Goal: Task Accomplishment & Management: Complete application form

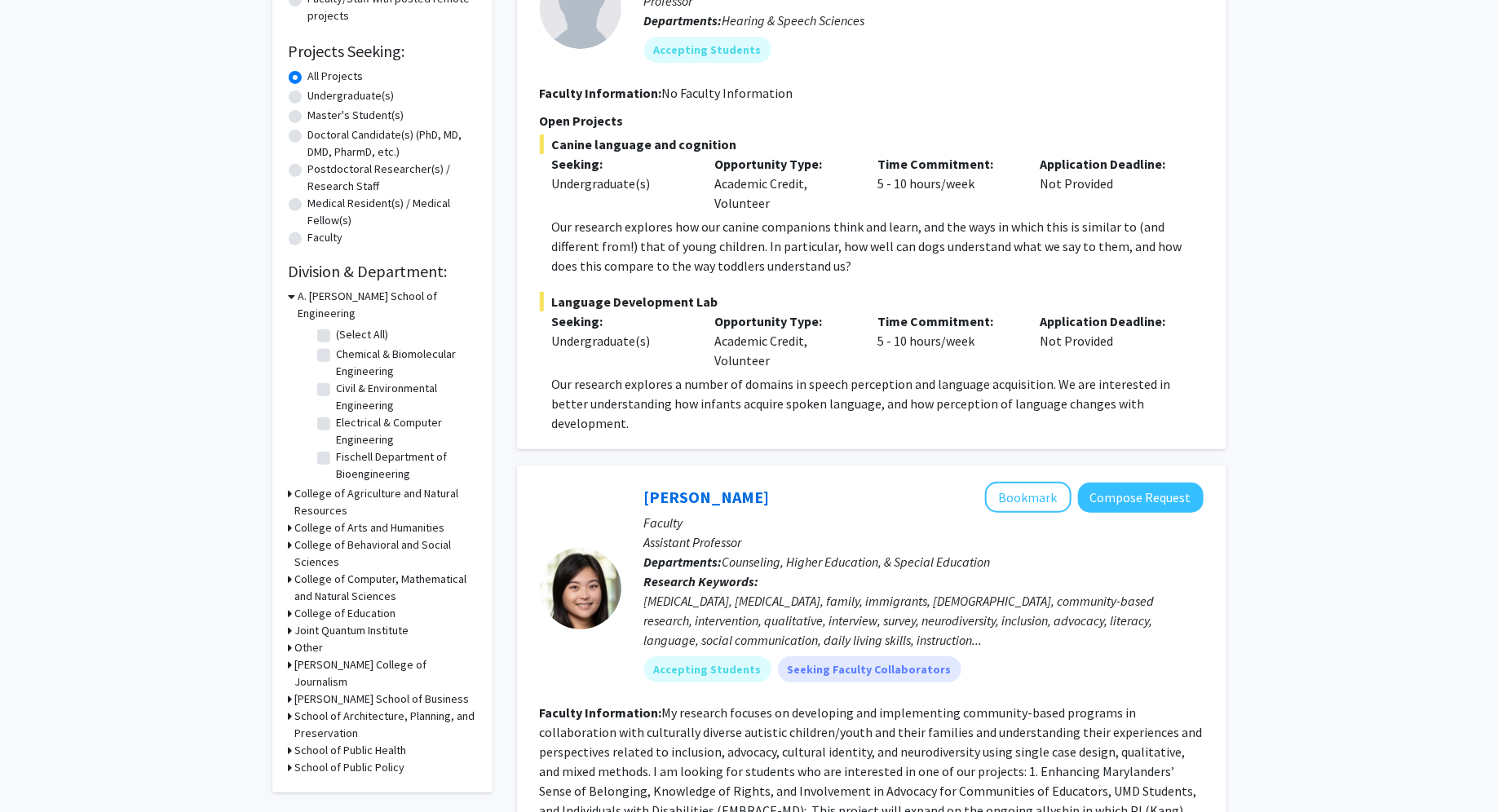
scroll to position [242, 0]
click at [336, 324] on label "(Select All)" at bounding box center [363, 333] width 53 height 18
click at [336, 324] on input "(Select All)" at bounding box center [342, 329] width 11 height 11
checkbox input "true"
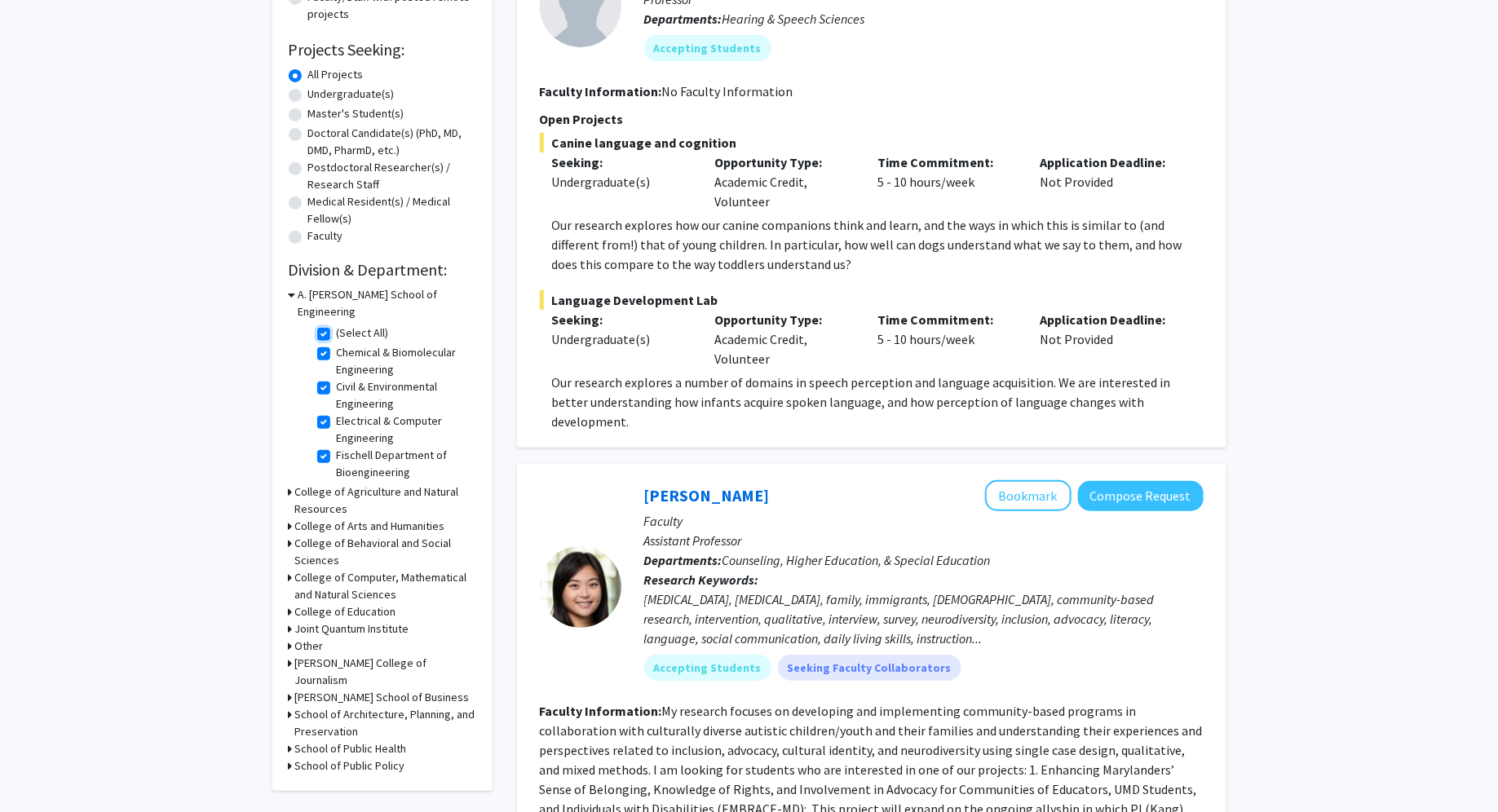
checkbox input "true"
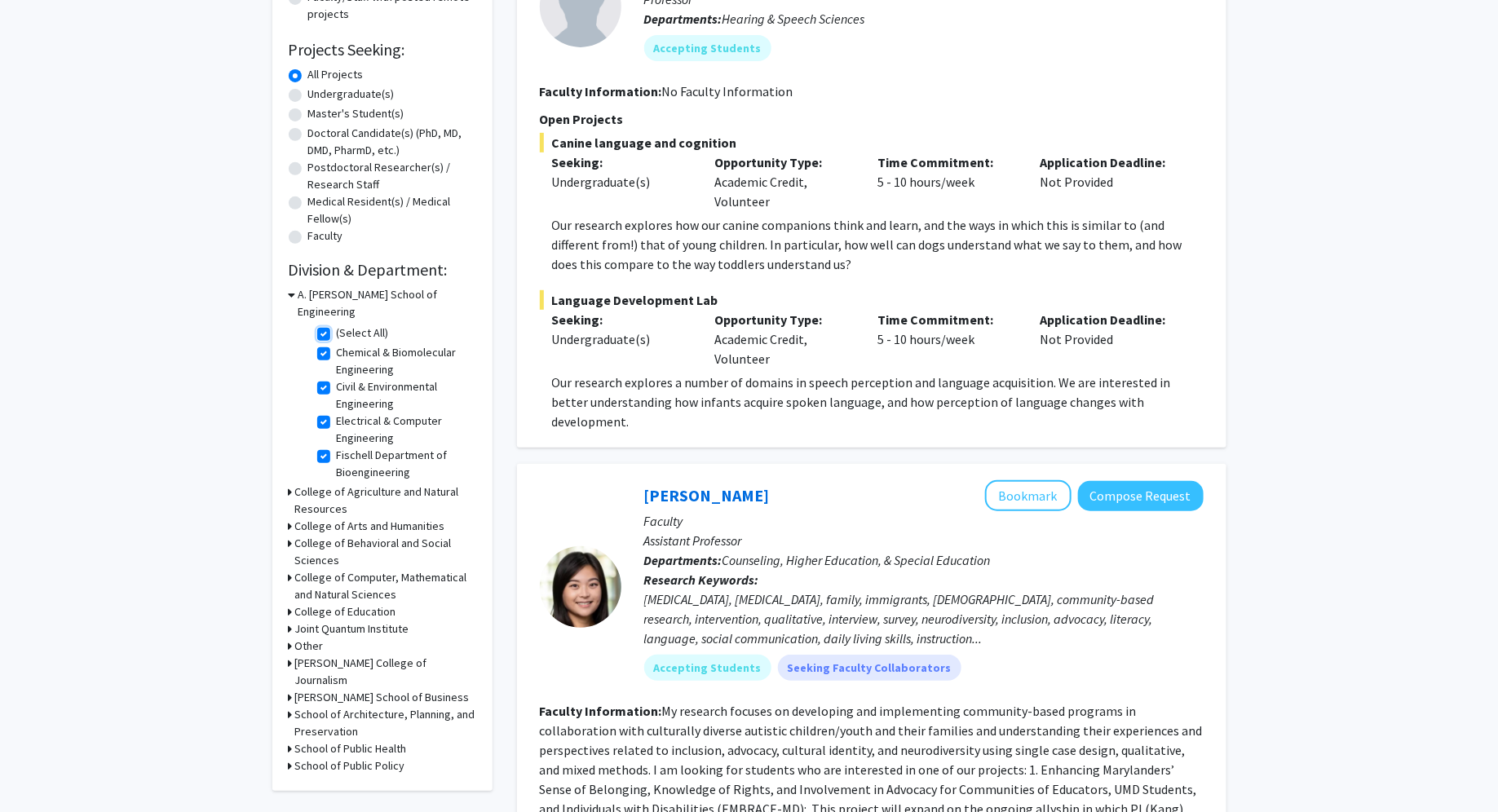
checkbox input "true"
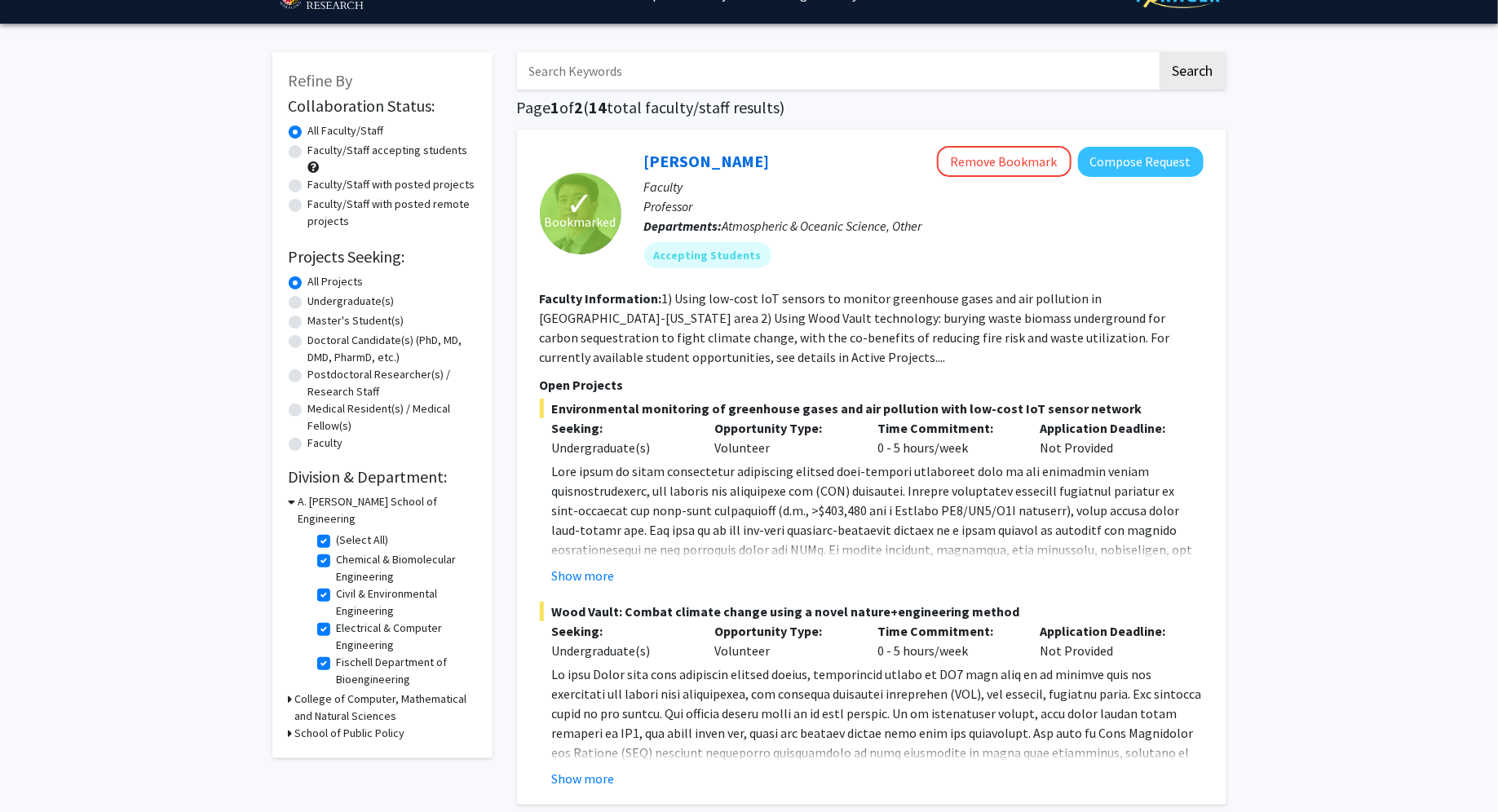
scroll to position [41, 0]
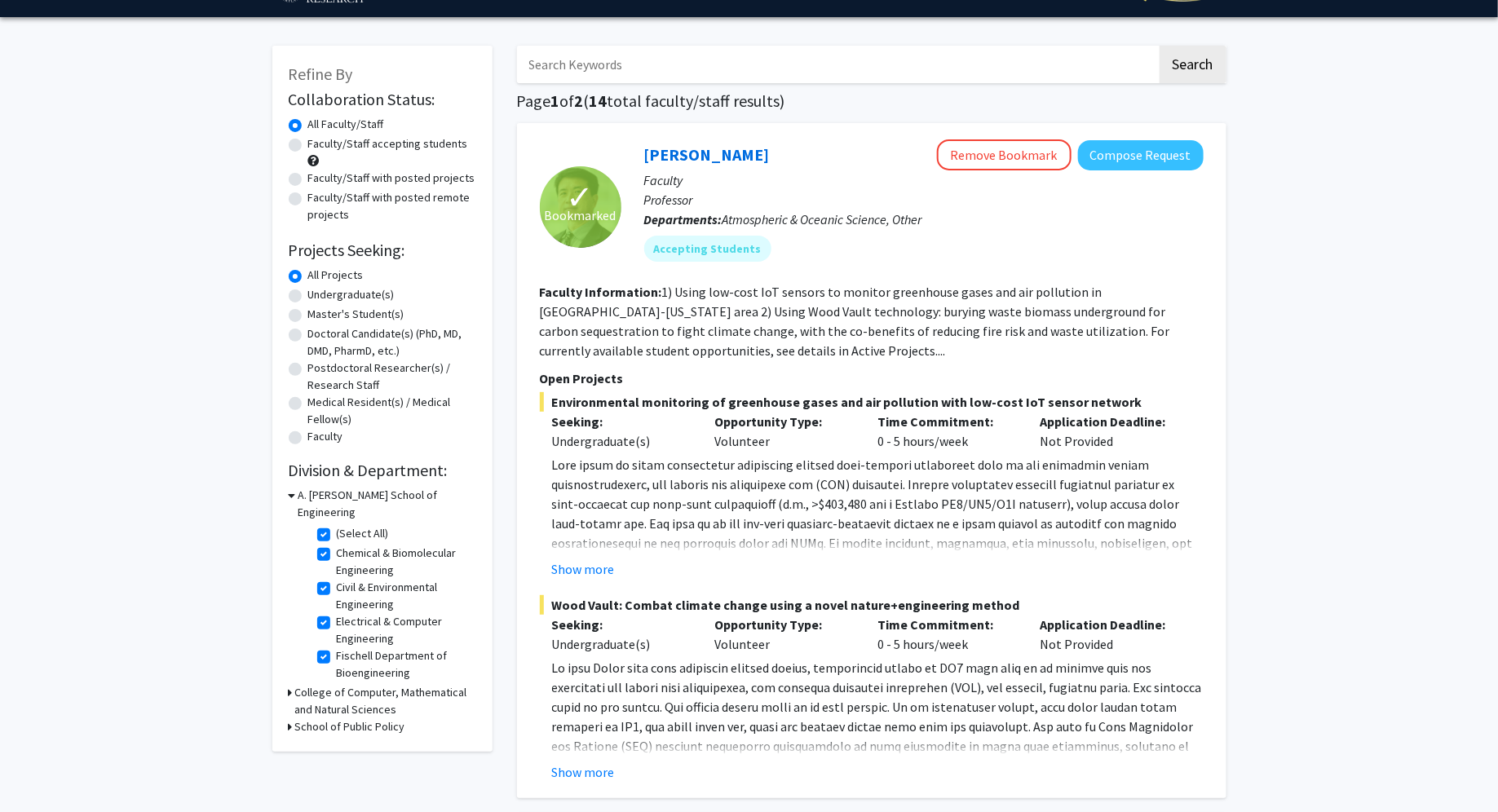
click at [289, 684] on icon at bounding box center [291, 693] width 4 height 18
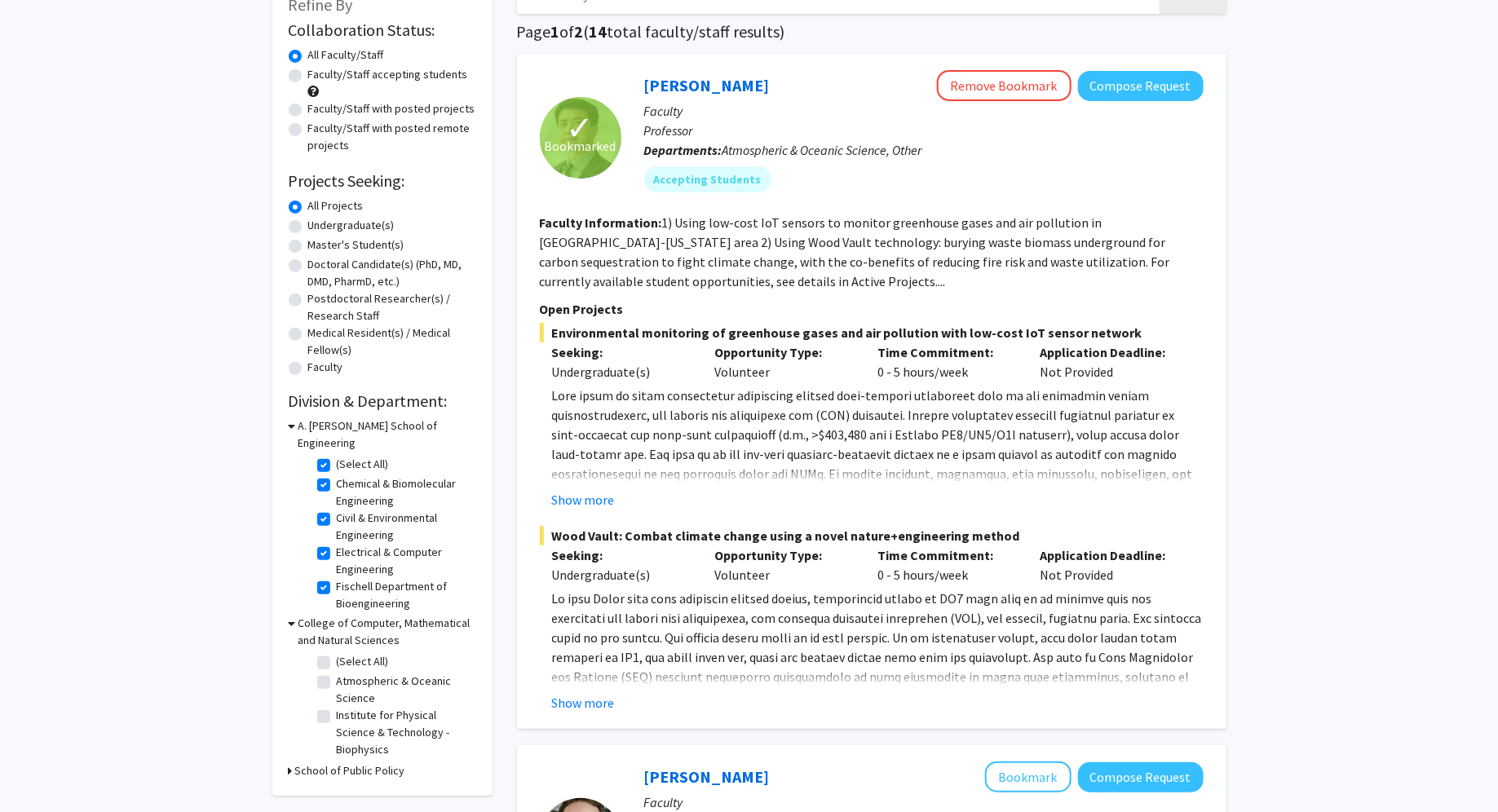
scroll to position [124, 0]
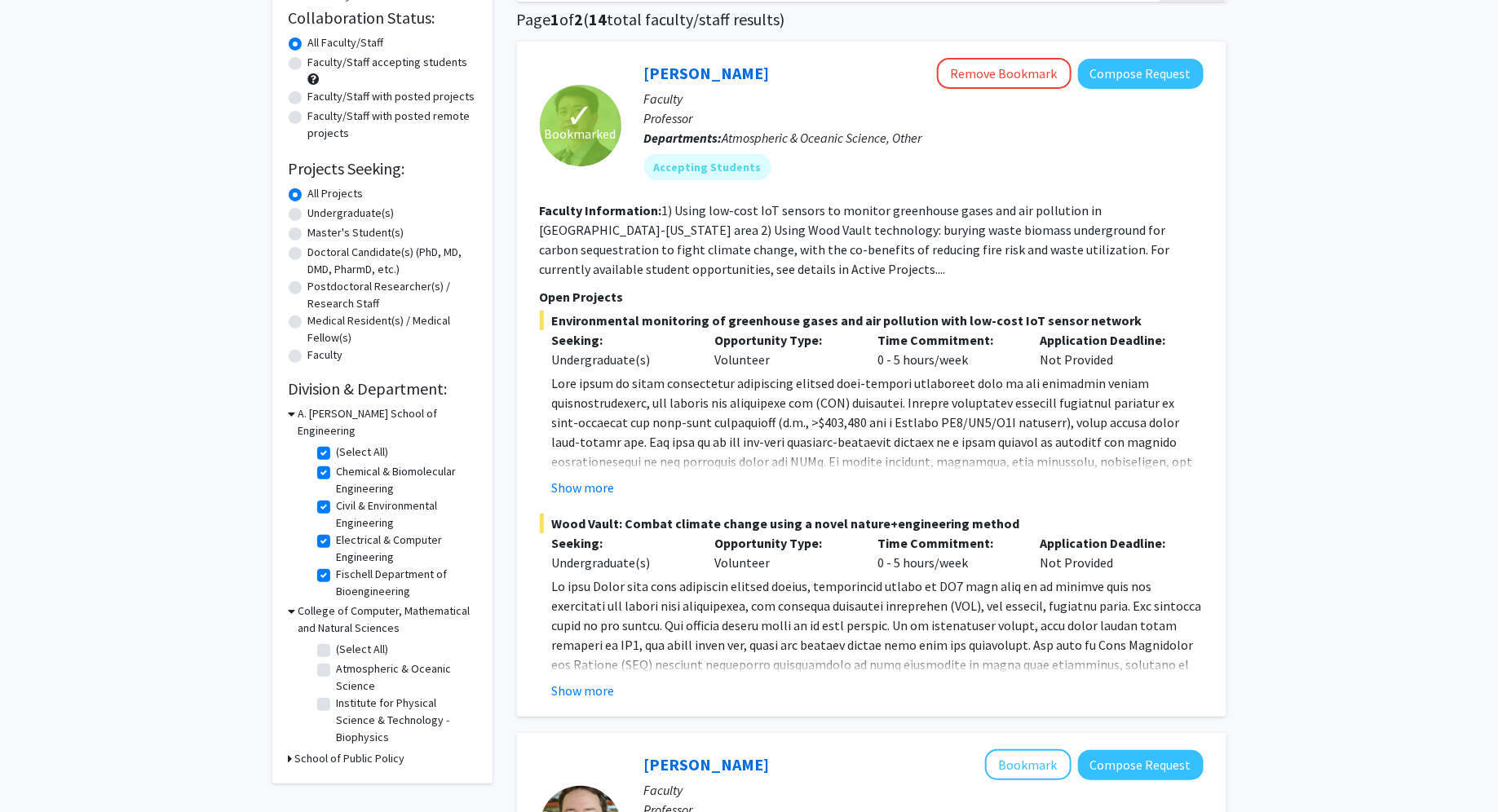
click at [336, 641] on label "(Select All)" at bounding box center [363, 650] width 53 height 18
click at [336, 641] on input "(Select All)" at bounding box center [342, 646] width 11 height 11
checkbox input "true"
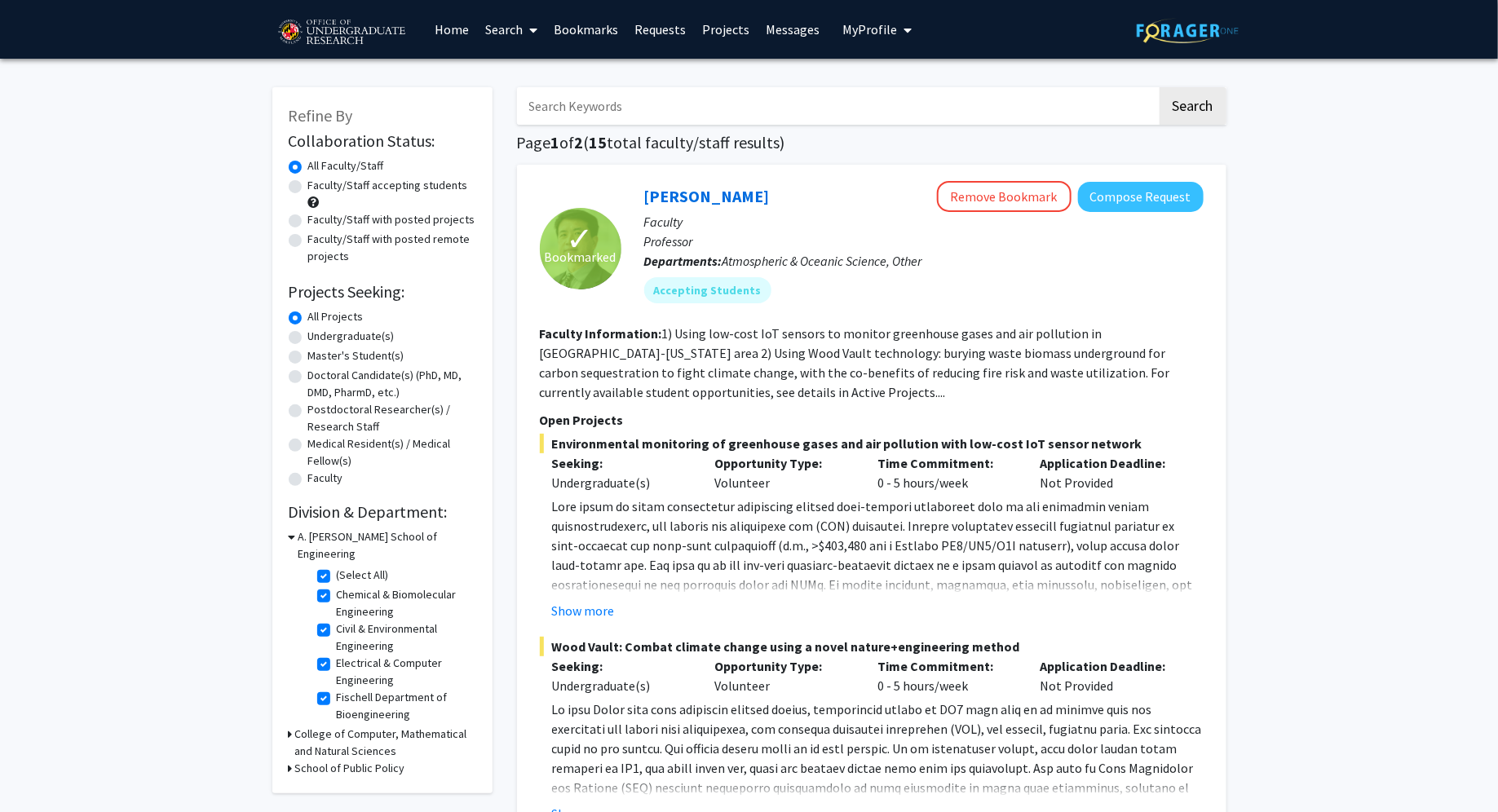
click at [308, 337] on label "Undergraduate(s)" at bounding box center [351, 336] width 87 height 18
click at [308, 337] on input "Undergraduate(s)" at bounding box center [314, 333] width 11 height 11
radio input "true"
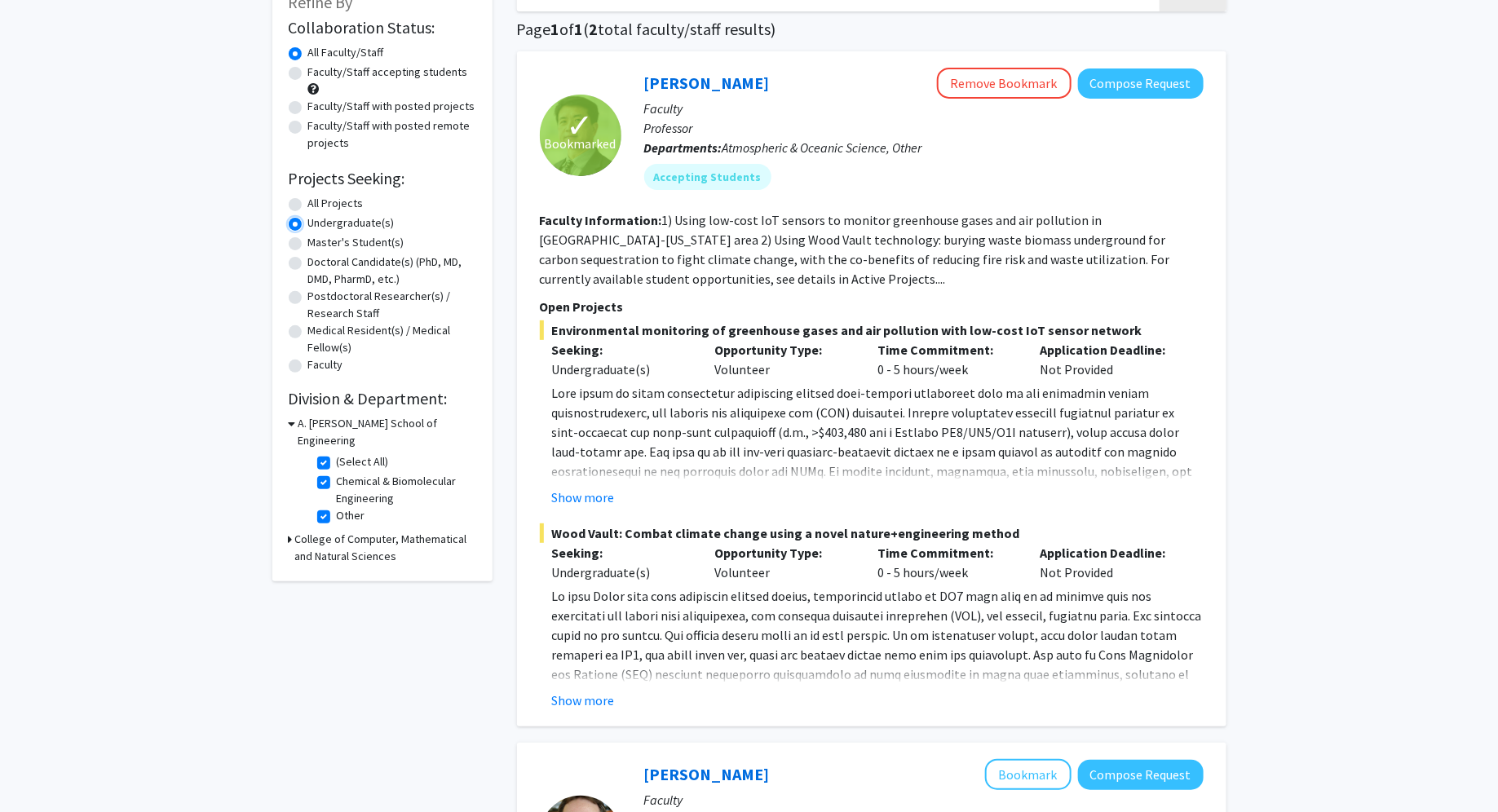
scroll to position [97, 0]
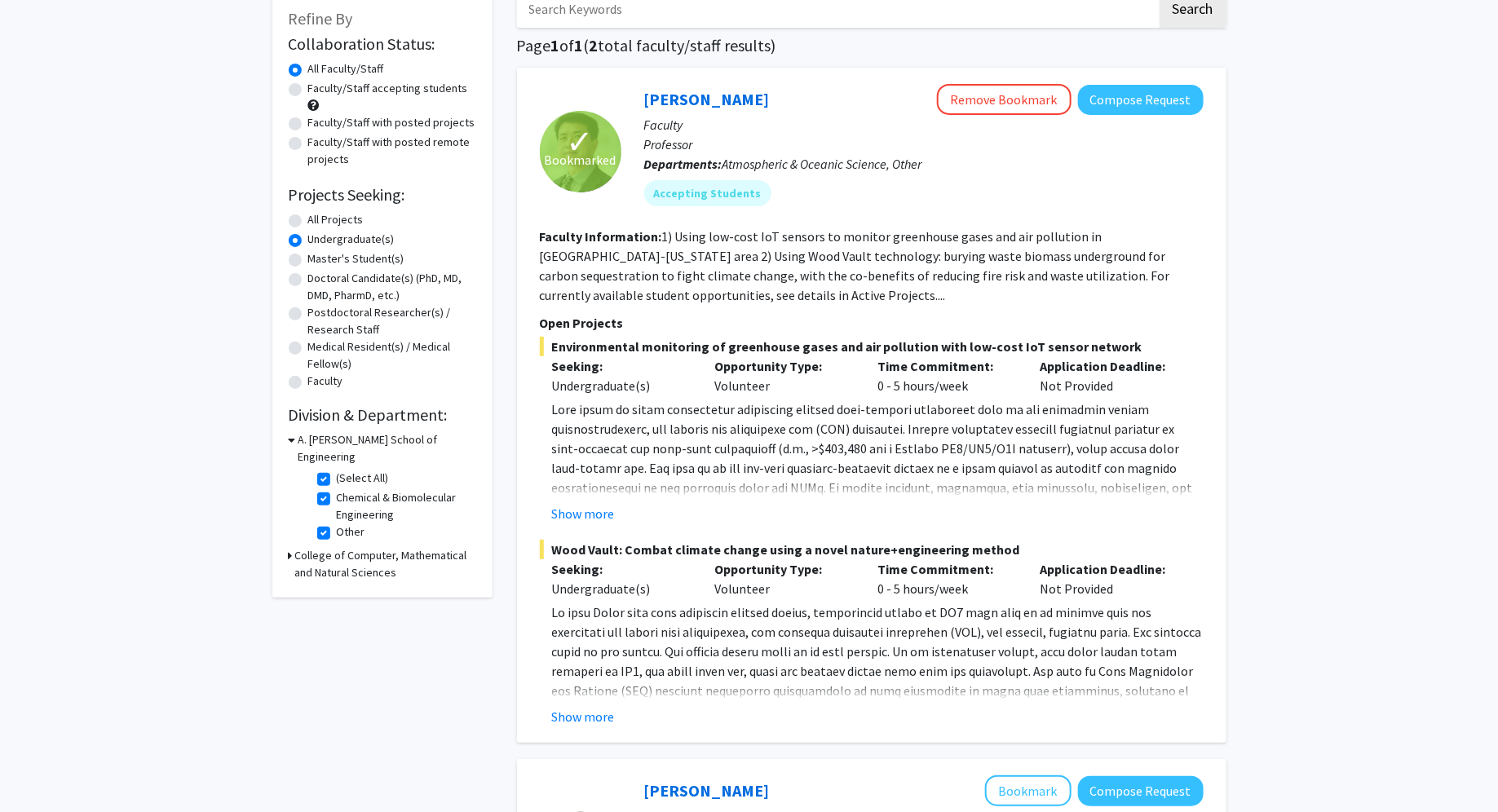
click at [308, 222] on label "All Projects" at bounding box center [336, 220] width 55 height 18
click at [308, 222] on input "All Projects" at bounding box center [314, 216] width 11 height 11
radio input "true"
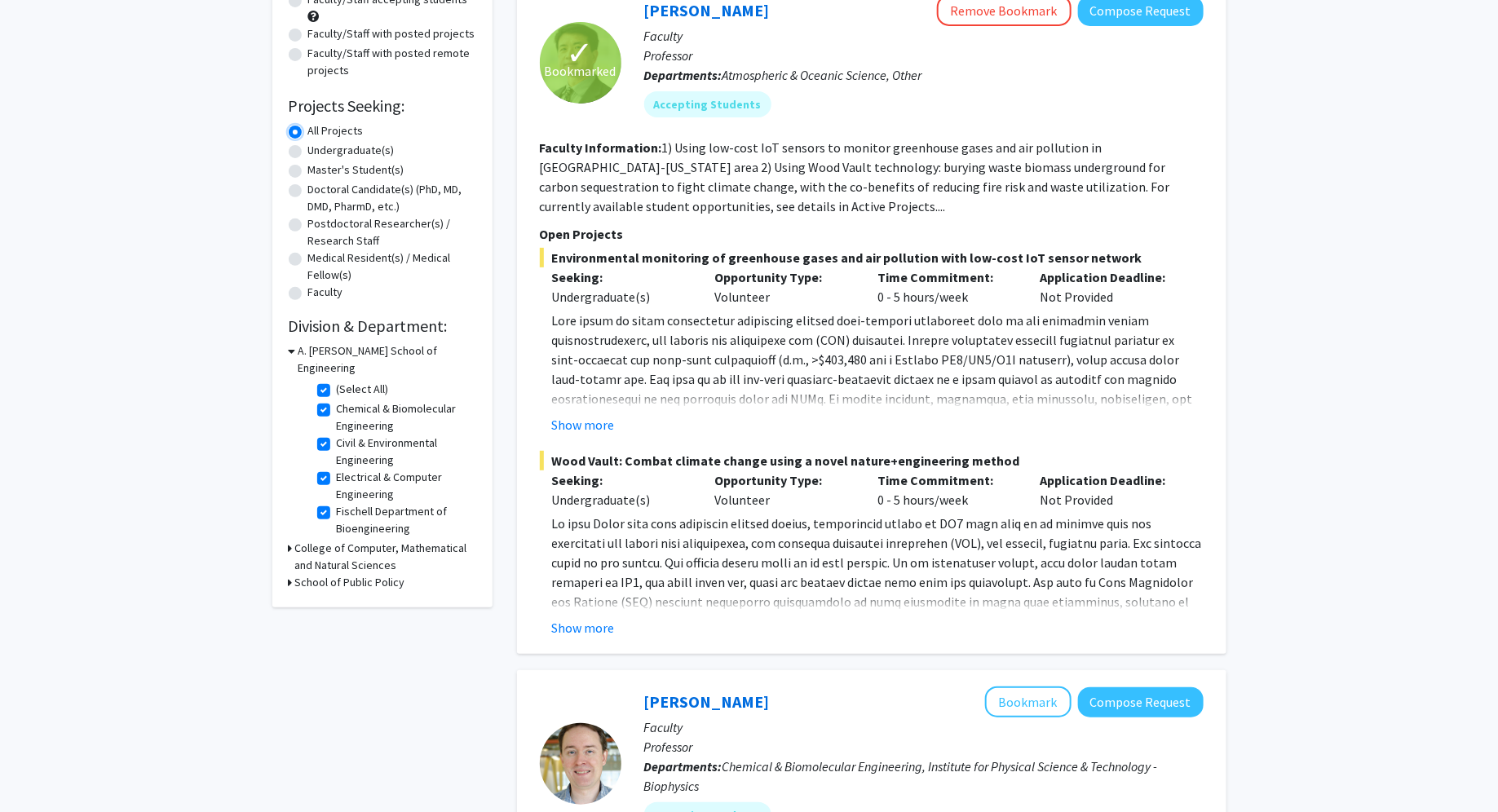
scroll to position [247, 0]
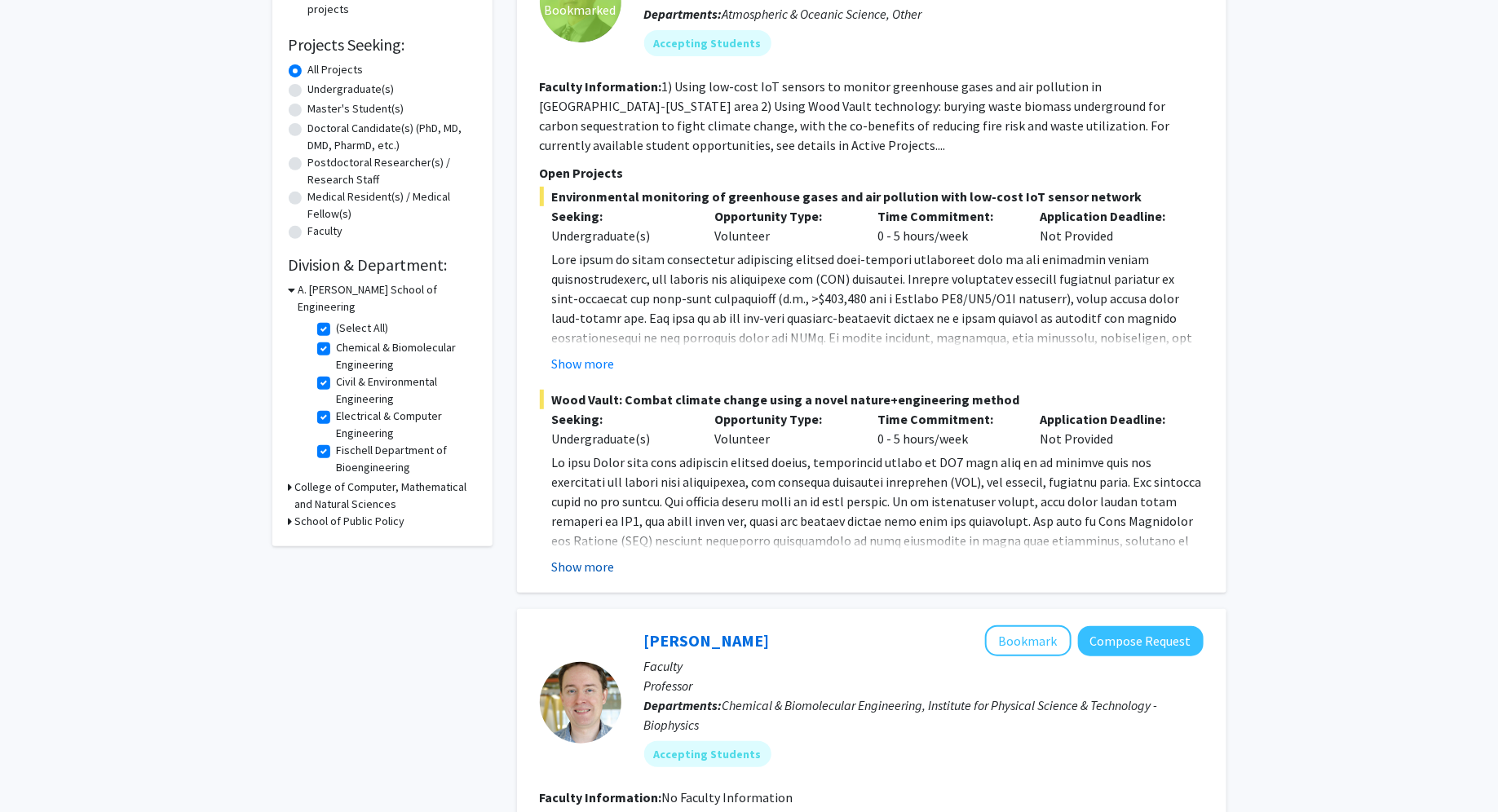
click at [587, 558] on button "Show more" at bounding box center [583, 567] width 63 height 19
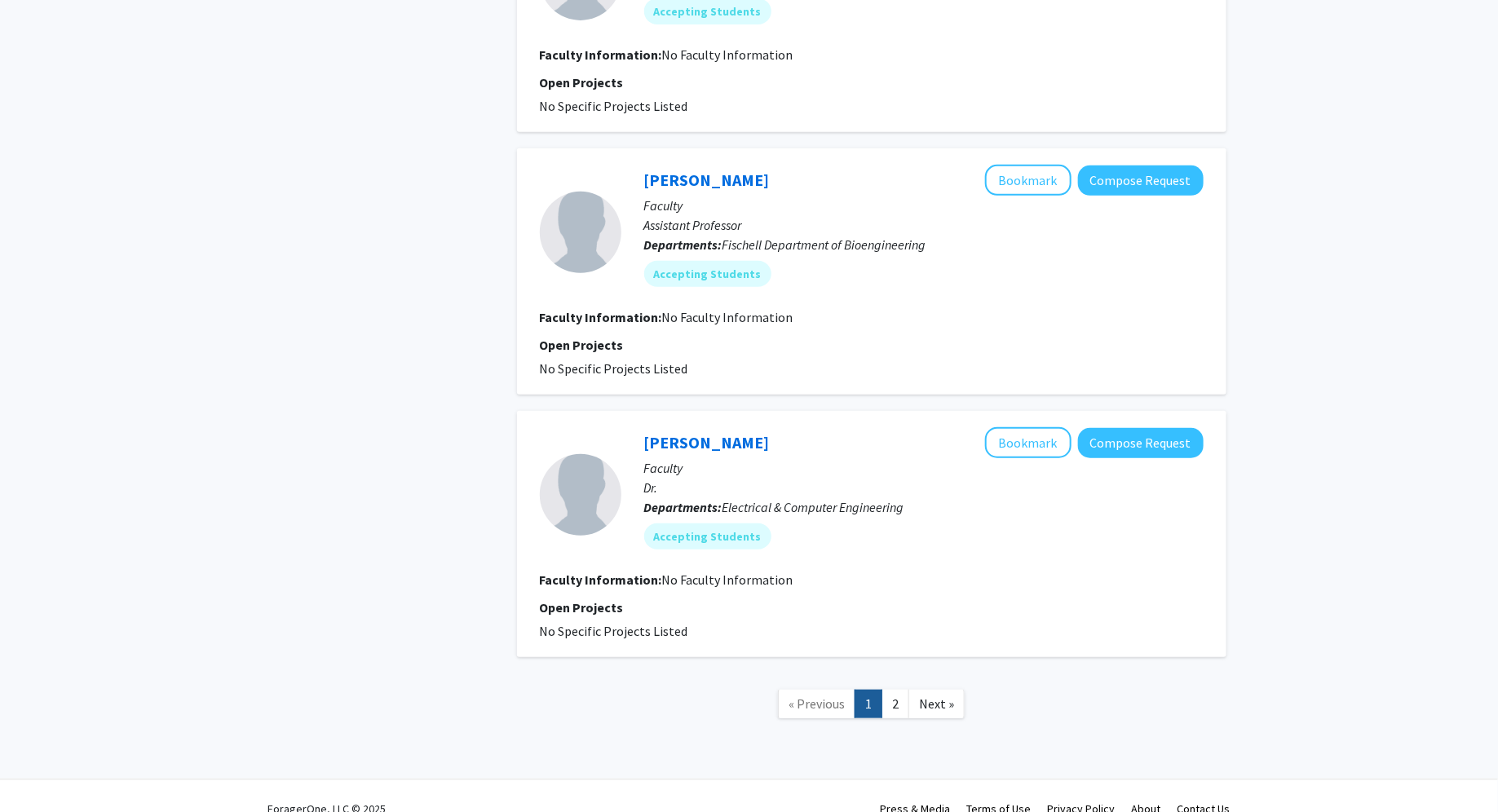
scroll to position [3342, 0]
click at [902, 688] on link "2" at bounding box center [895, 702] width 28 height 29
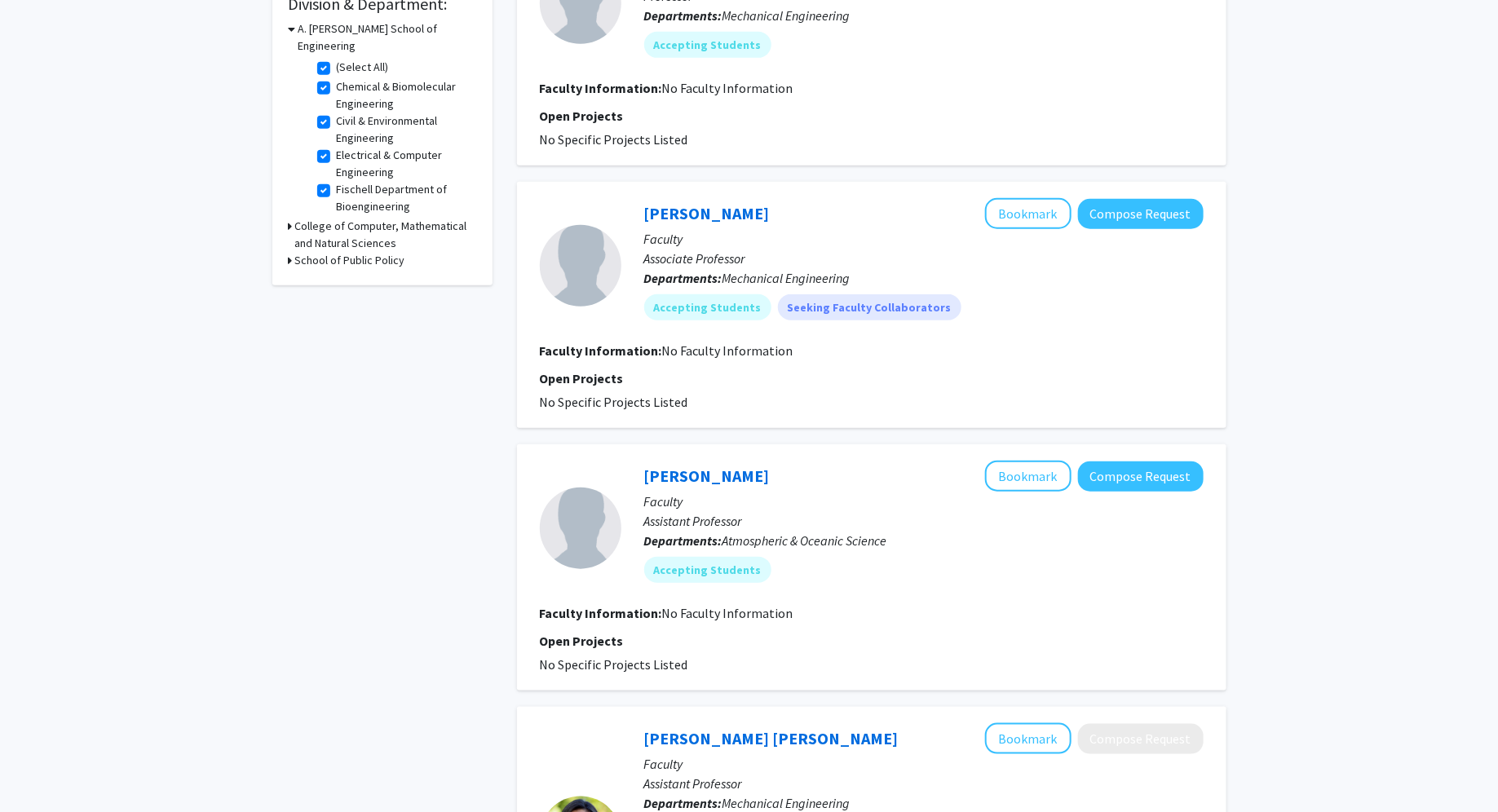
scroll to position [979, 0]
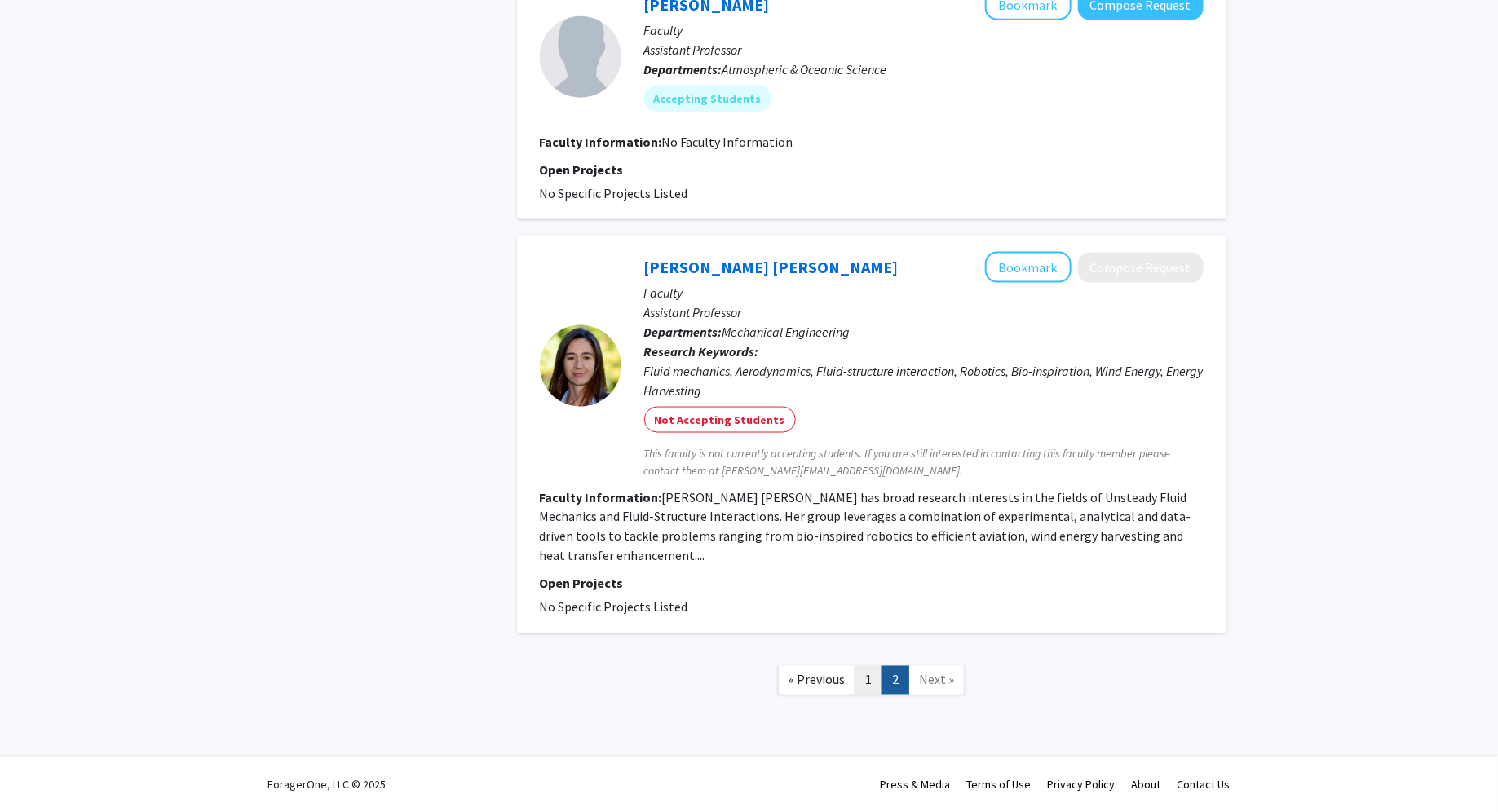
click at [866, 679] on link "1" at bounding box center [869, 680] width 28 height 29
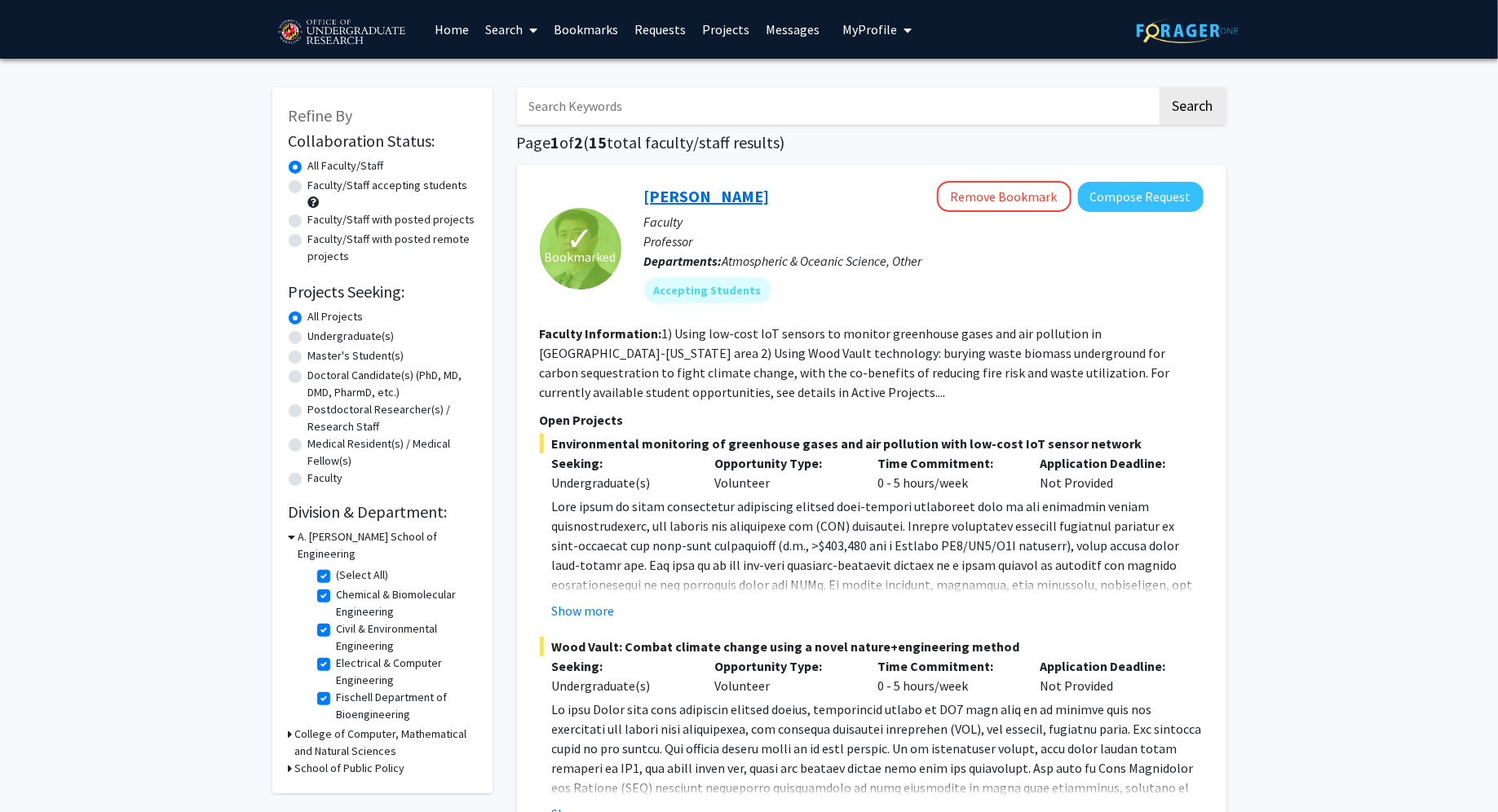
click at [706, 200] on link "[PERSON_NAME]" at bounding box center [706, 195] width 125 height 20
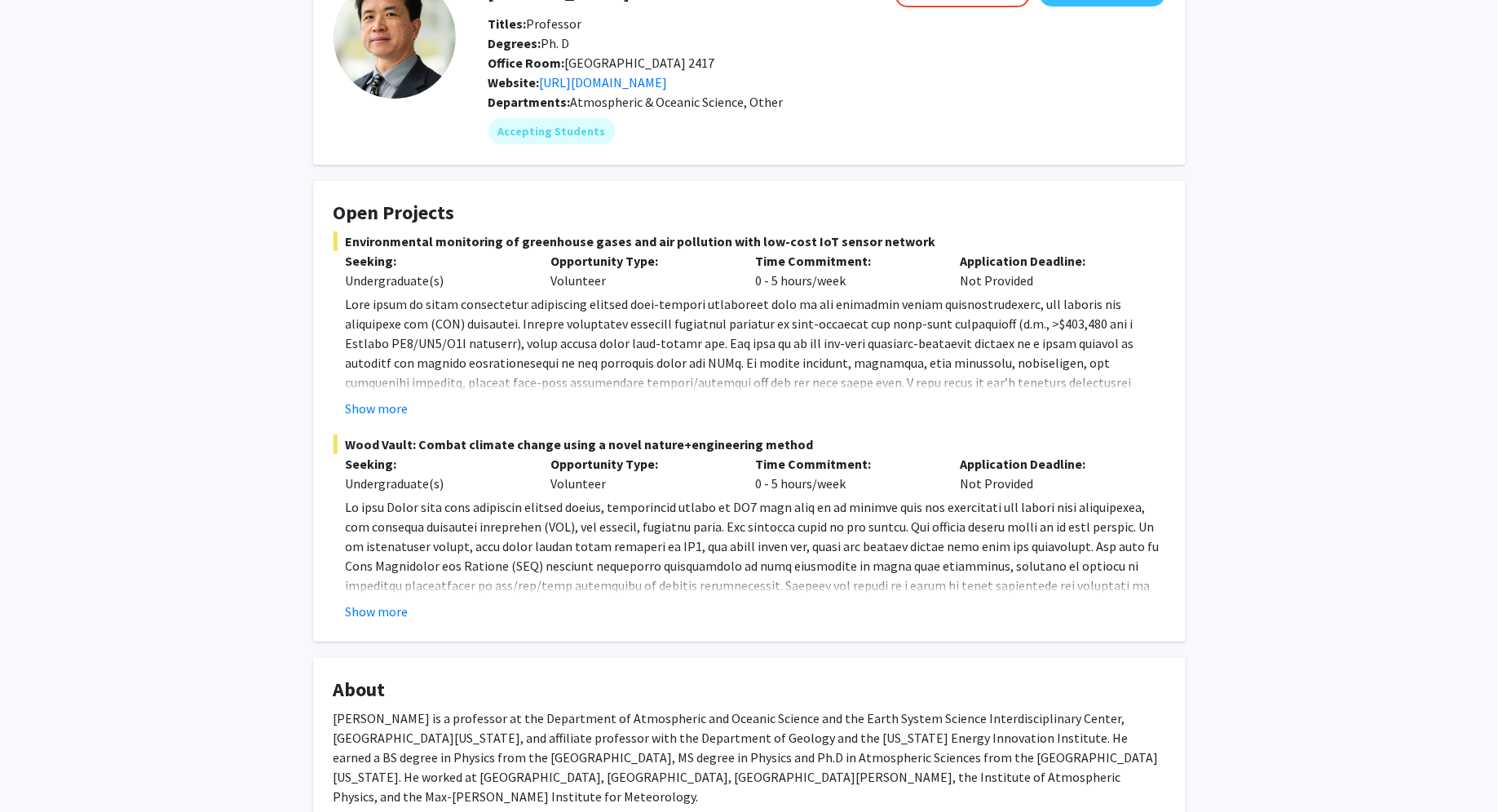
scroll to position [152, 0]
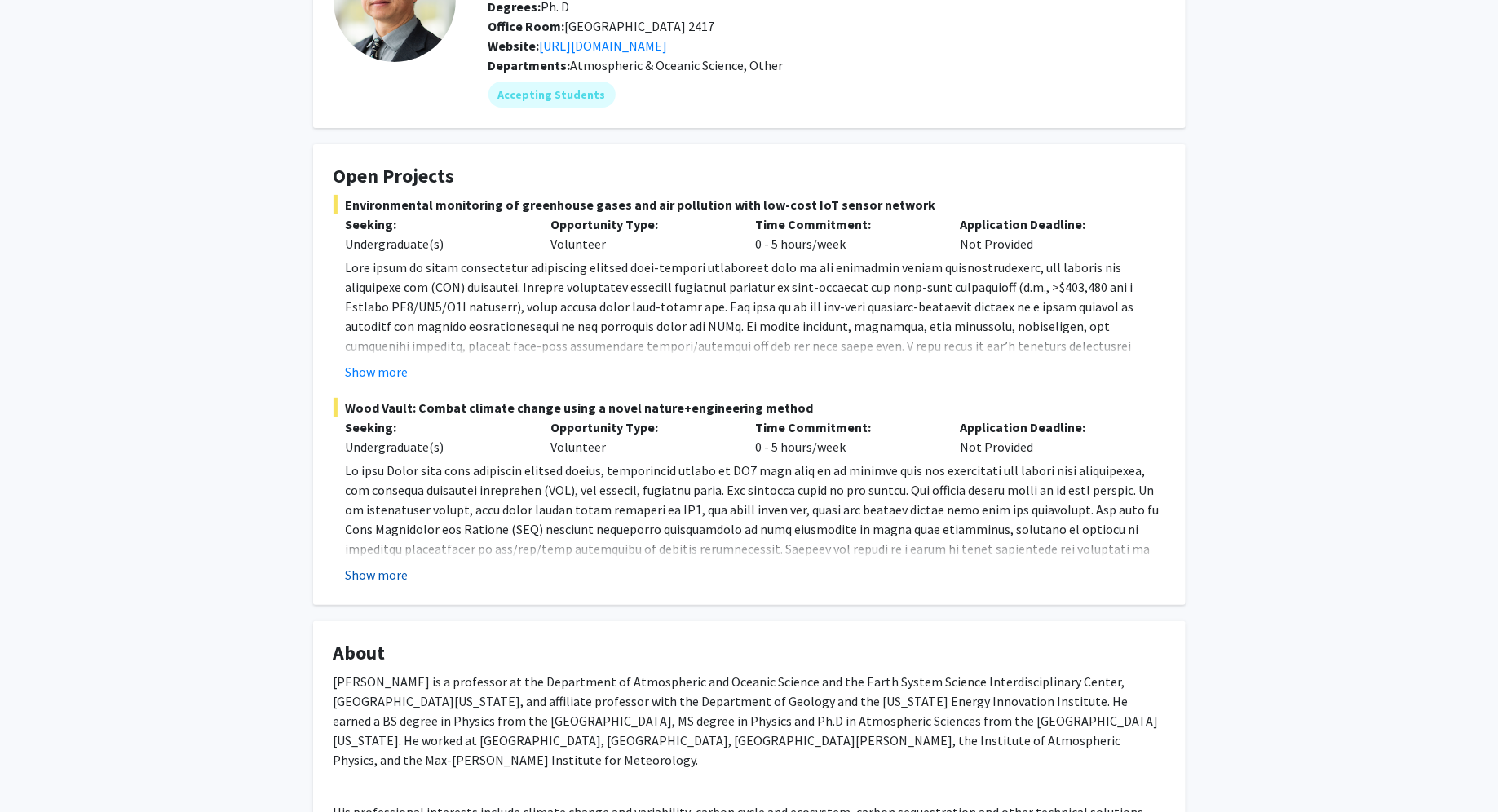
click at [379, 583] on button "Show more" at bounding box center [378, 575] width 63 height 19
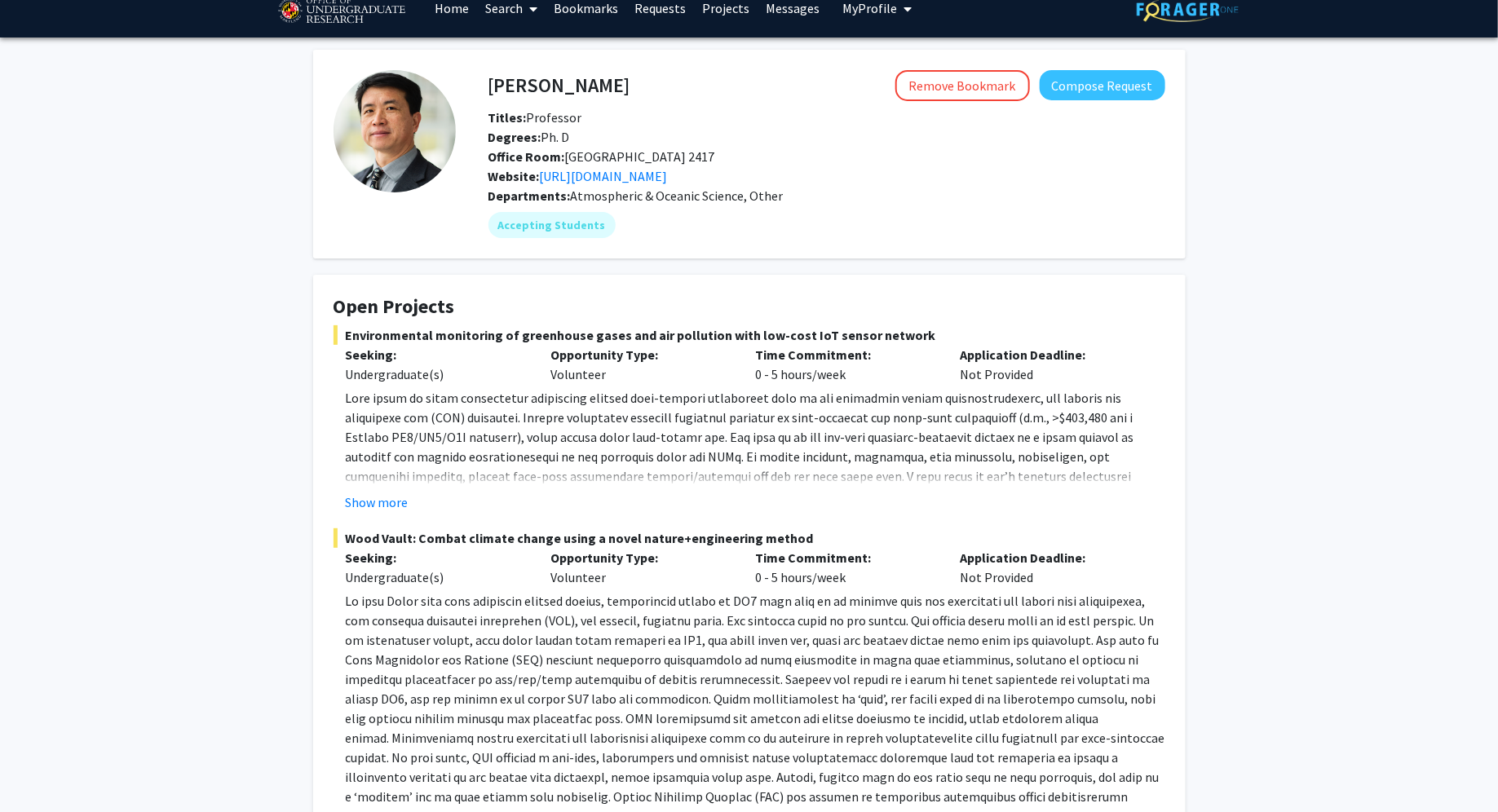
scroll to position [9, 0]
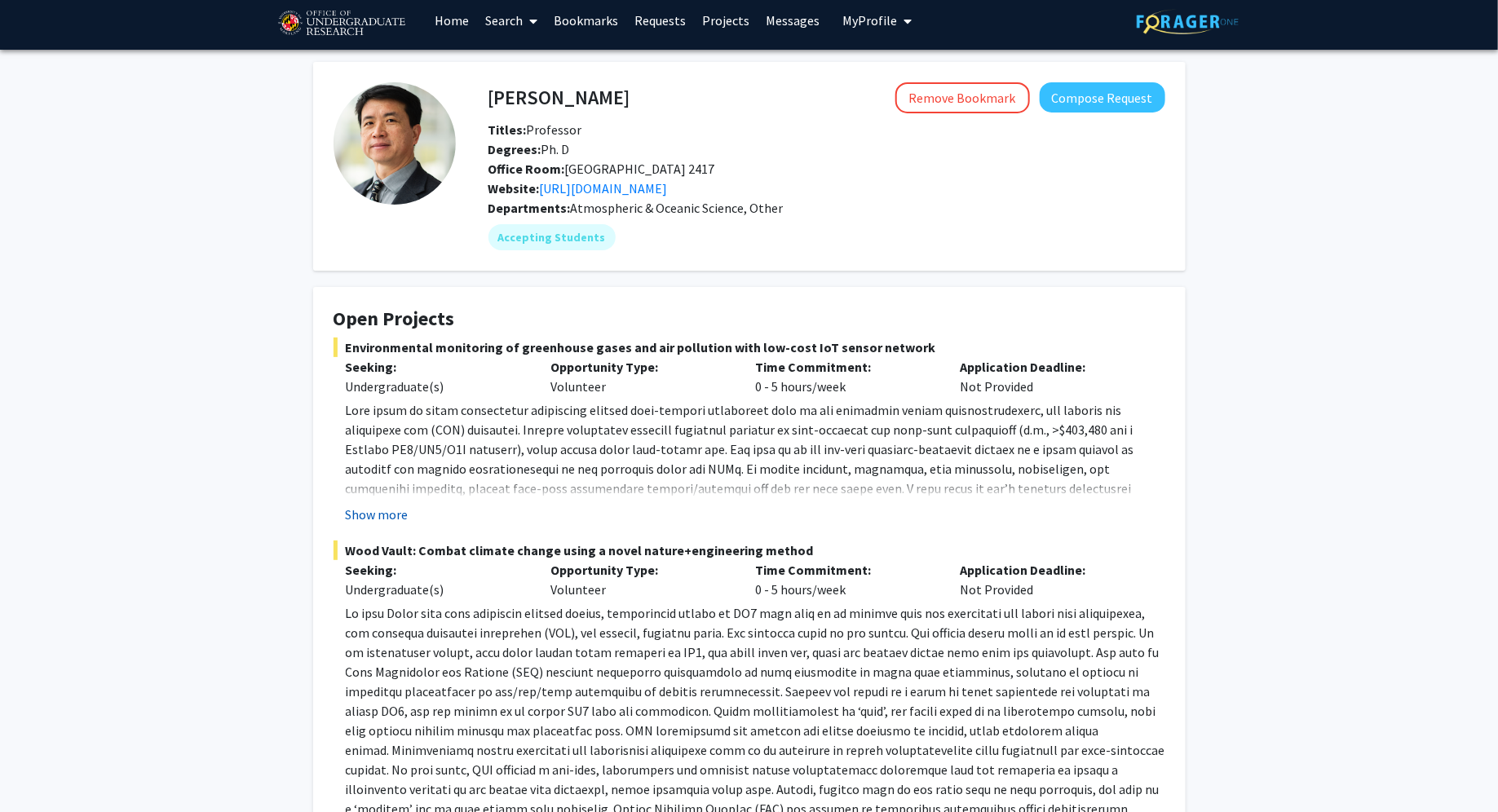
click at [399, 512] on button "Show more" at bounding box center [378, 514] width 63 height 19
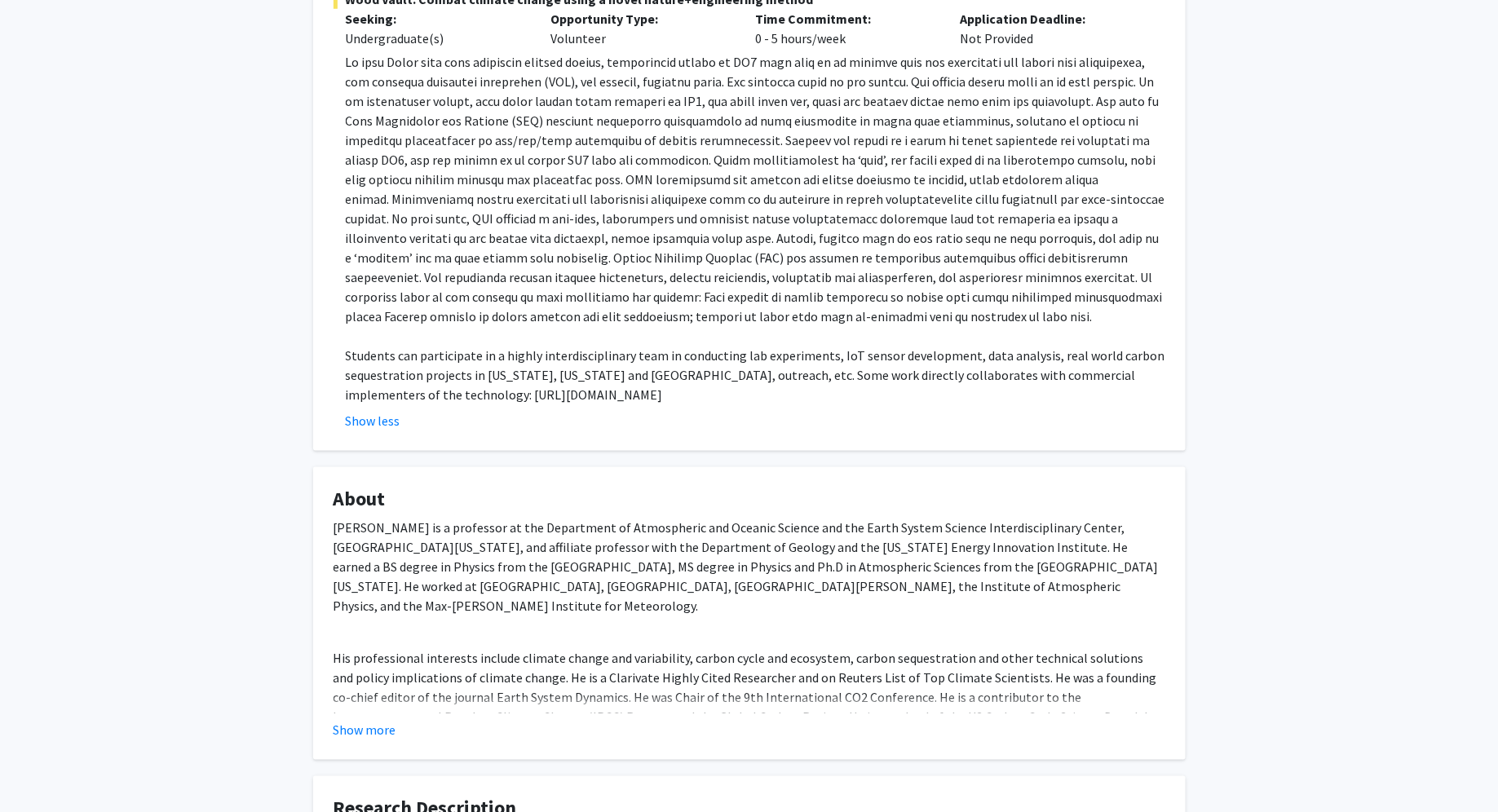
scroll to position [0, 0]
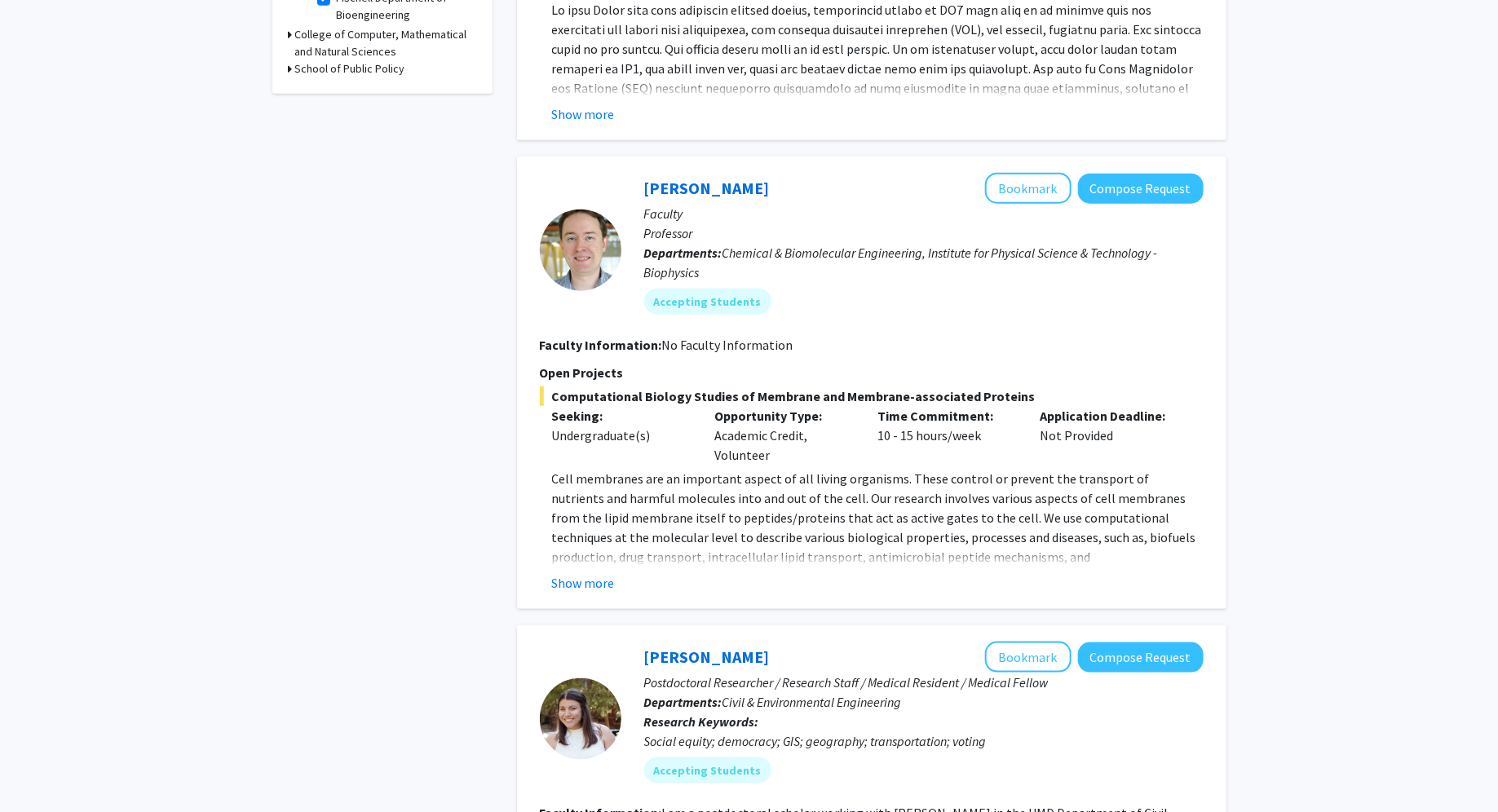
scroll to position [681, 0]
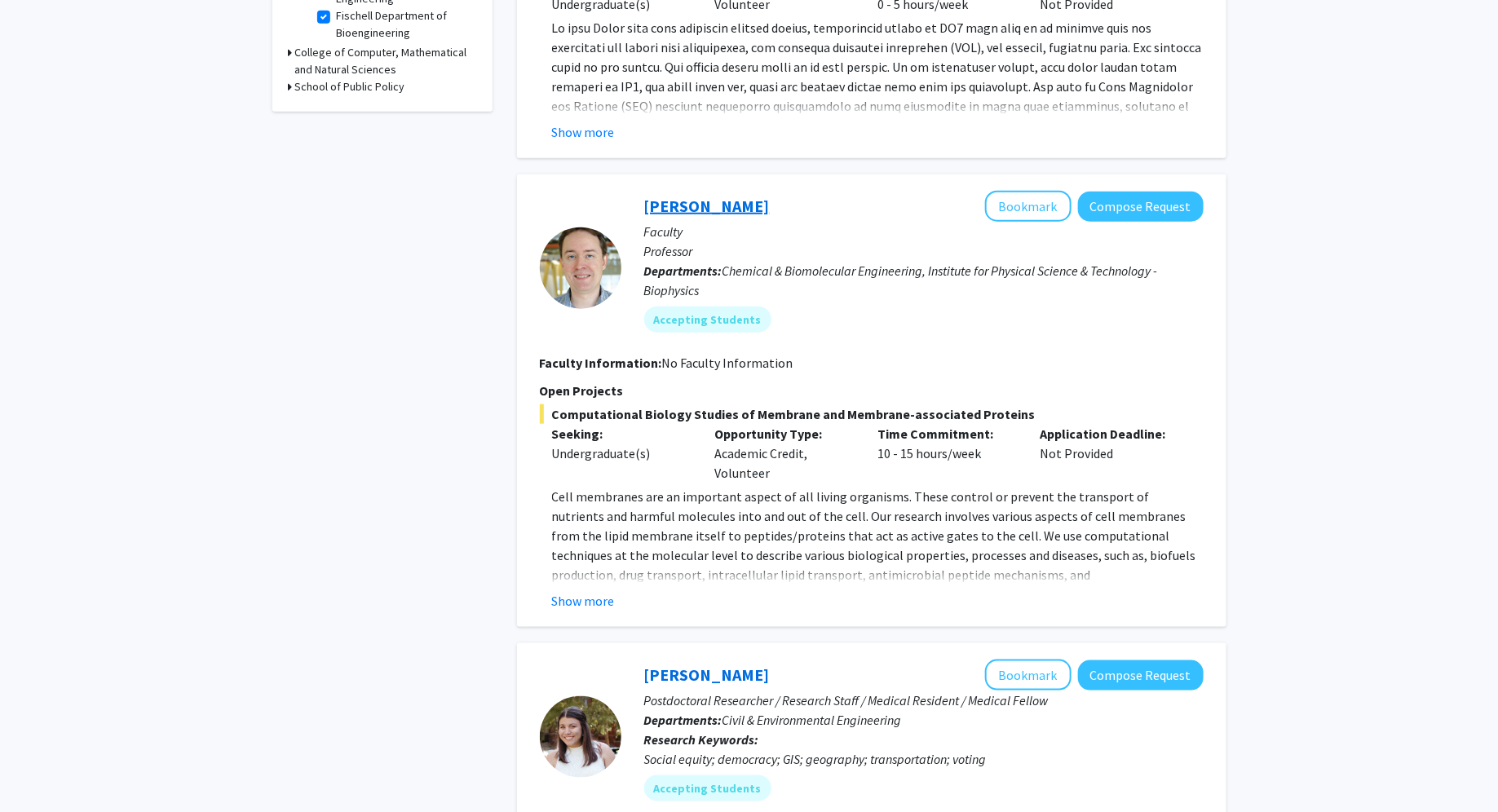
click at [681, 201] on link "[PERSON_NAME]" at bounding box center [706, 205] width 125 height 20
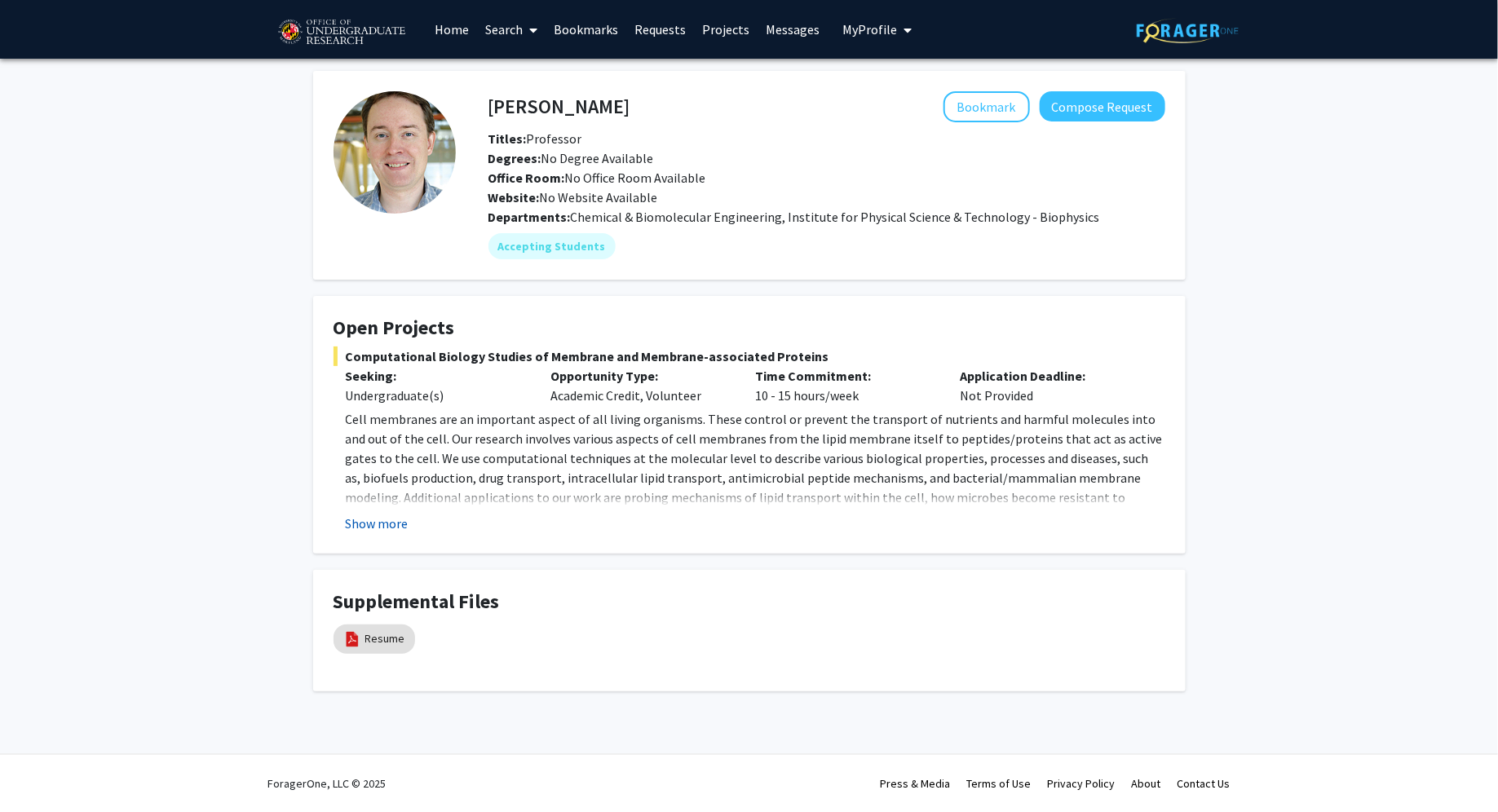
click at [392, 517] on button "Show more" at bounding box center [378, 523] width 63 height 19
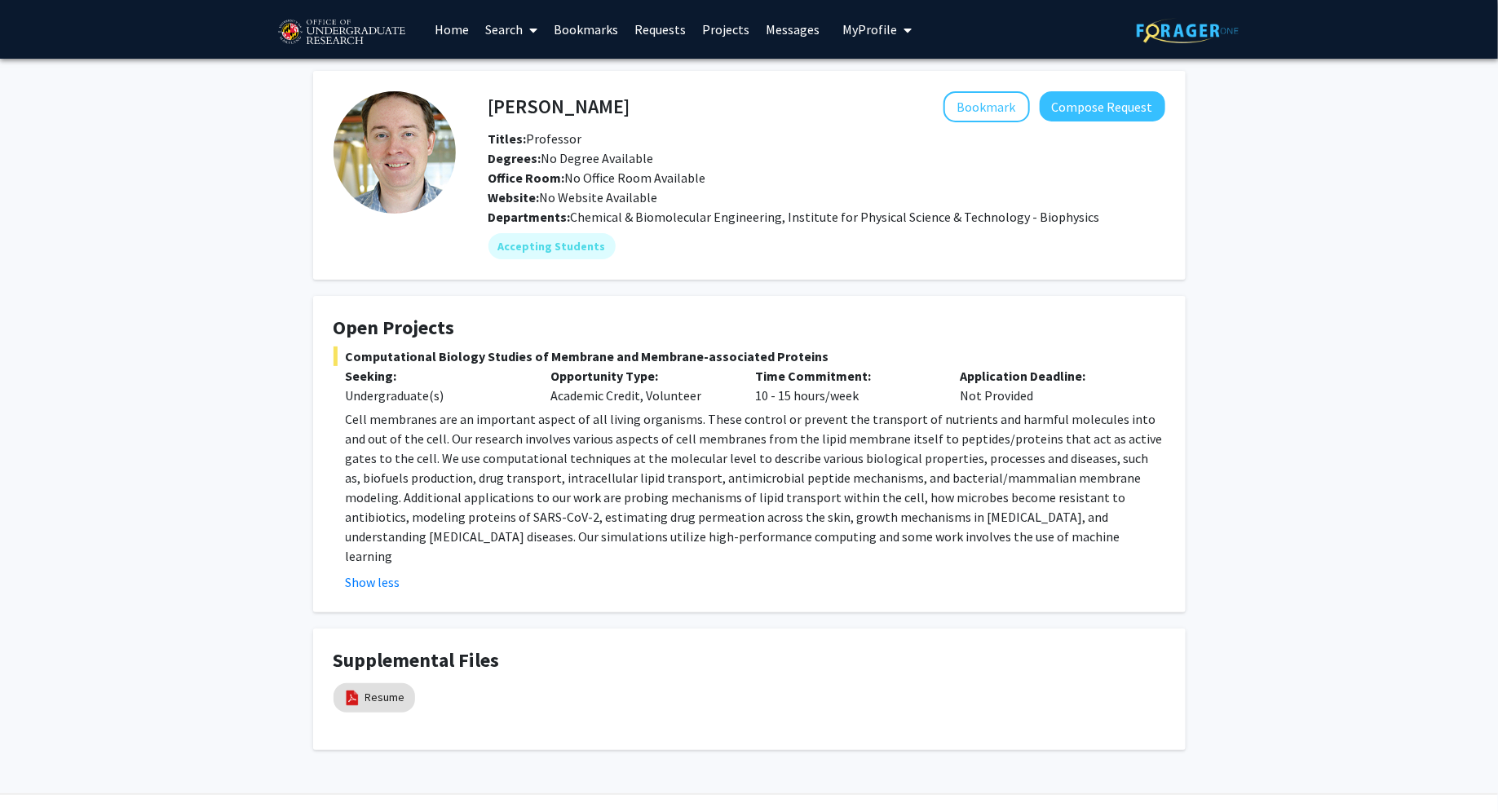
drag, startPoint x: 945, startPoint y: 411, endPoint x: 1056, endPoint y: 589, distance: 209.8
click at [1056, 589] on fg-card "Open Projects Computational Biology Studies of Membrane and Membrane-associated…" at bounding box center [749, 454] width 873 height 316
drag, startPoint x: 1009, startPoint y: 560, endPoint x: 927, endPoint y: 385, distance: 193.3
click at [927, 385] on div "Computational Biology Studies of Membrane and Membrane-associated Proteins Seek…" at bounding box center [749, 470] width 831 height 245
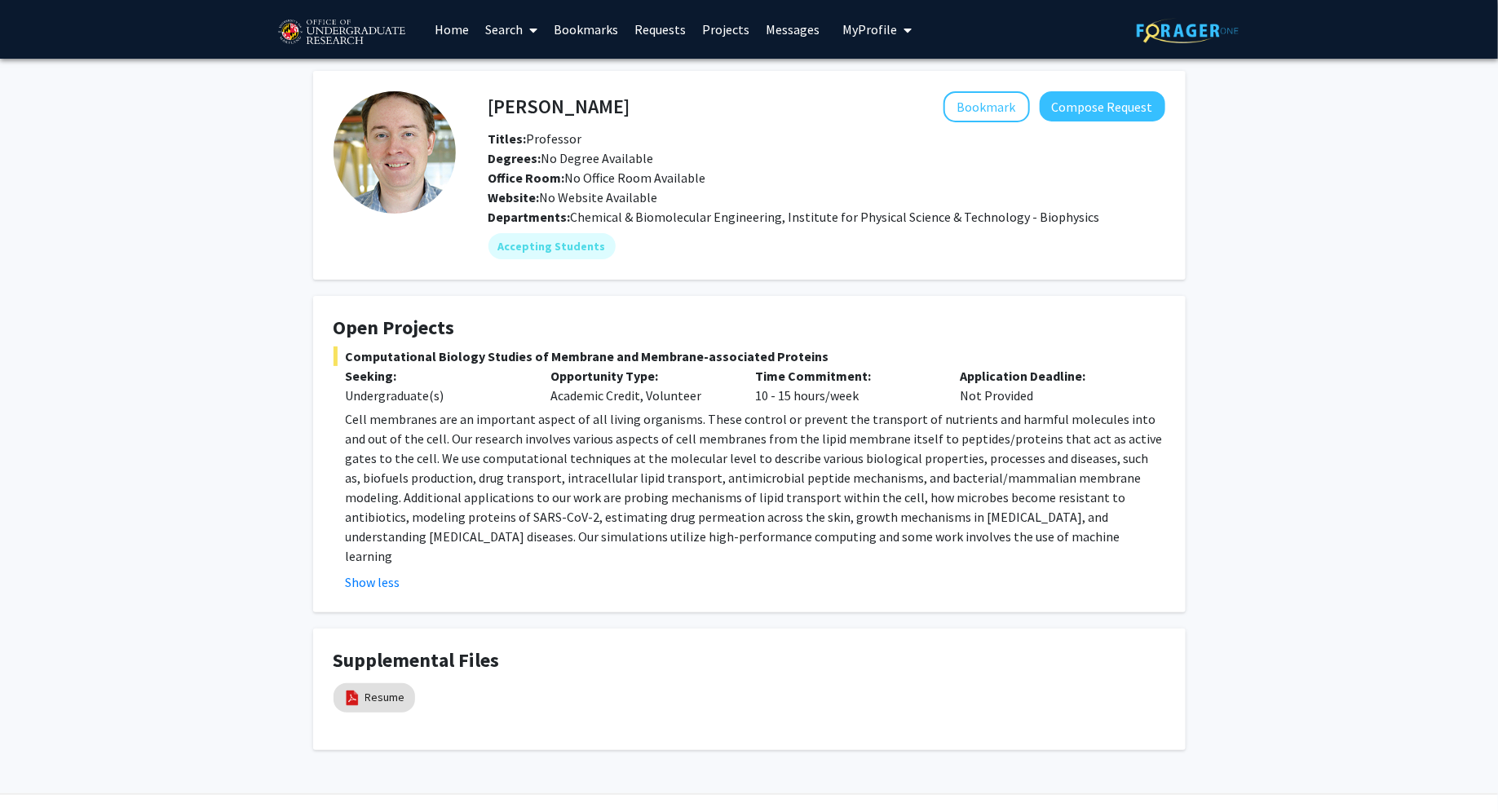
click at [927, 385] on div "Time Commitment: 10 - 15 hours/week" at bounding box center [845, 385] width 205 height 39
drag, startPoint x: 914, startPoint y: 396, endPoint x: 963, endPoint y: 512, distance: 125.9
click at [963, 512] on div "Computational Biology Studies of Membrane and Membrane-associated Proteins Seek…" at bounding box center [749, 470] width 831 height 245
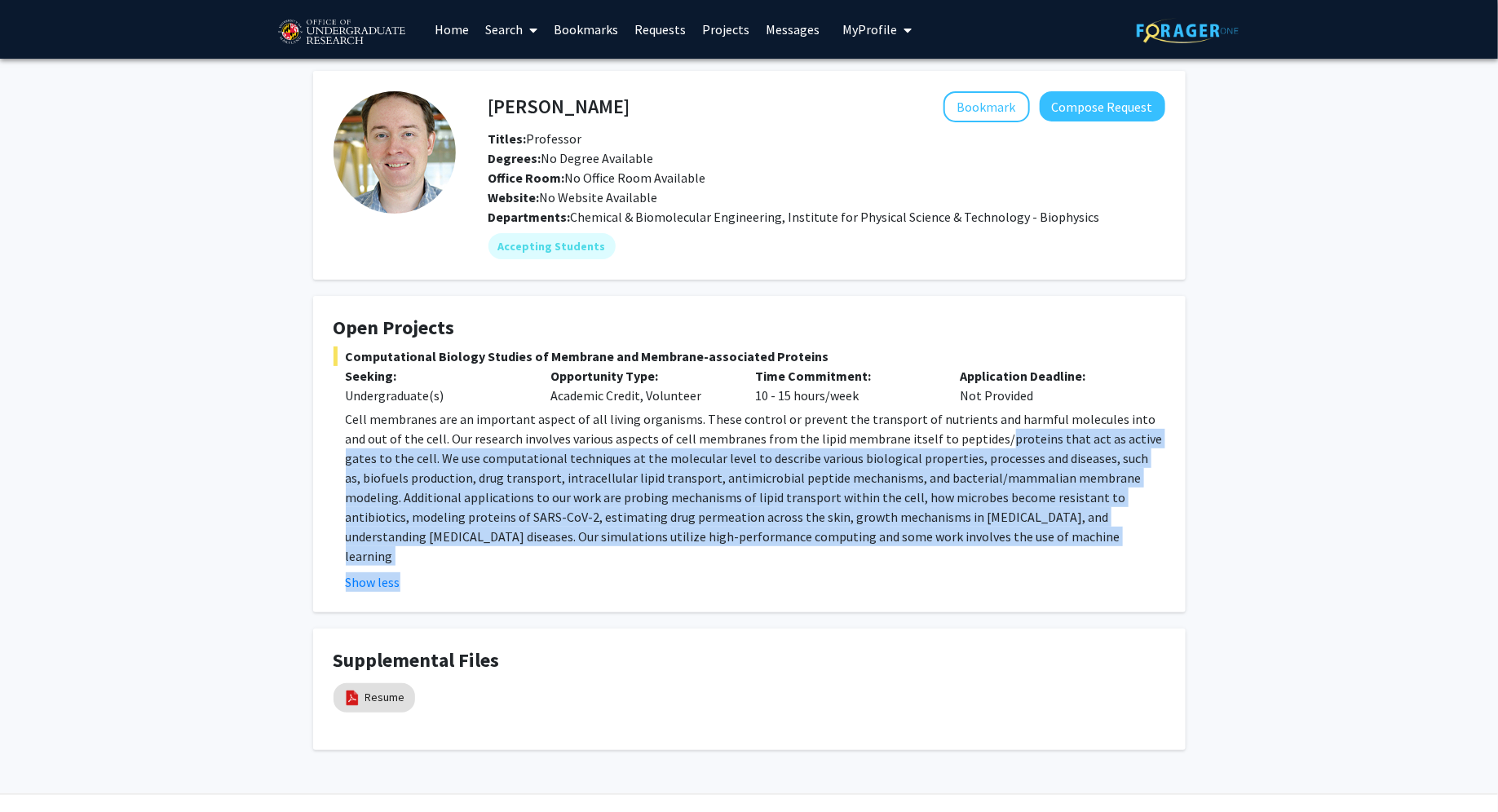
drag, startPoint x: 968, startPoint y: 559, endPoint x: 941, endPoint y: 430, distance: 131.8
click at [943, 435] on fg-read-more "Cell membranes are an important aspect of all living organisms. These control o…" at bounding box center [749, 500] width 831 height 183
click at [941, 430] on p "Cell membranes are an important aspect of all living organisms. These control o…" at bounding box center [755, 487] width 819 height 157
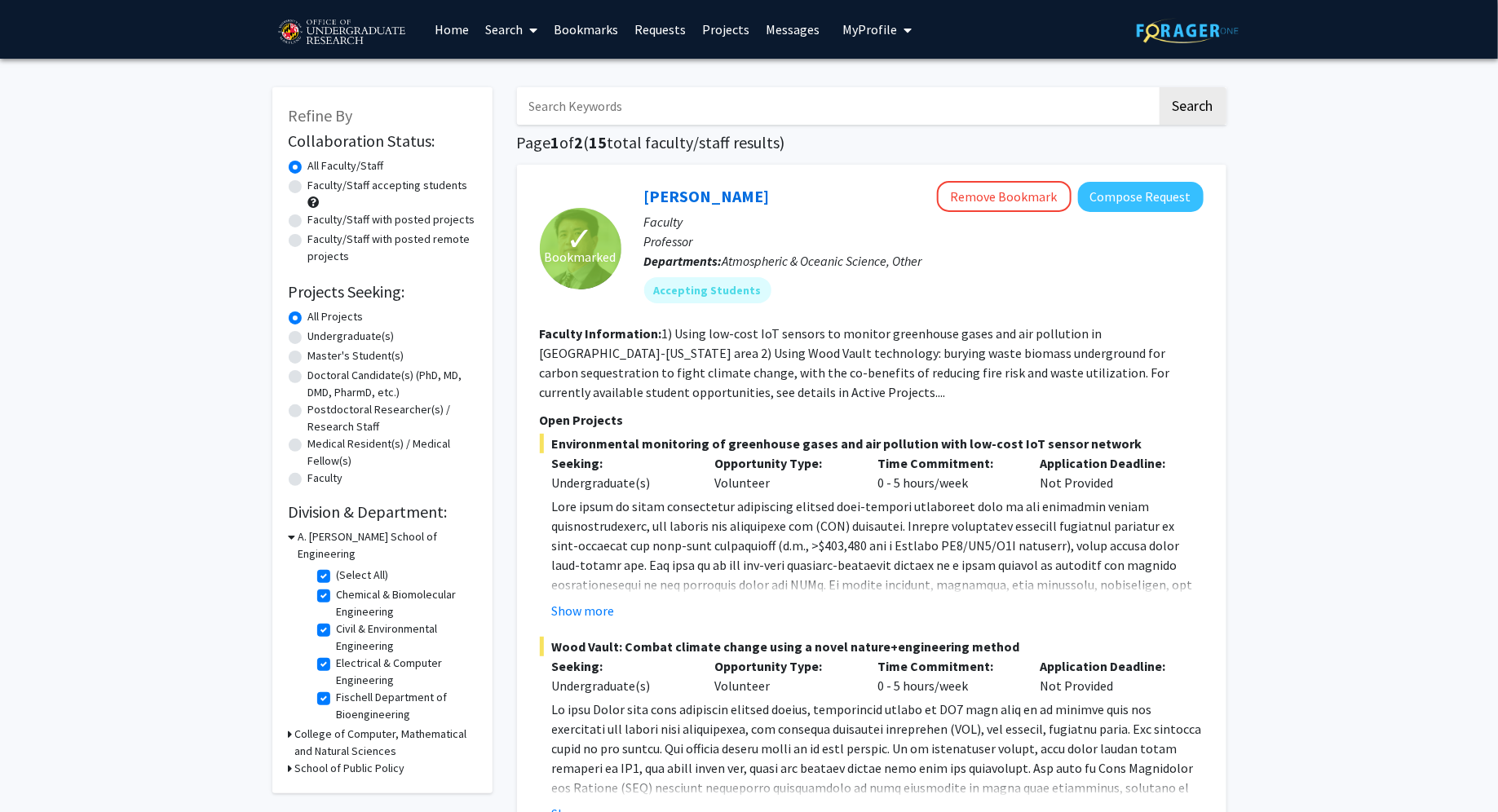
click at [336, 567] on label "(Select All)" at bounding box center [363, 575] width 53 height 18
click at [336, 567] on input "(Select All)" at bounding box center [342, 572] width 11 height 11
checkbox input "false"
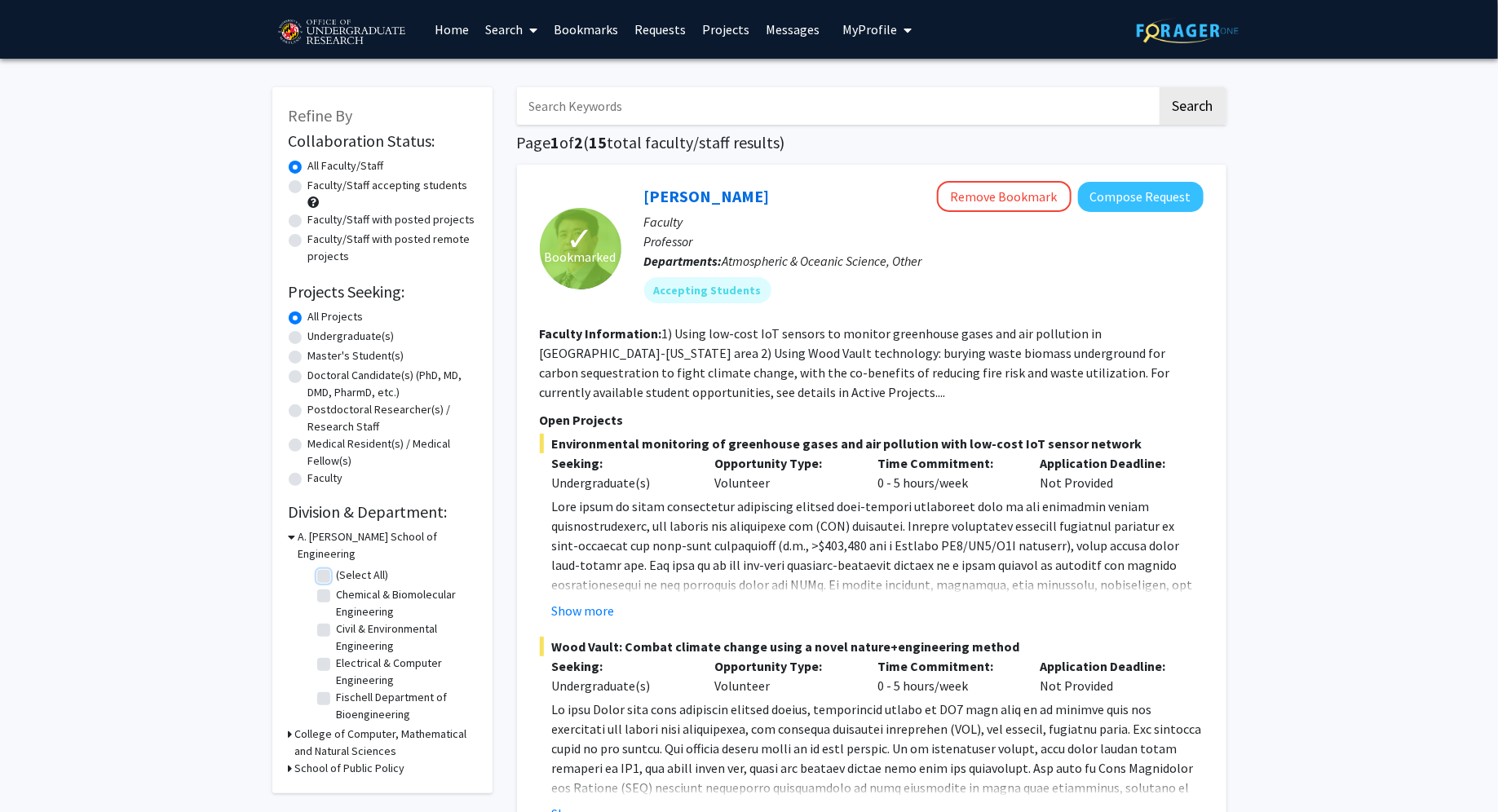
checkbox input "false"
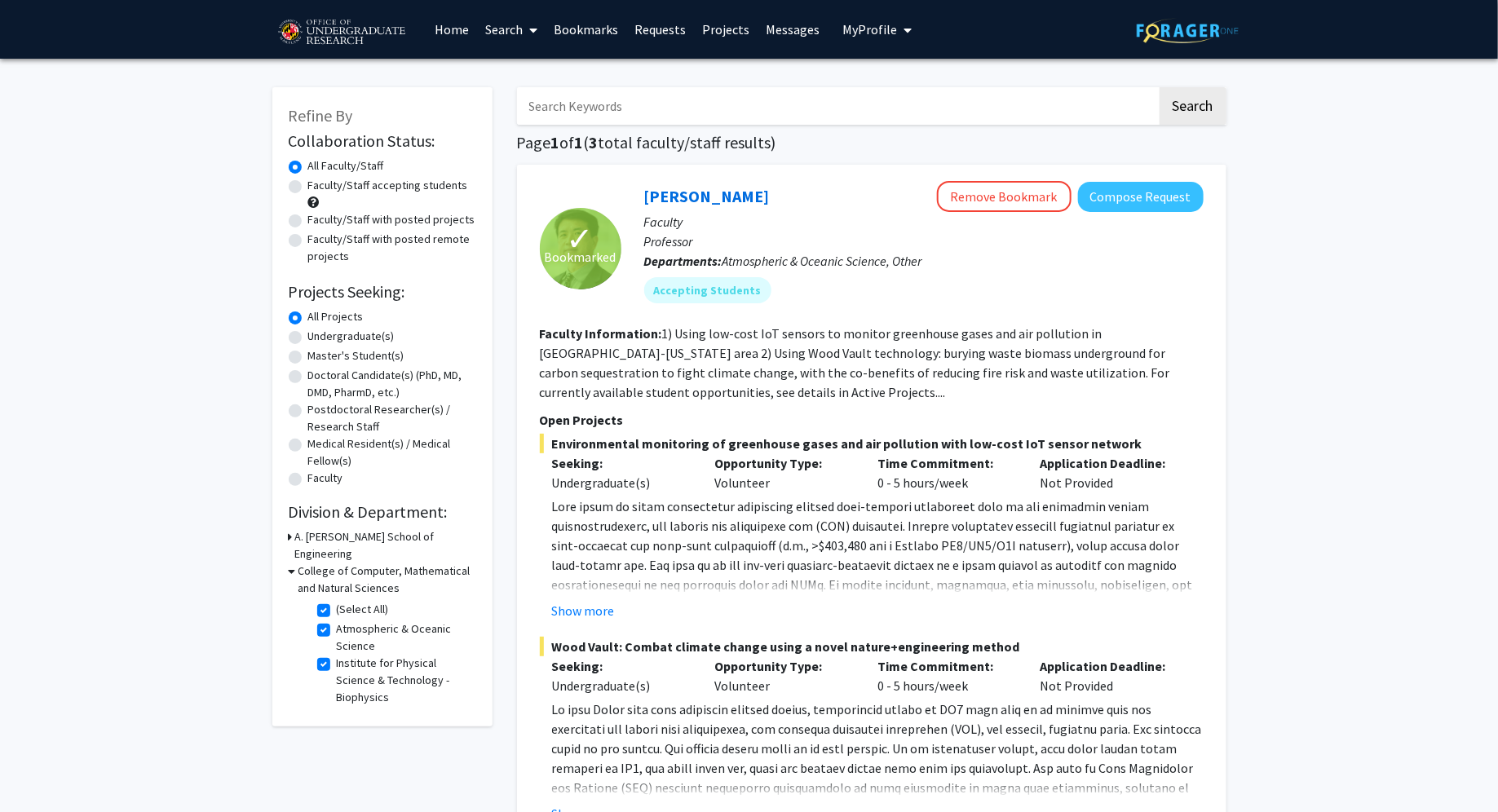
click at [336, 601] on label "(Select All)" at bounding box center [363, 610] width 53 height 18
click at [336, 601] on input "(Select All)" at bounding box center [342, 606] width 11 height 11
checkbox input "false"
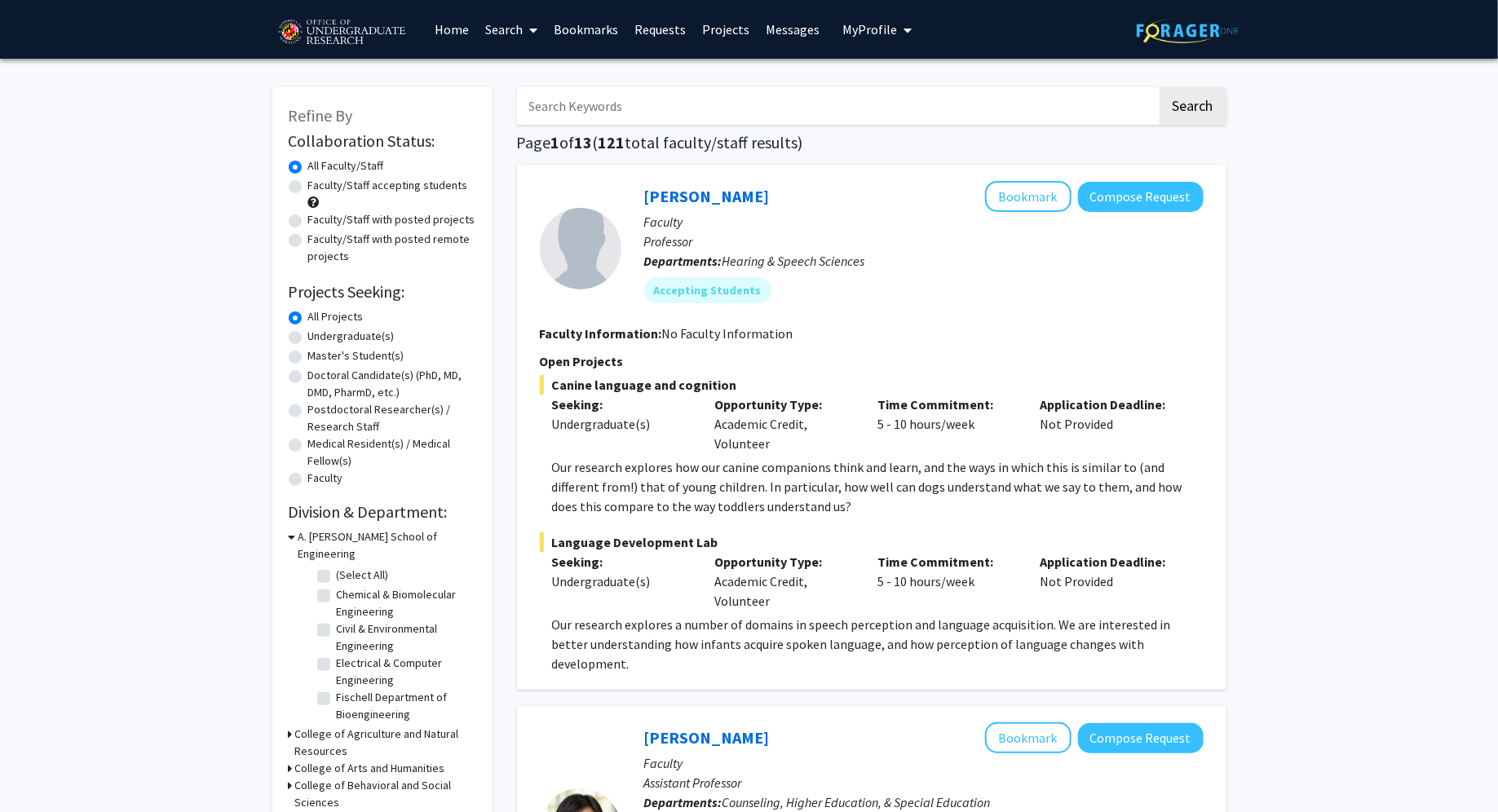
click at [619, 100] on input "Search Keywords" at bounding box center [837, 106] width 640 height 38
type input "machine learning"
click at [1160, 88] on button "Search" at bounding box center [1193, 106] width 67 height 38
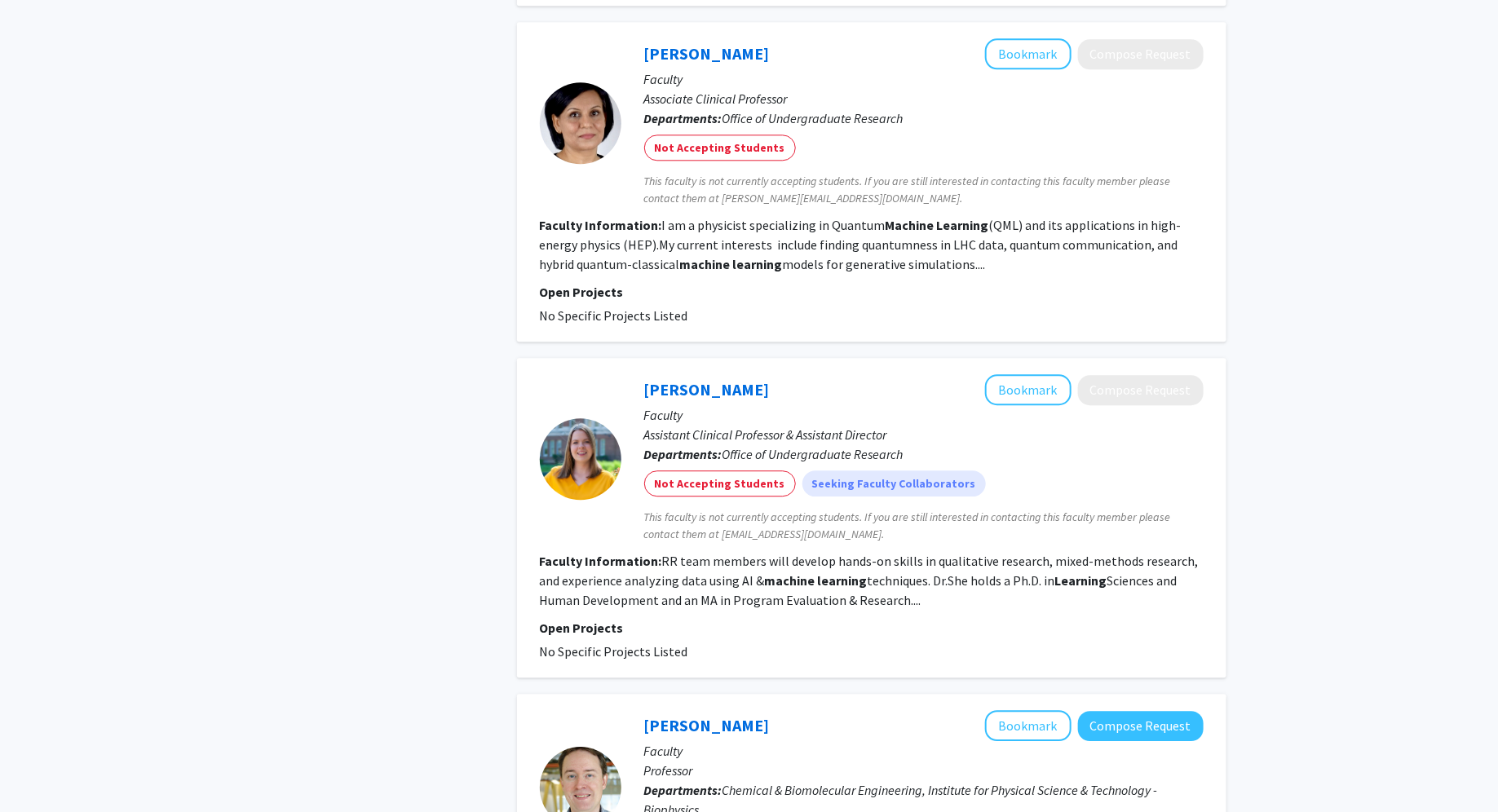
scroll to position [2481, 0]
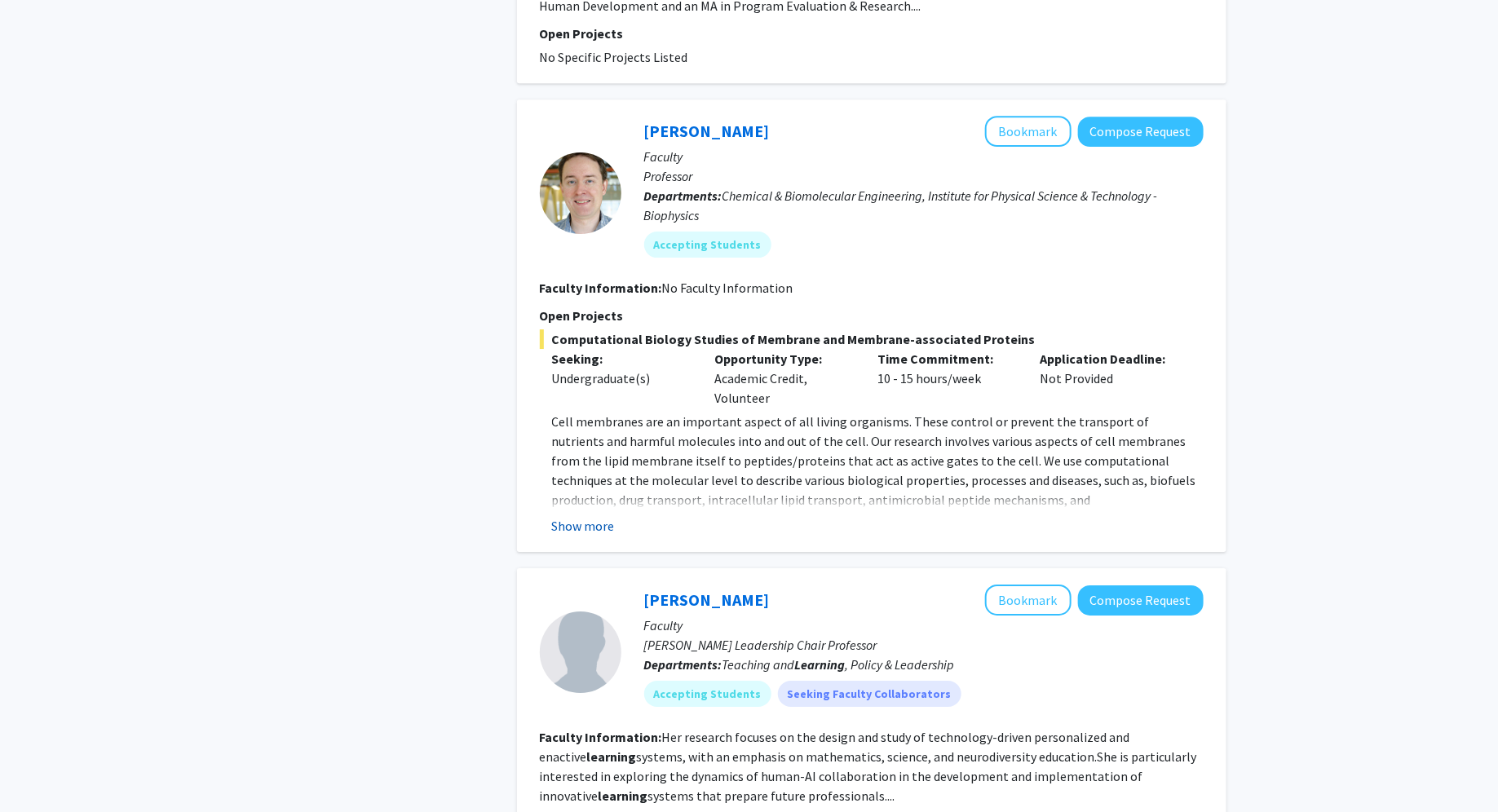
click at [598, 516] on button "Show more" at bounding box center [583, 526] width 63 height 19
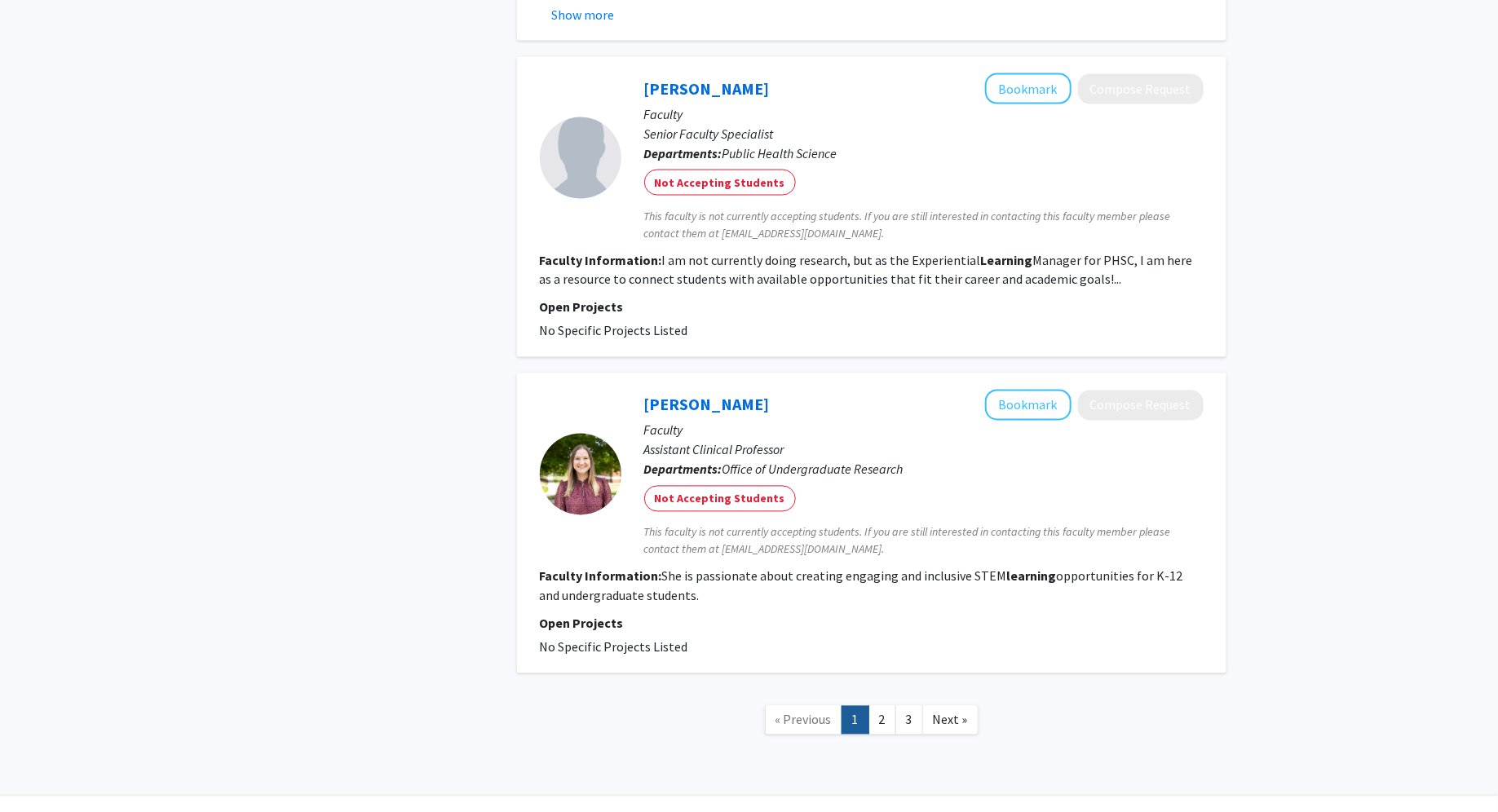
scroll to position [4225, 0]
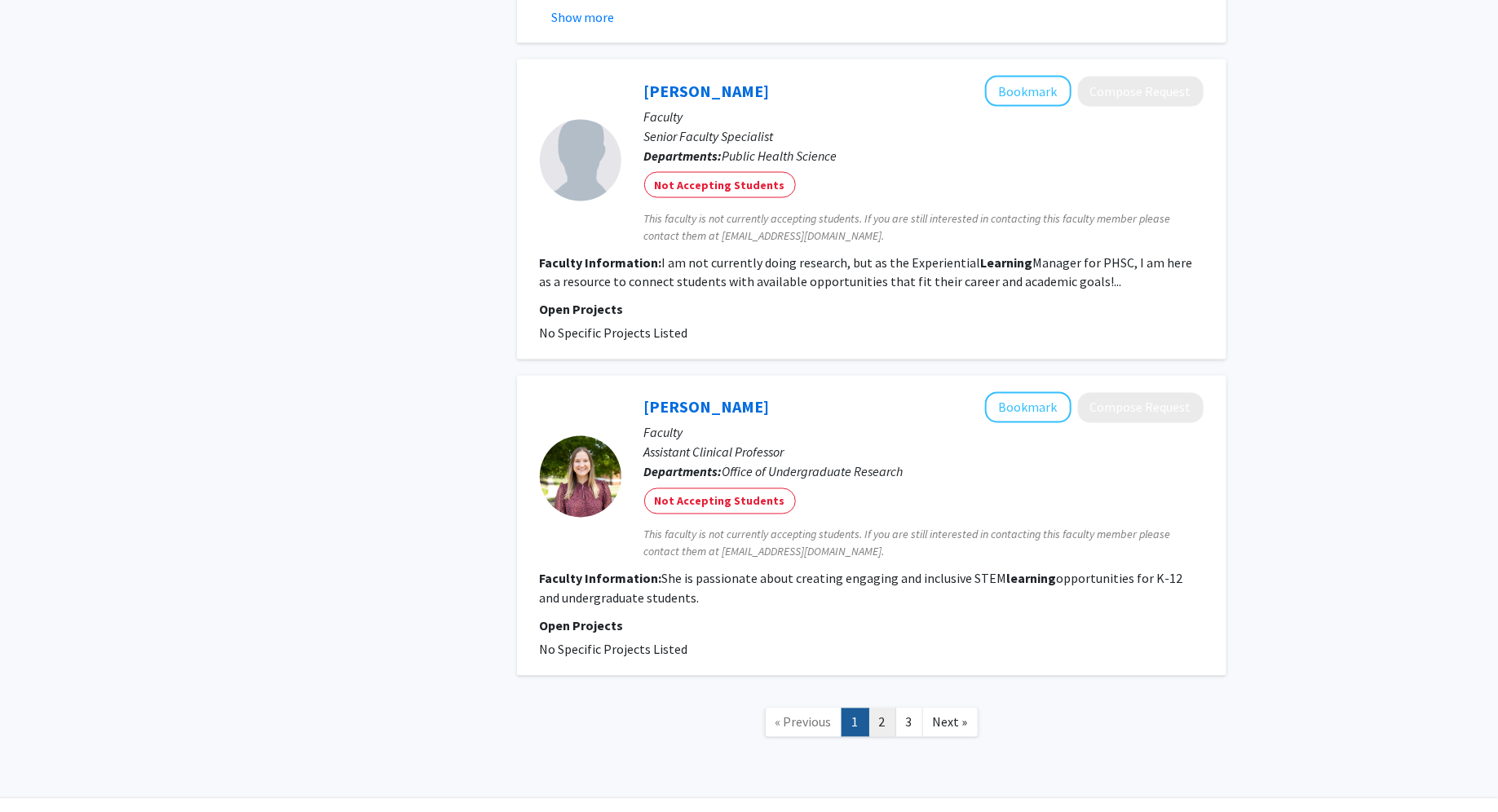
click at [885, 709] on link "2" at bounding box center [882, 723] width 28 height 29
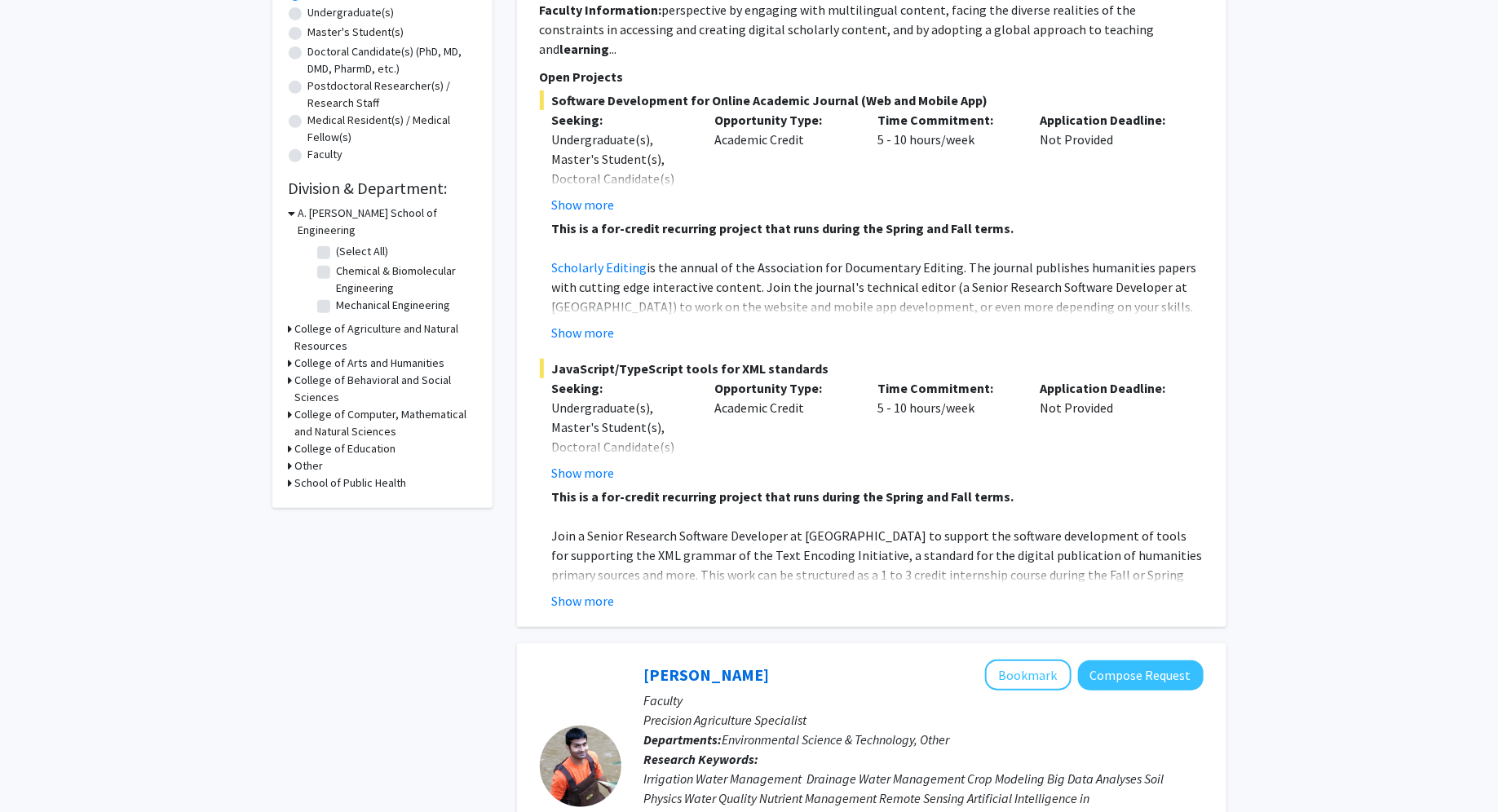
scroll to position [353, 0]
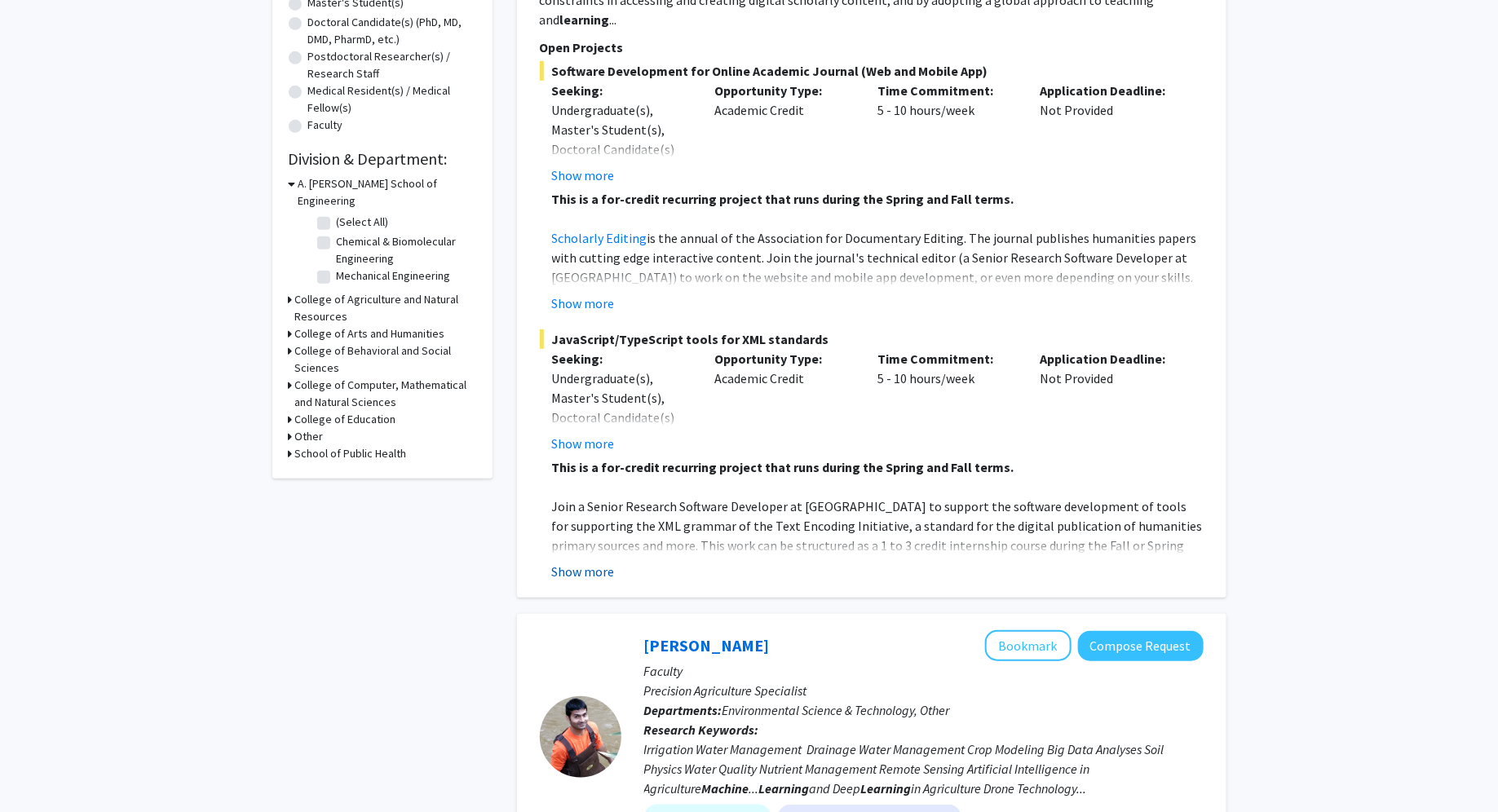
click at [570, 561] on button "Show more" at bounding box center [583, 571] width 63 height 19
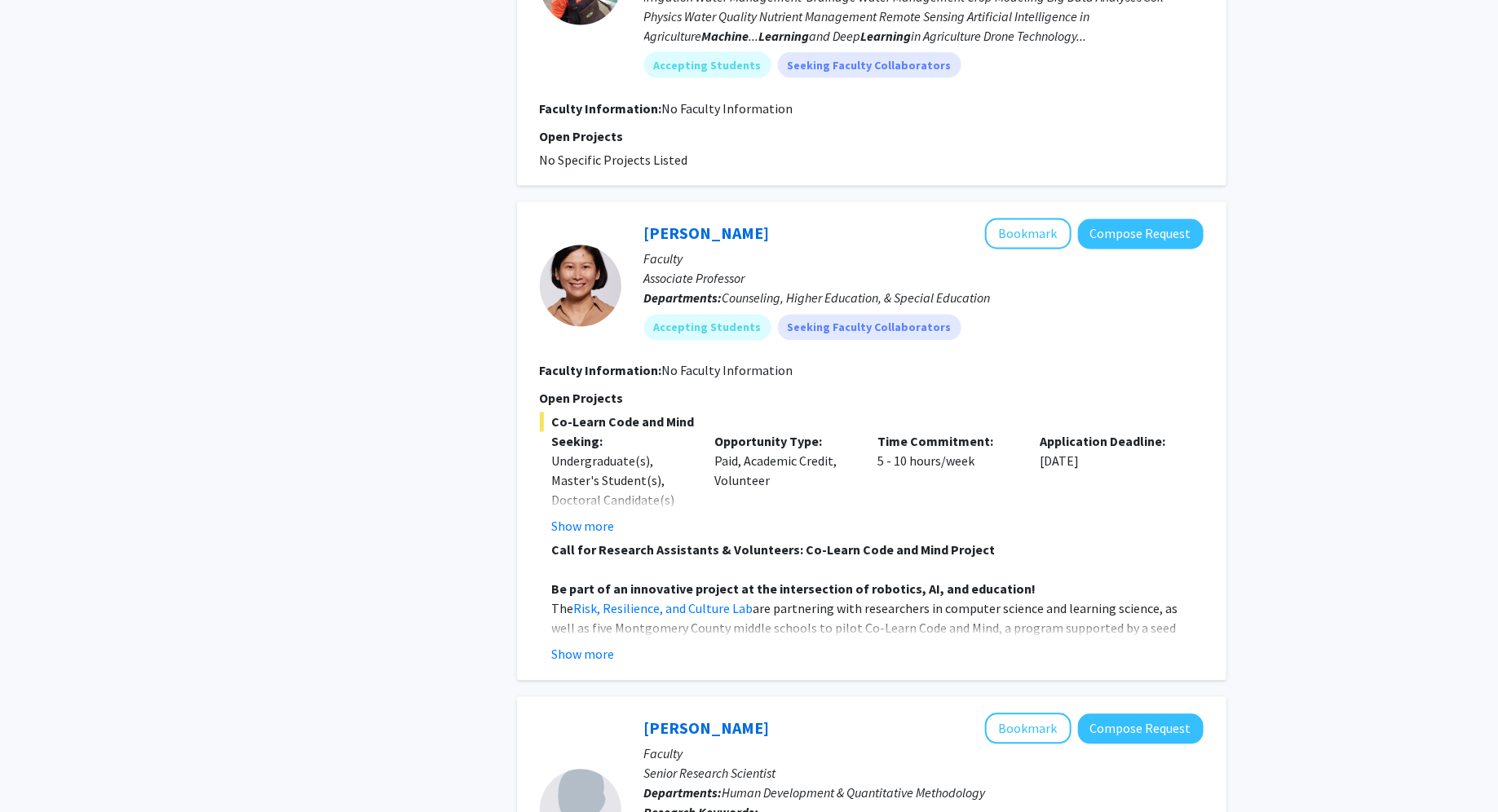
scroll to position [1315, 0]
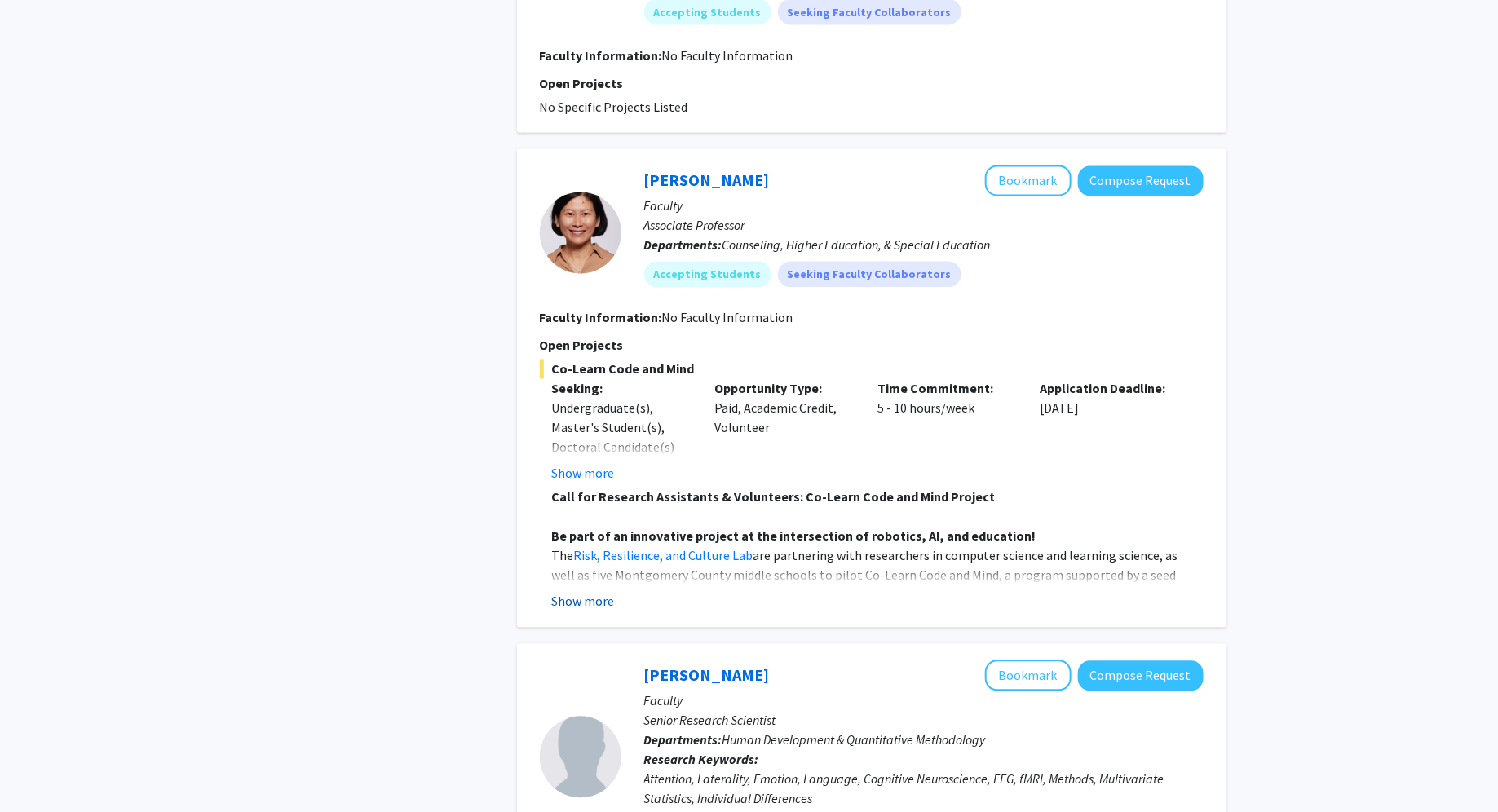
click at [602, 592] on button "Show more" at bounding box center [583, 602] width 63 height 19
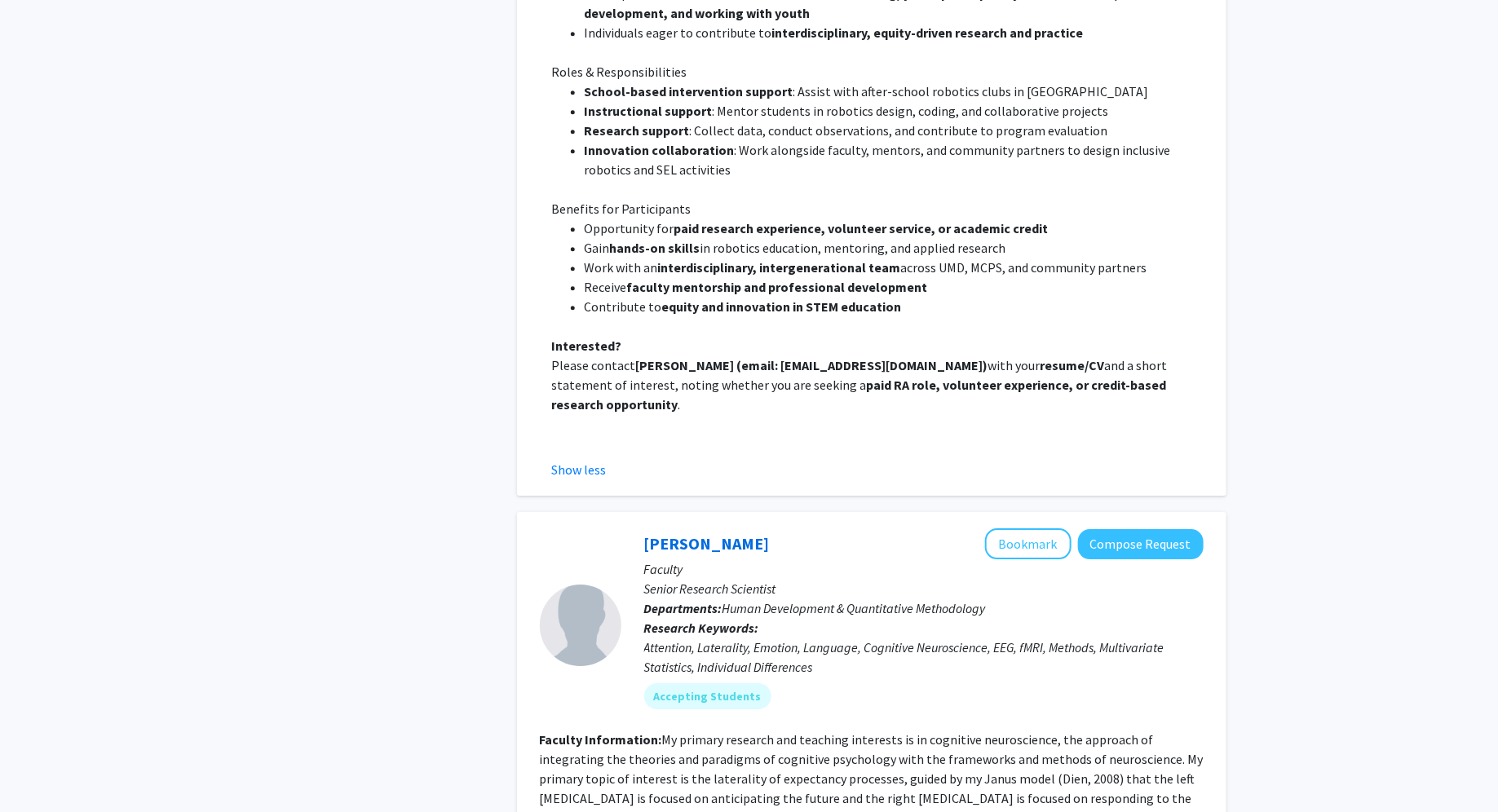
scroll to position [2660, 0]
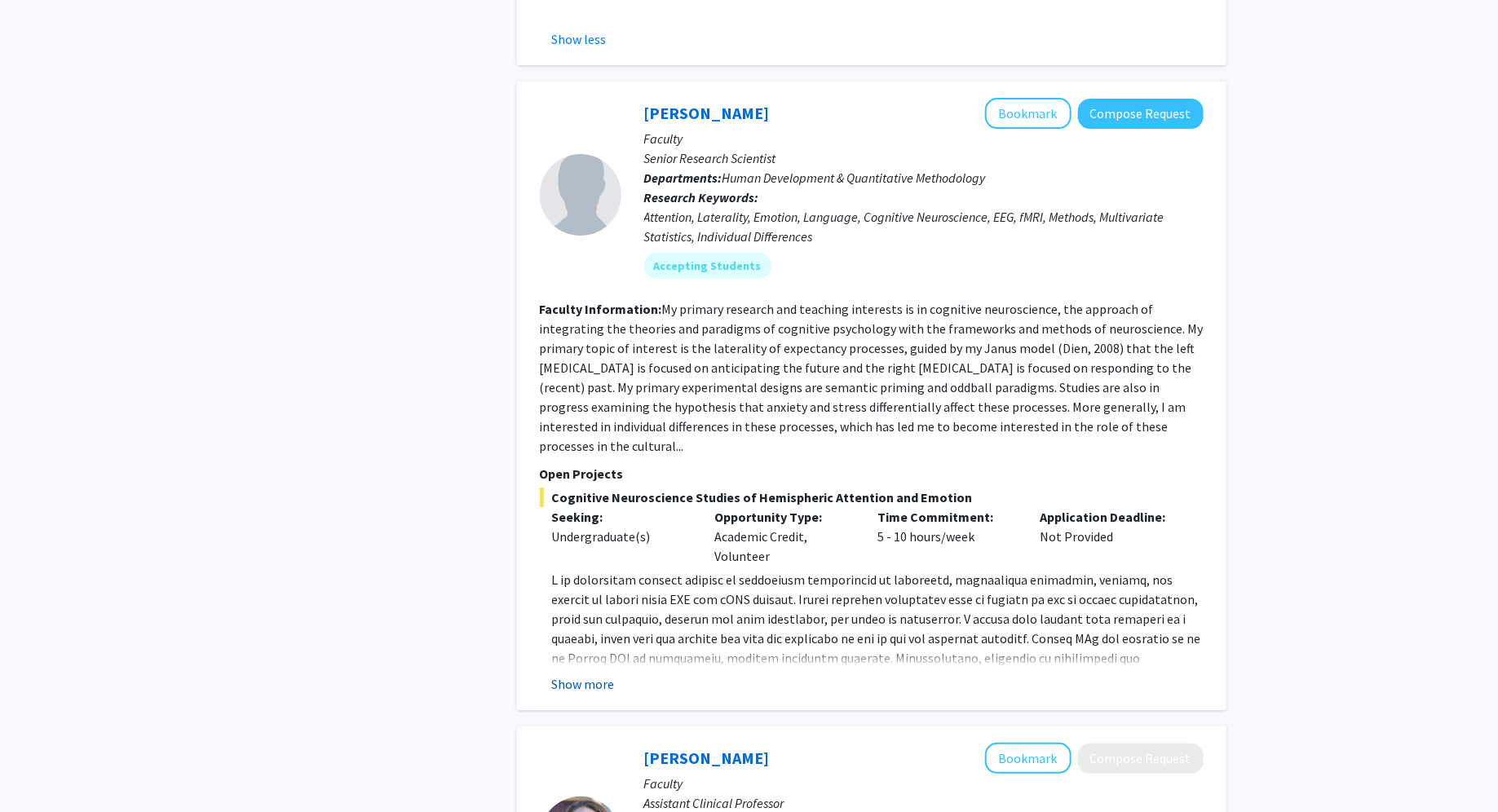
click at [601, 674] on button "Show more" at bounding box center [583, 684] width 63 height 19
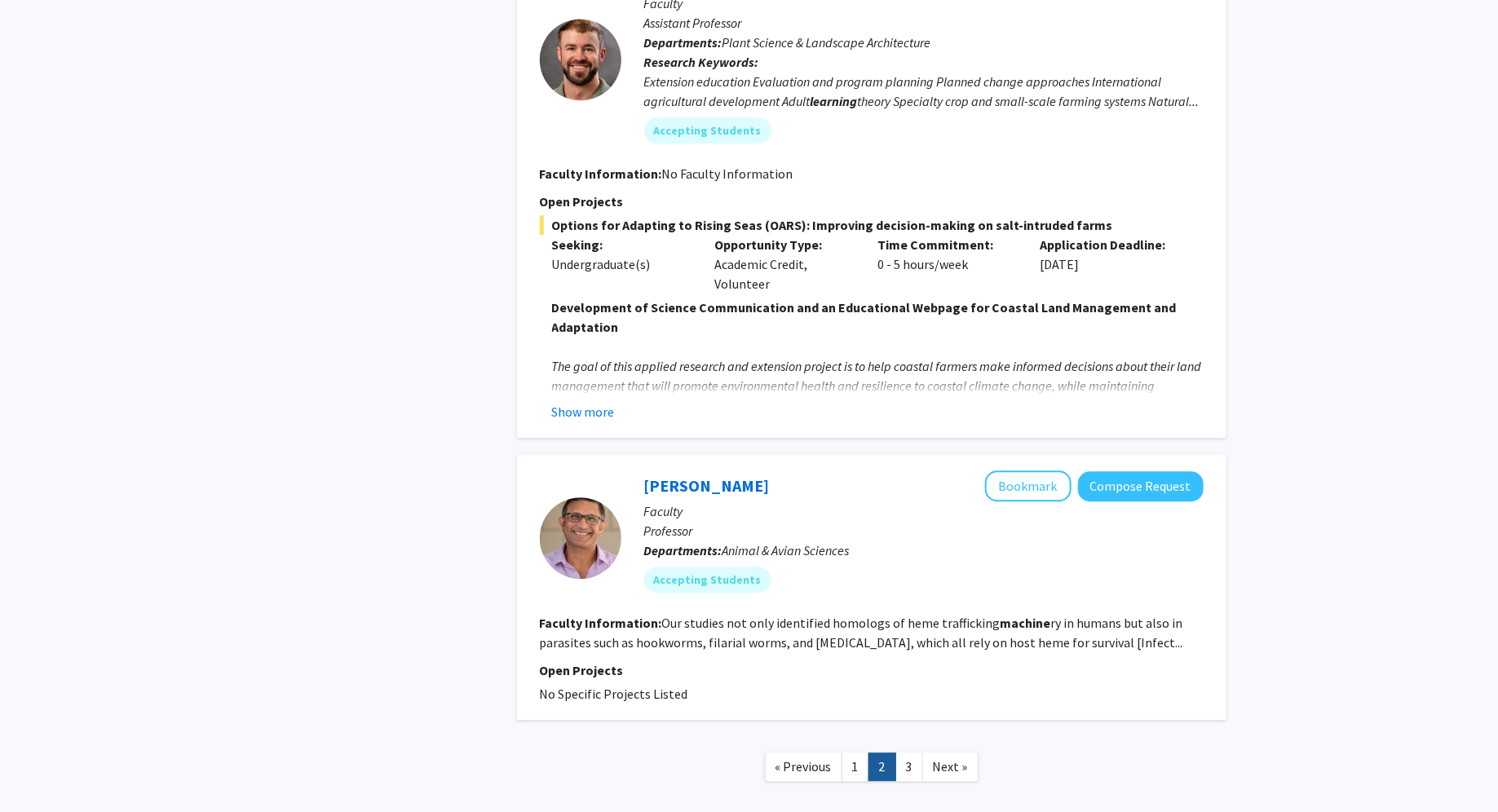
scroll to position [4813, 0]
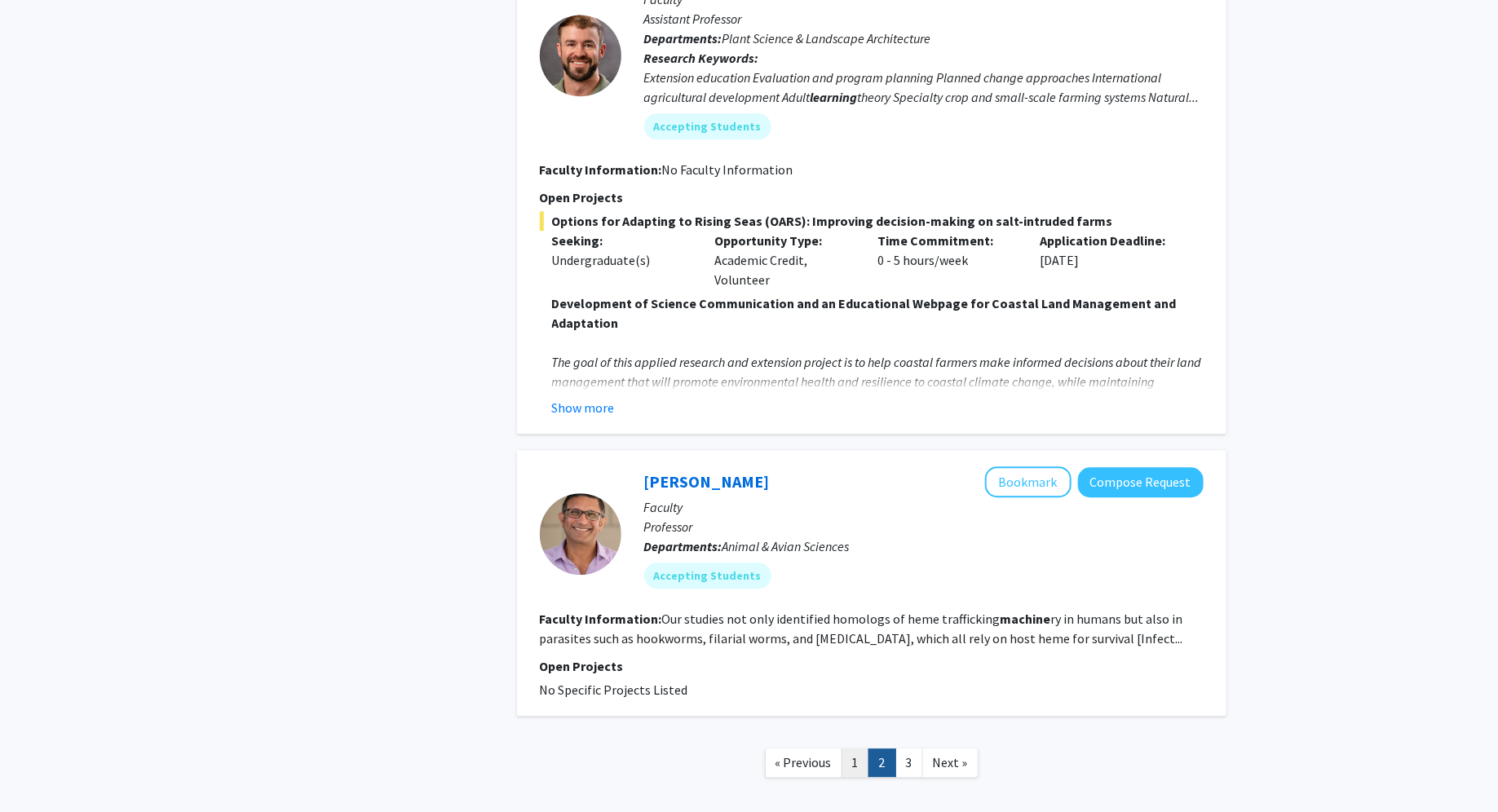
click at [852, 749] on link "1" at bounding box center [856, 763] width 28 height 29
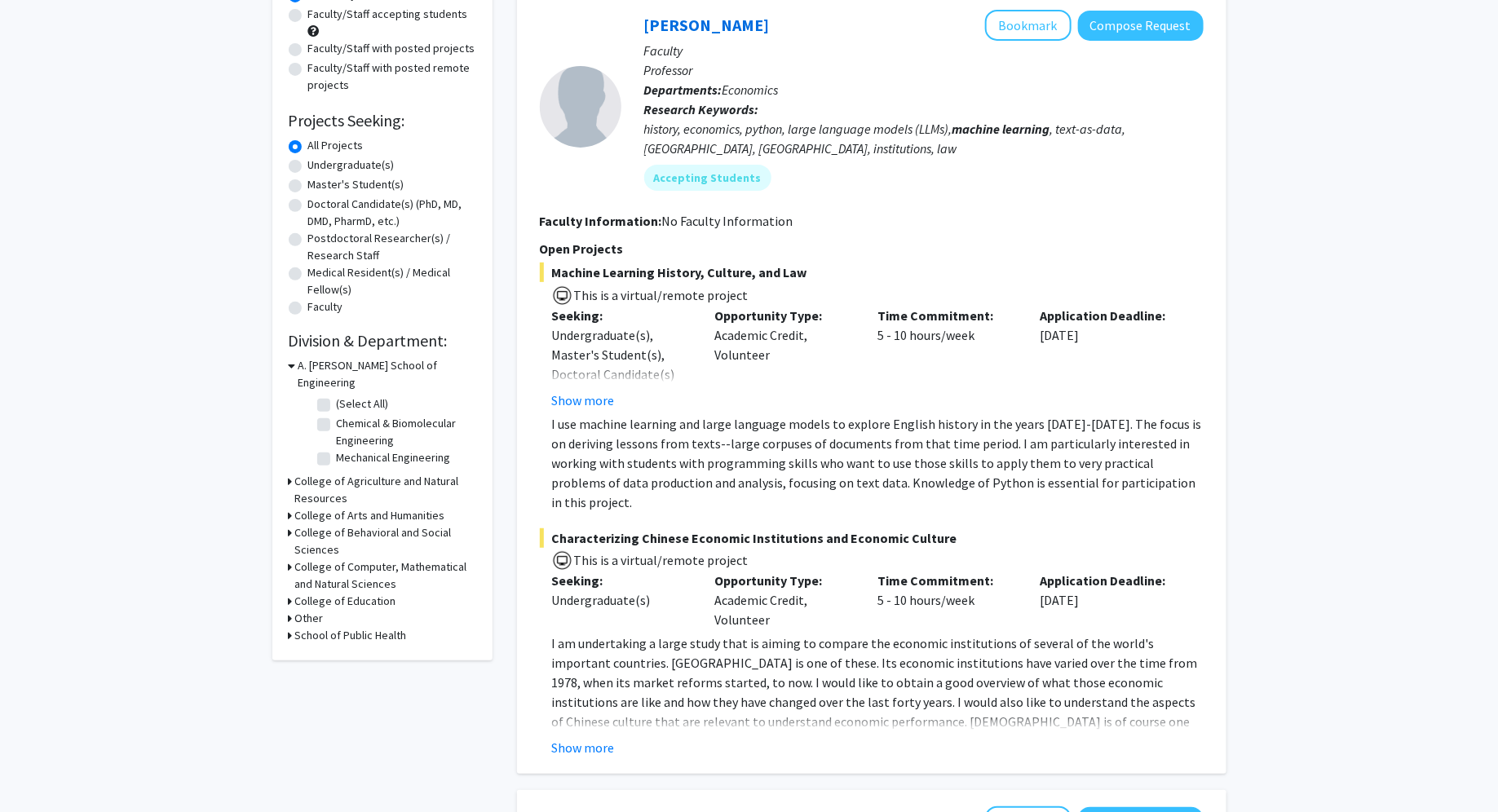
scroll to position [173, 0]
click at [589, 398] on button "Show more" at bounding box center [583, 399] width 63 height 19
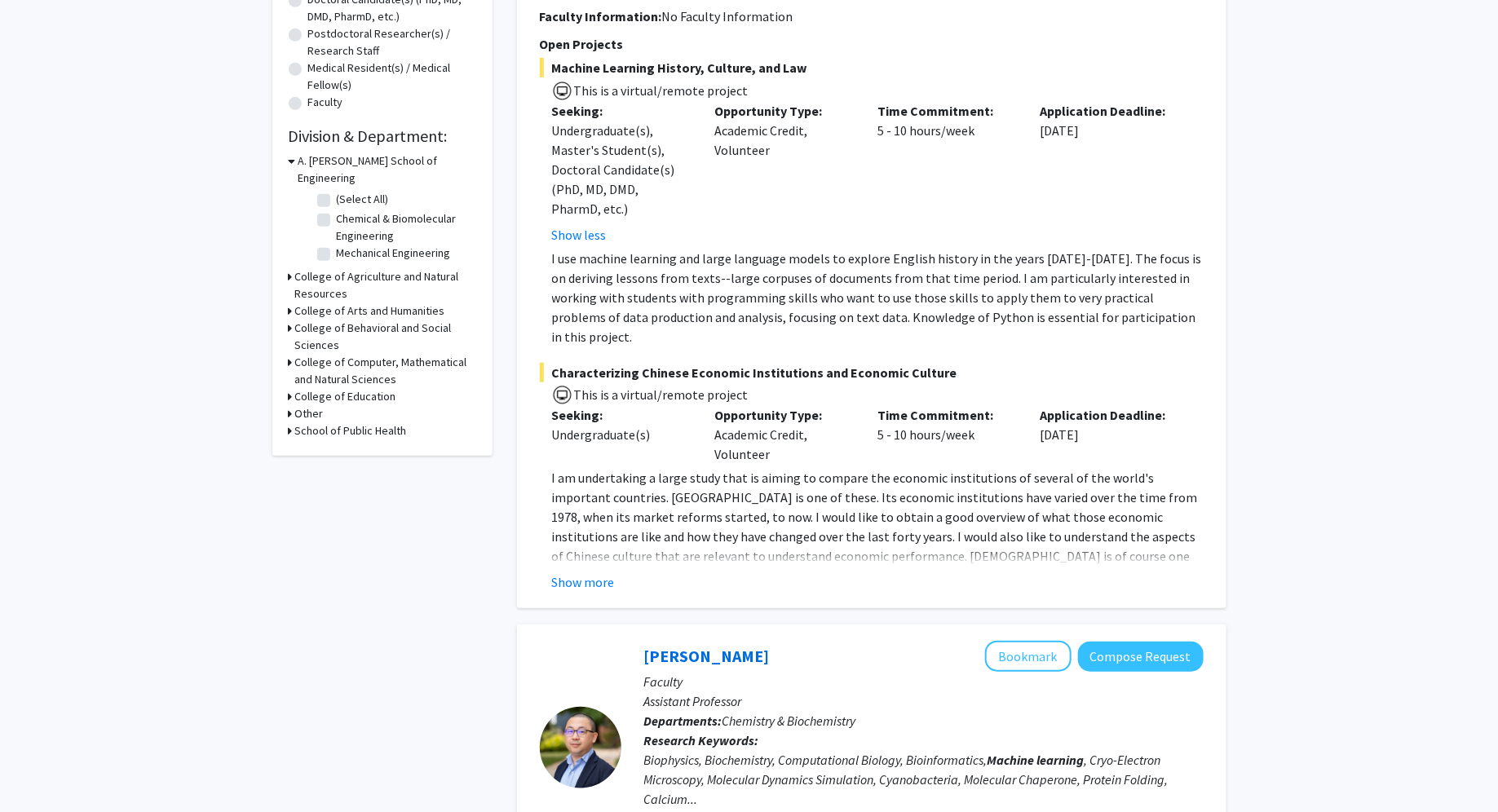
scroll to position [434, 0]
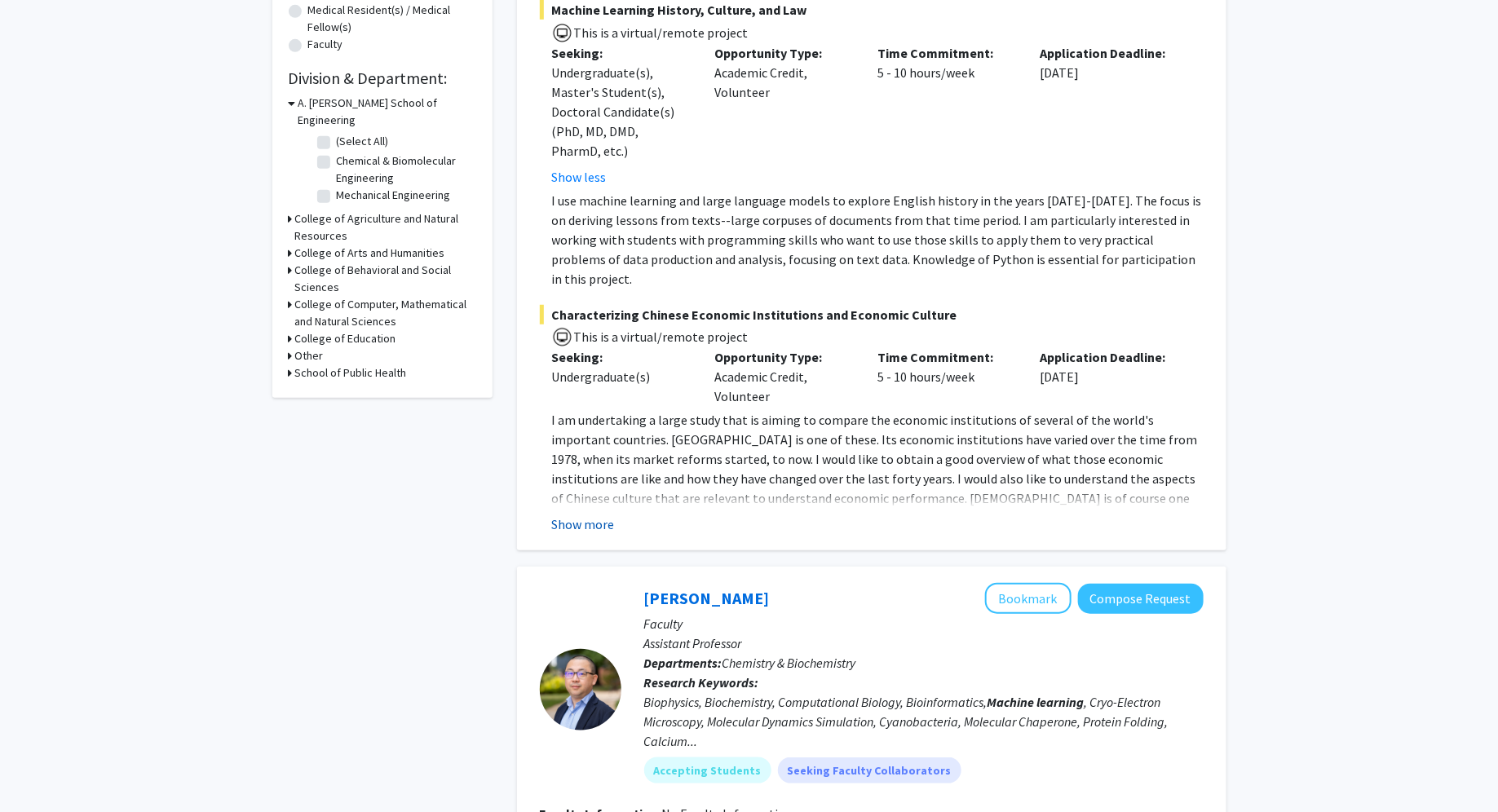
click at [605, 514] on button "Show more" at bounding box center [583, 524] width 63 height 19
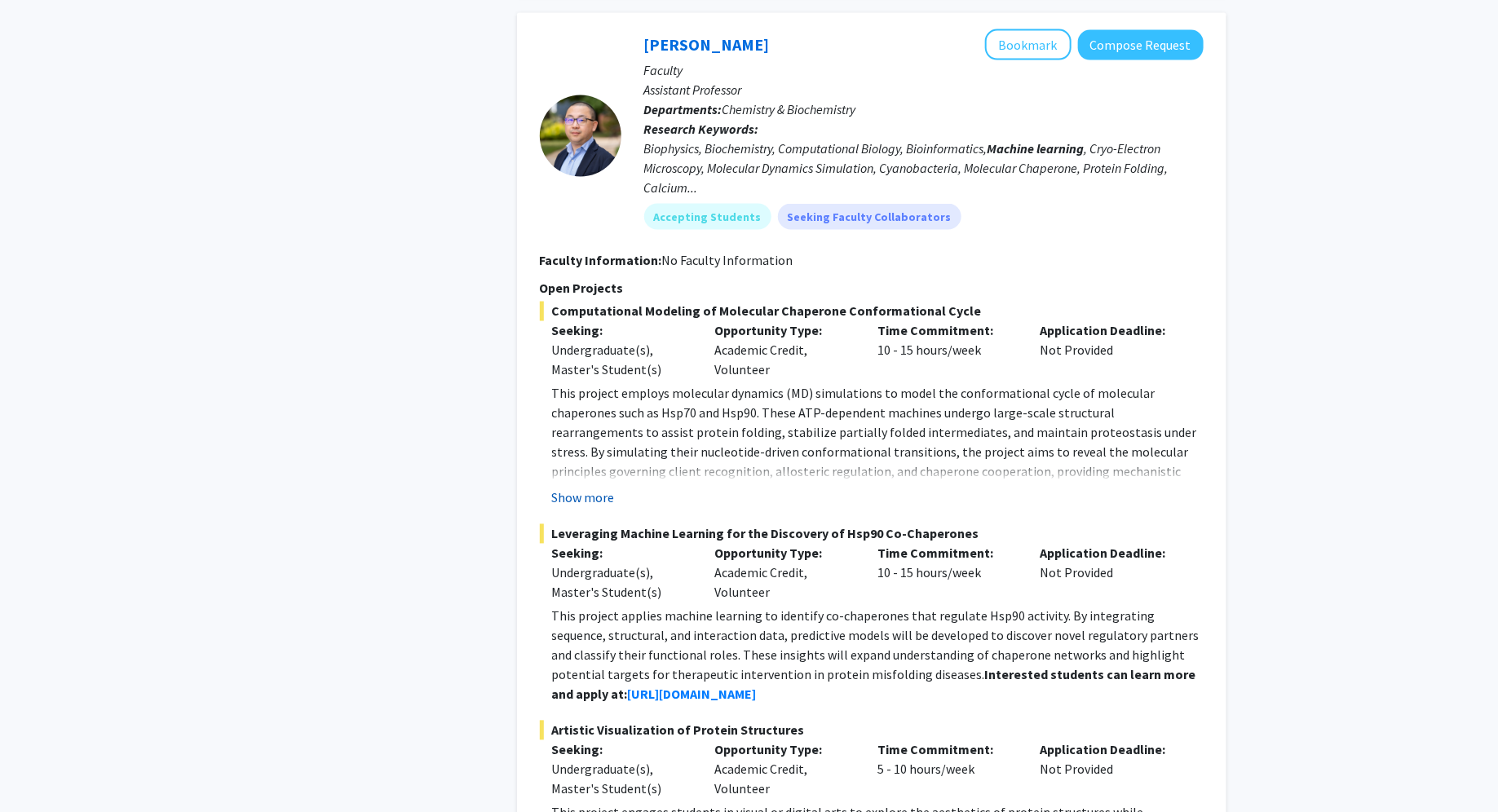
scroll to position [1223, 0]
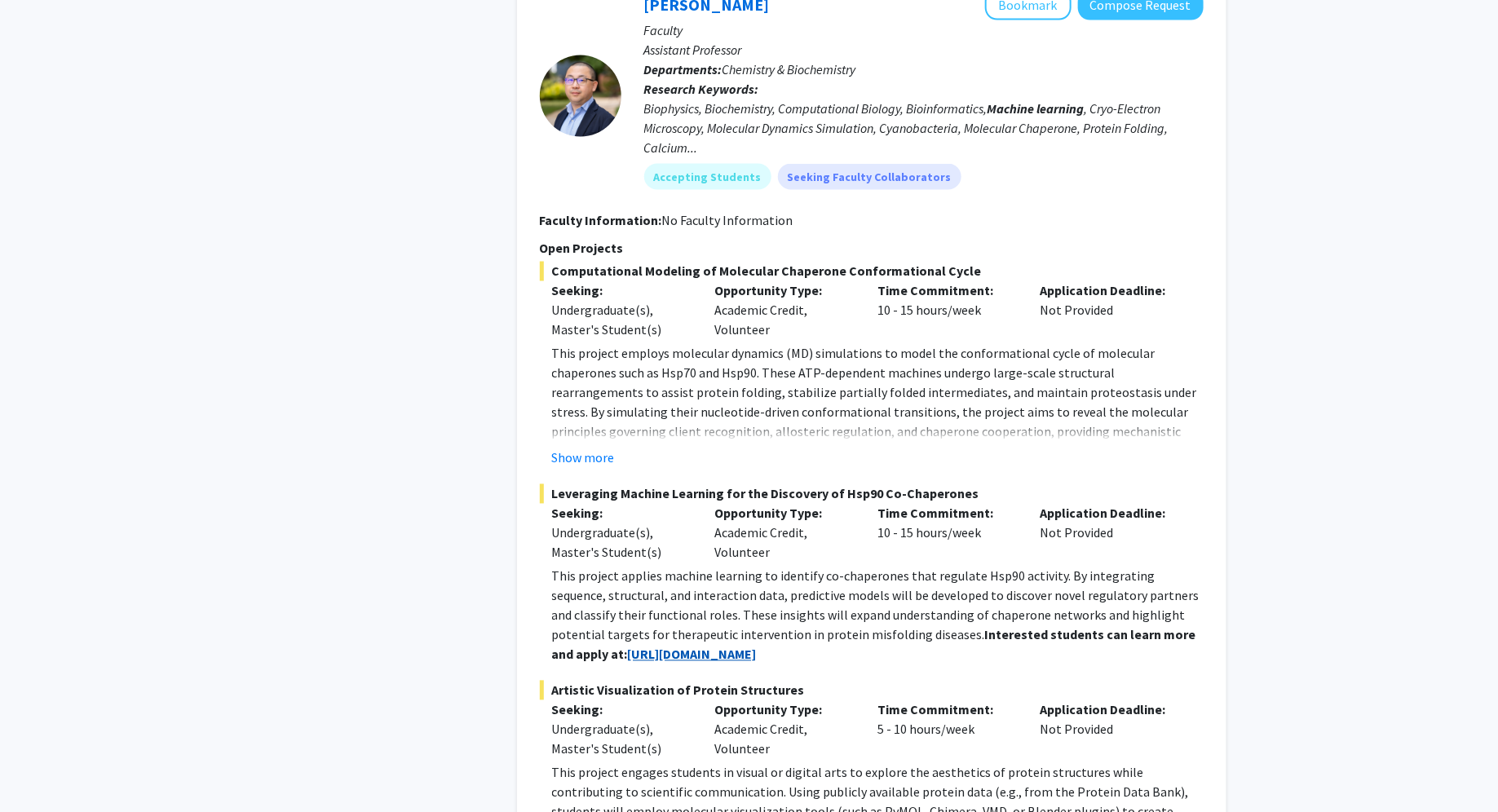
click at [639, 646] on strong "[URL][DOMAIN_NAME]" at bounding box center [692, 654] width 129 height 17
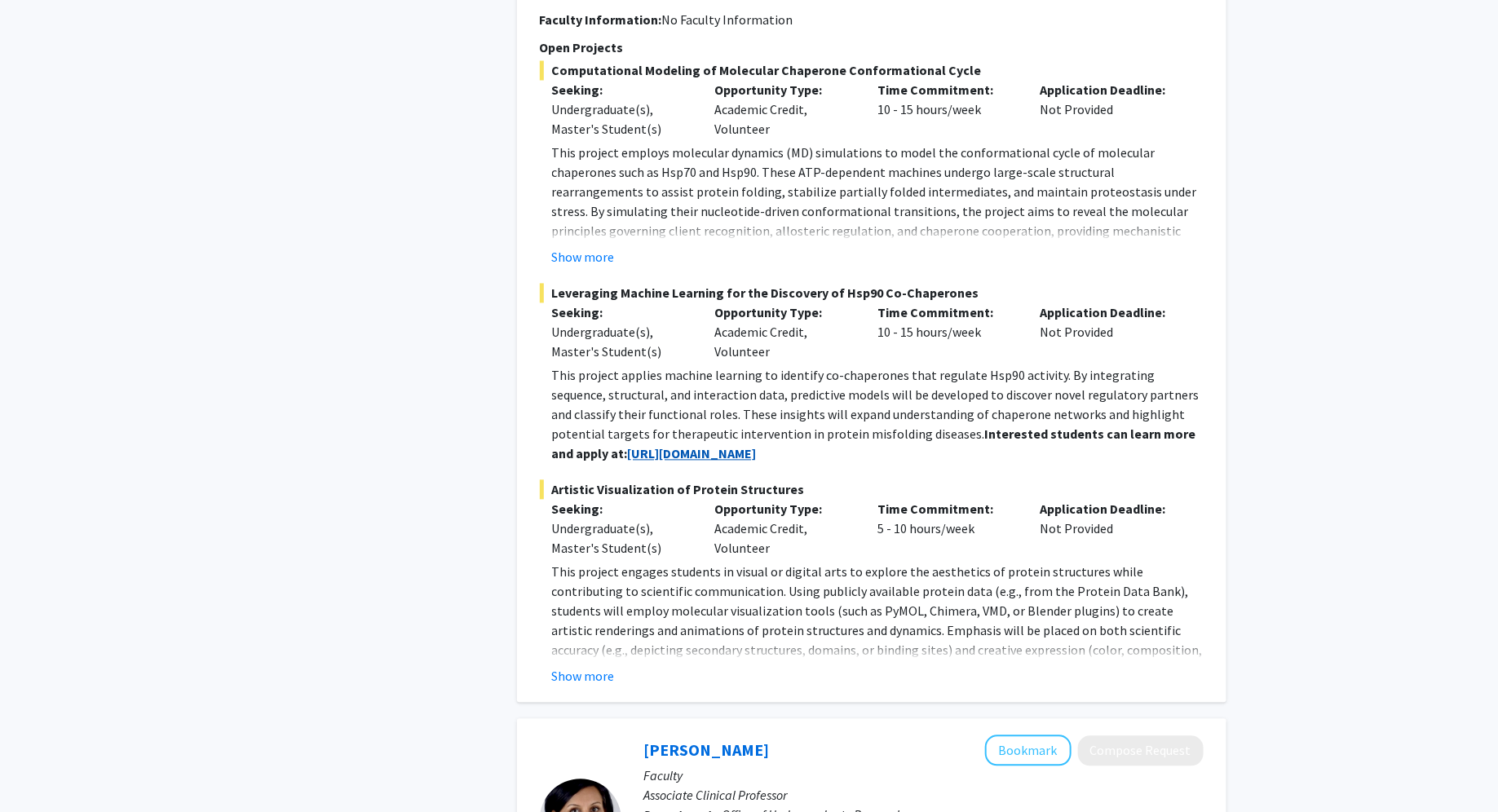
scroll to position [1425, 0]
click at [591, 646] on div "[PERSON_NAME] Bookmark Compose Request Faculty Assistant Professor Departments:…" at bounding box center [872, 236] width 710 height 930
click at [593, 666] on button "Show more" at bounding box center [583, 675] width 63 height 19
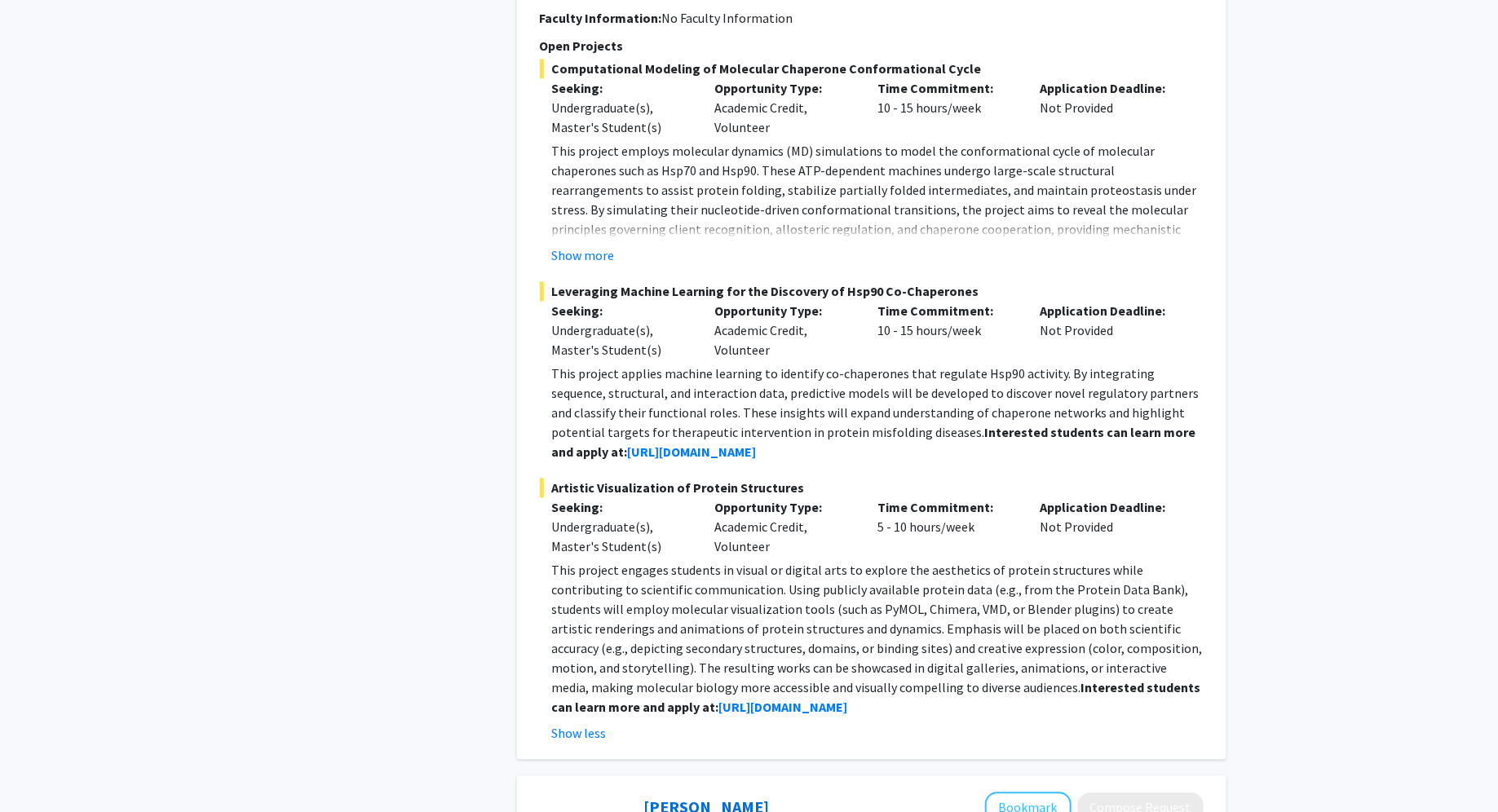
scroll to position [1513, 0]
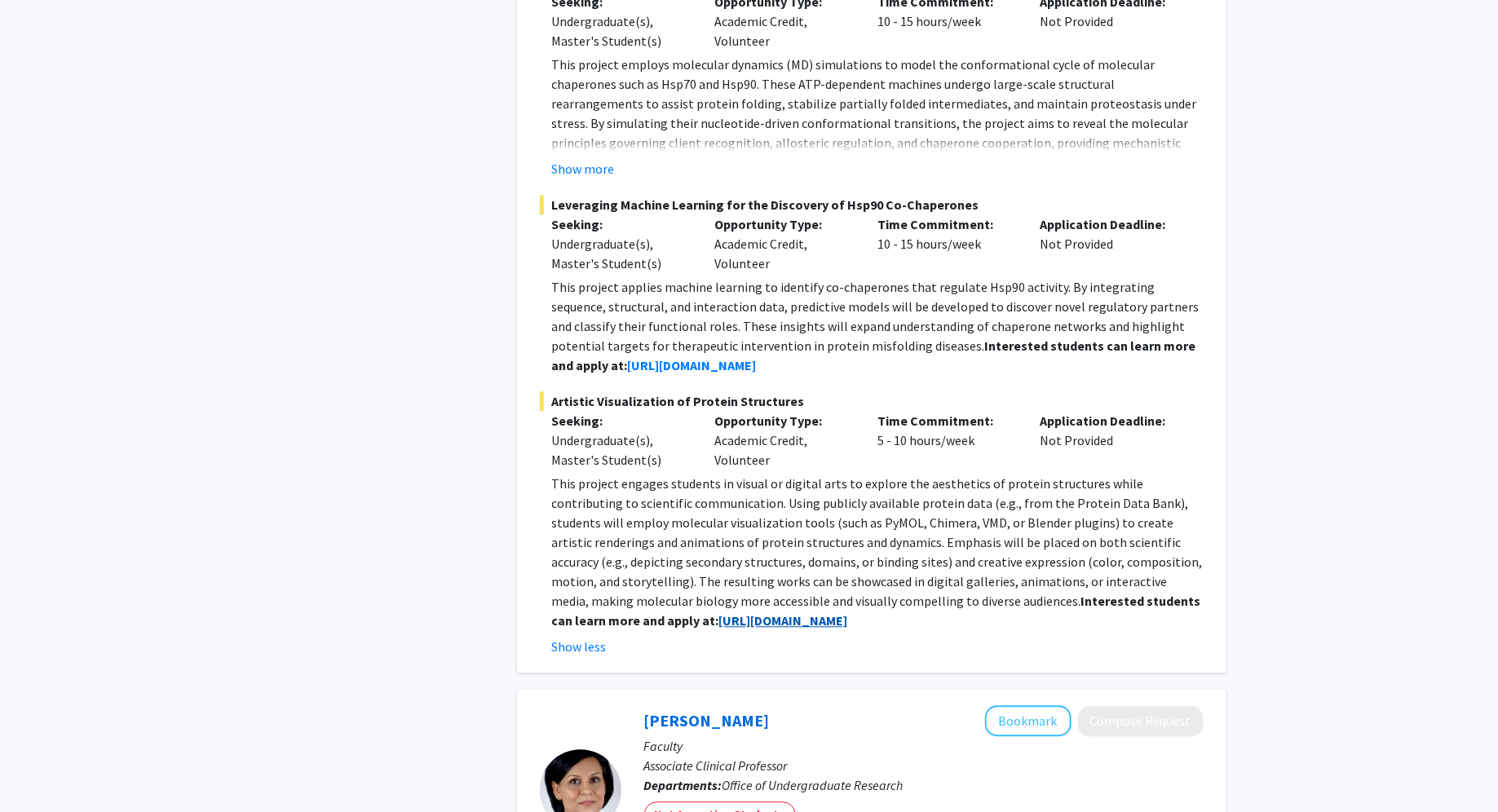
click at [719, 612] on strong "[URL][DOMAIN_NAME]" at bounding box center [783, 620] width 129 height 17
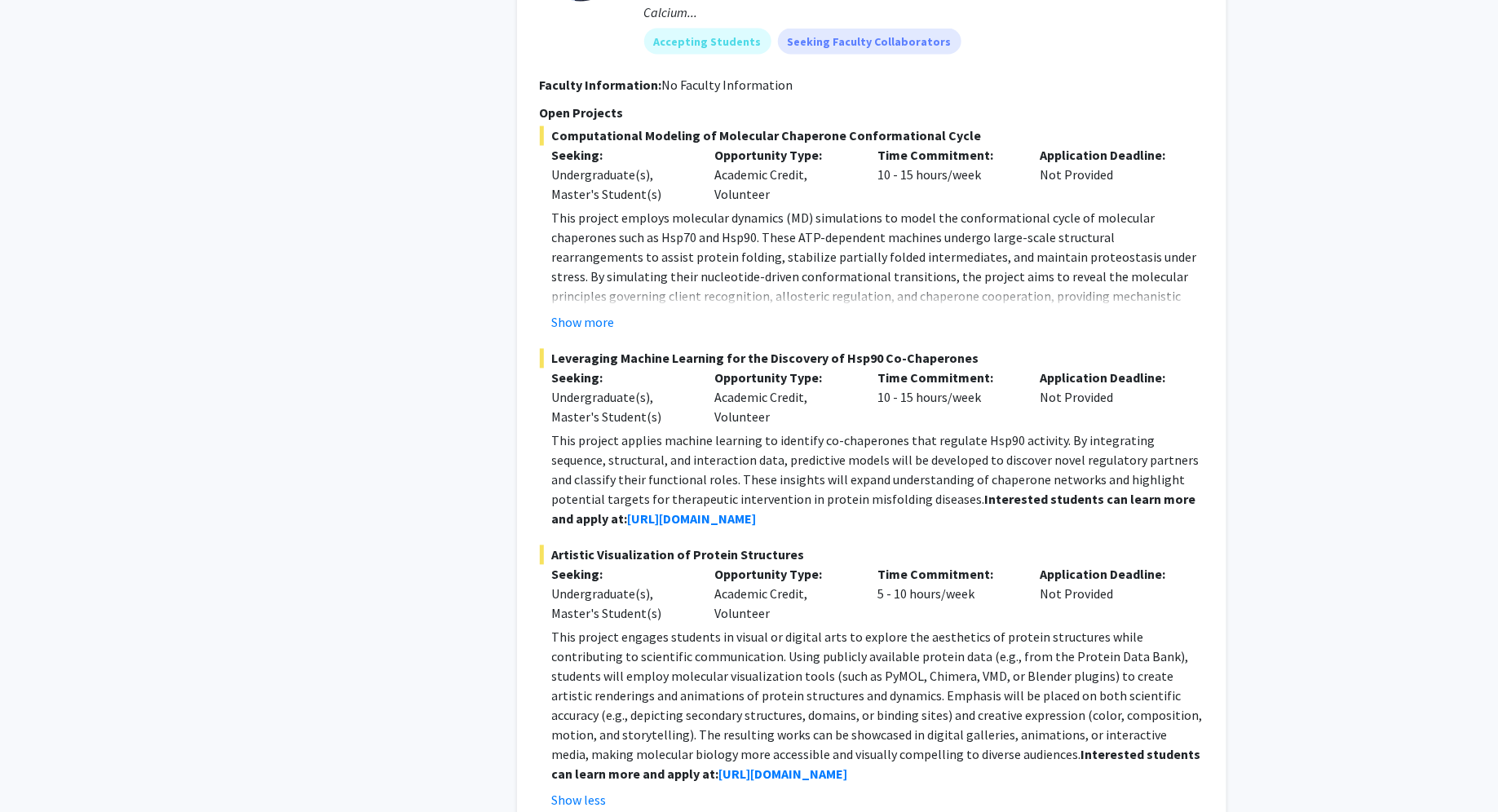
scroll to position [1034, 0]
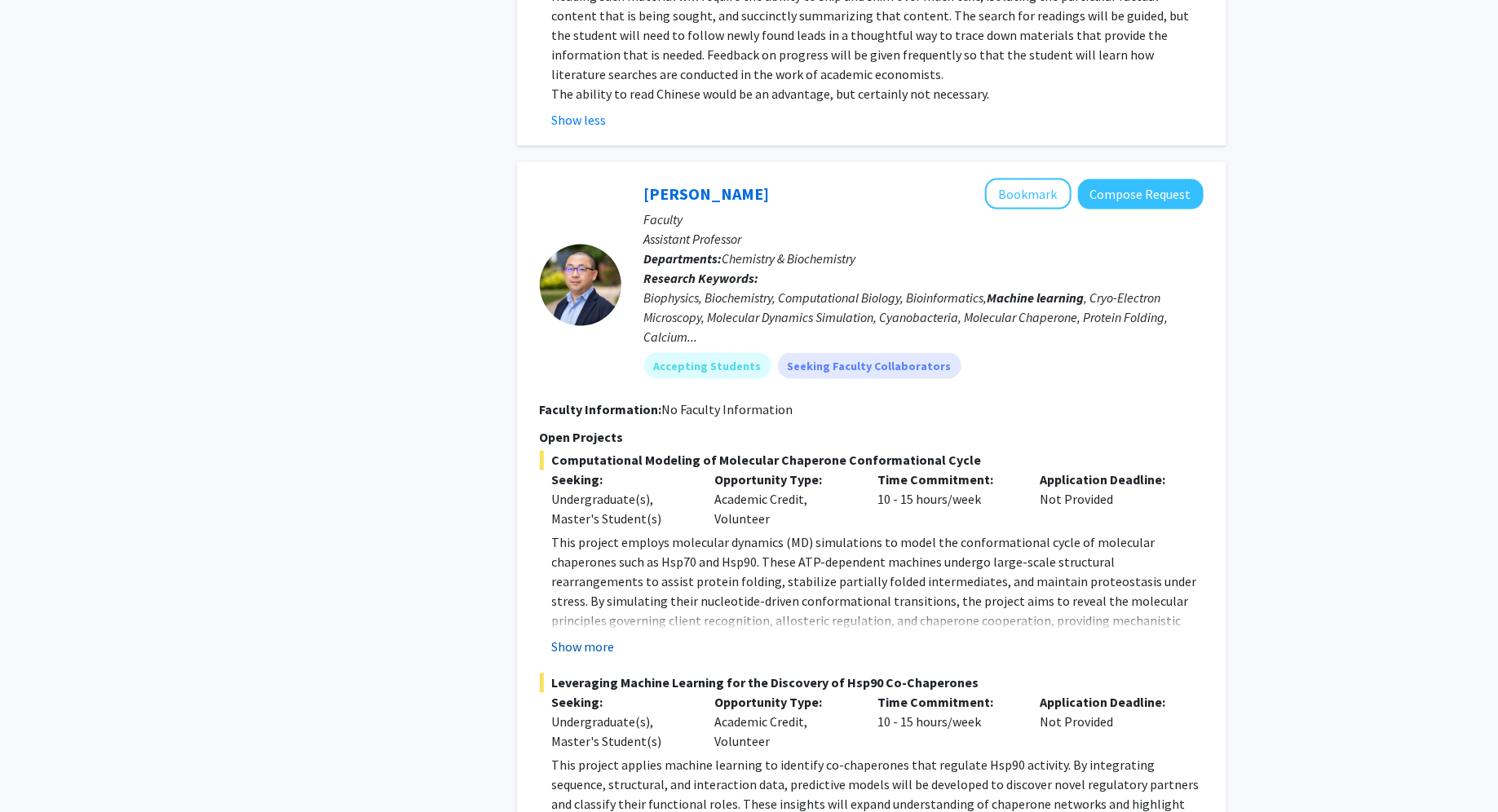
click at [568, 638] on button "Show more" at bounding box center [583, 647] width 63 height 19
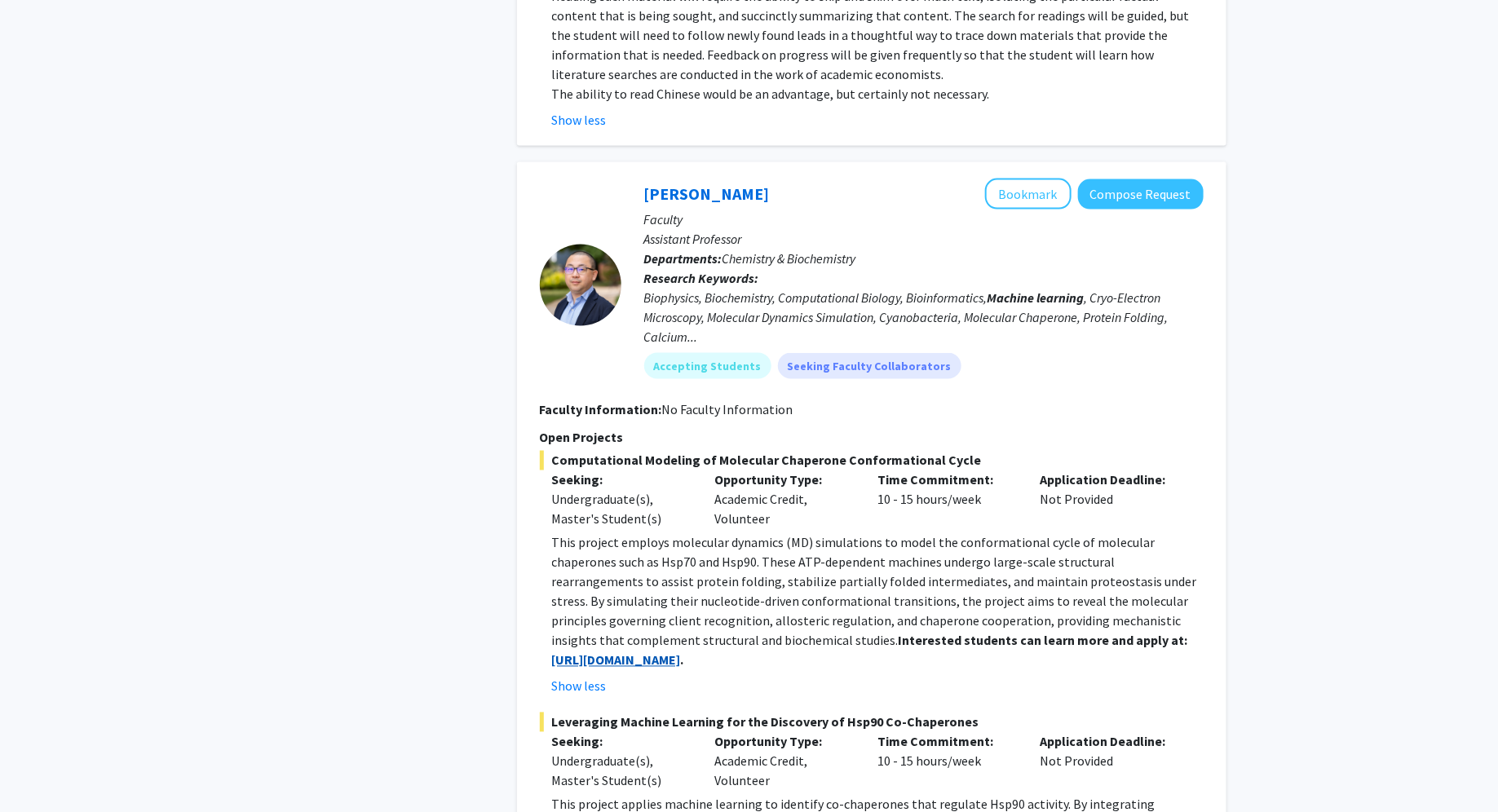
click at [681, 653] on strong "[URL][DOMAIN_NAME]" at bounding box center [616, 660] width 129 height 17
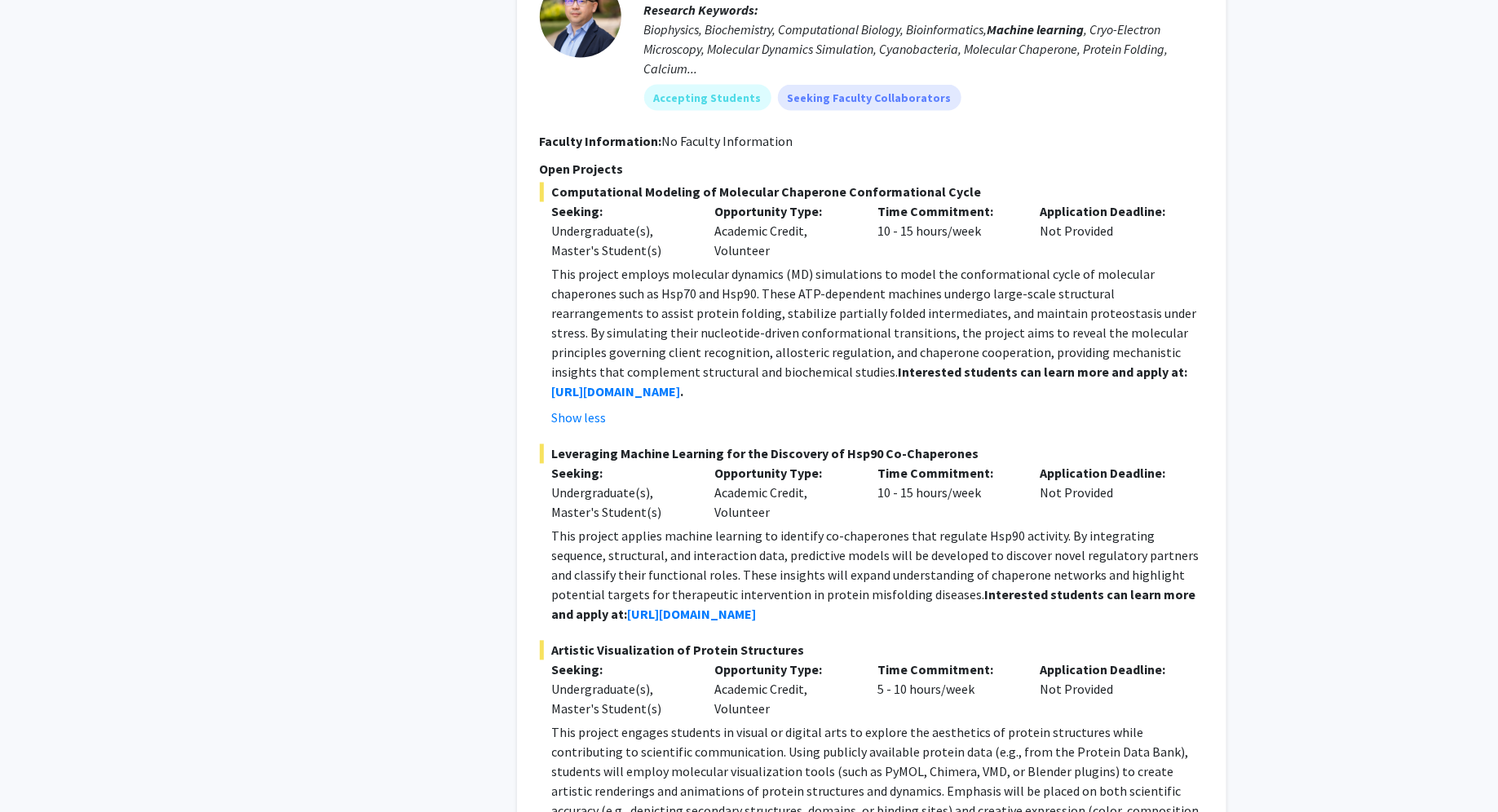
scroll to position [1339, 0]
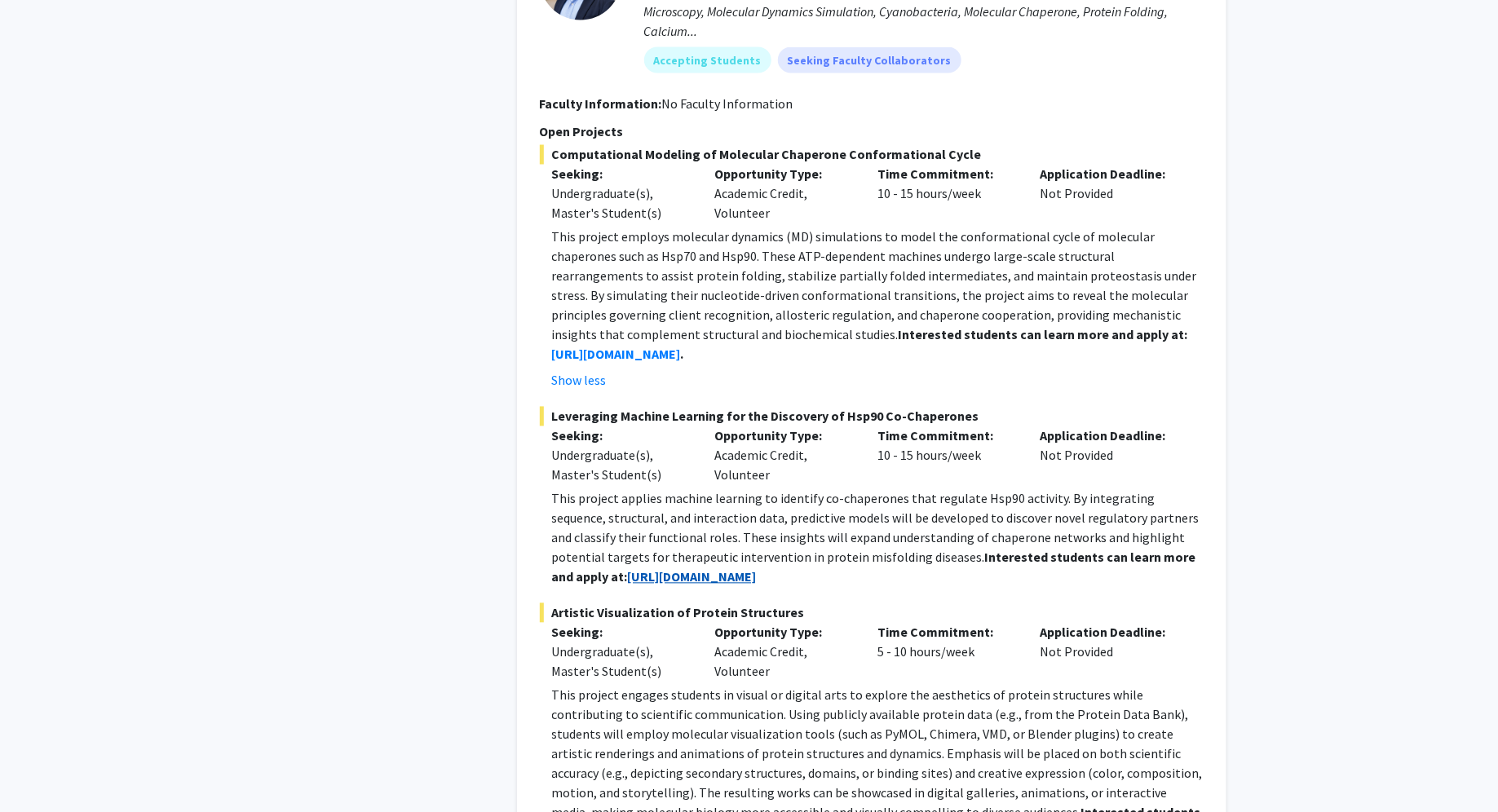
click at [735, 569] on strong "[URL][DOMAIN_NAME]" at bounding box center [692, 577] width 129 height 17
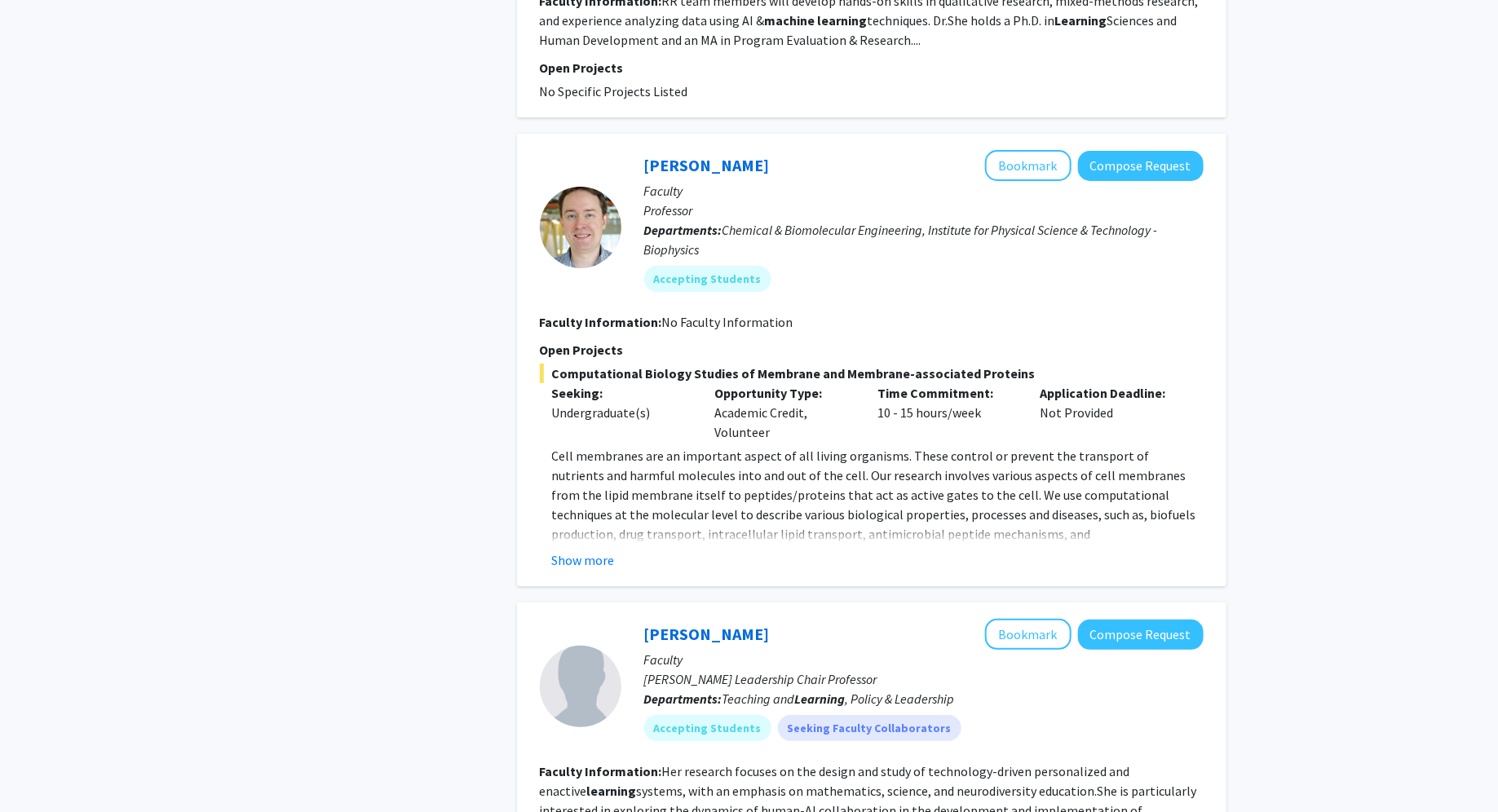
scroll to position [2832, 0]
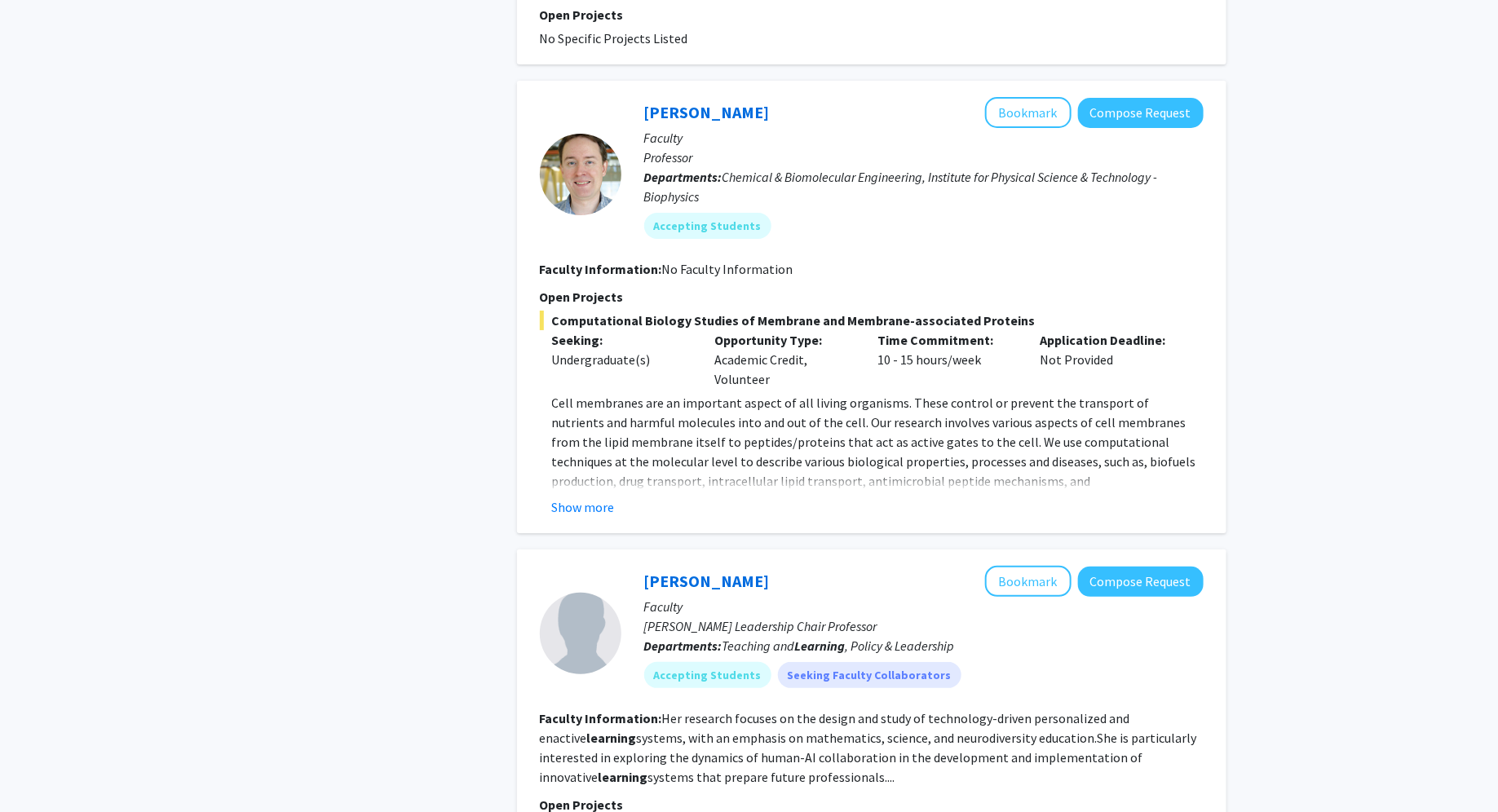
click at [605, 454] on fg-read-more "Cell membranes are an important aspect of all living organisms. These control o…" at bounding box center [872, 455] width 664 height 124
click at [602, 498] on button "Show more" at bounding box center [583, 507] width 63 height 19
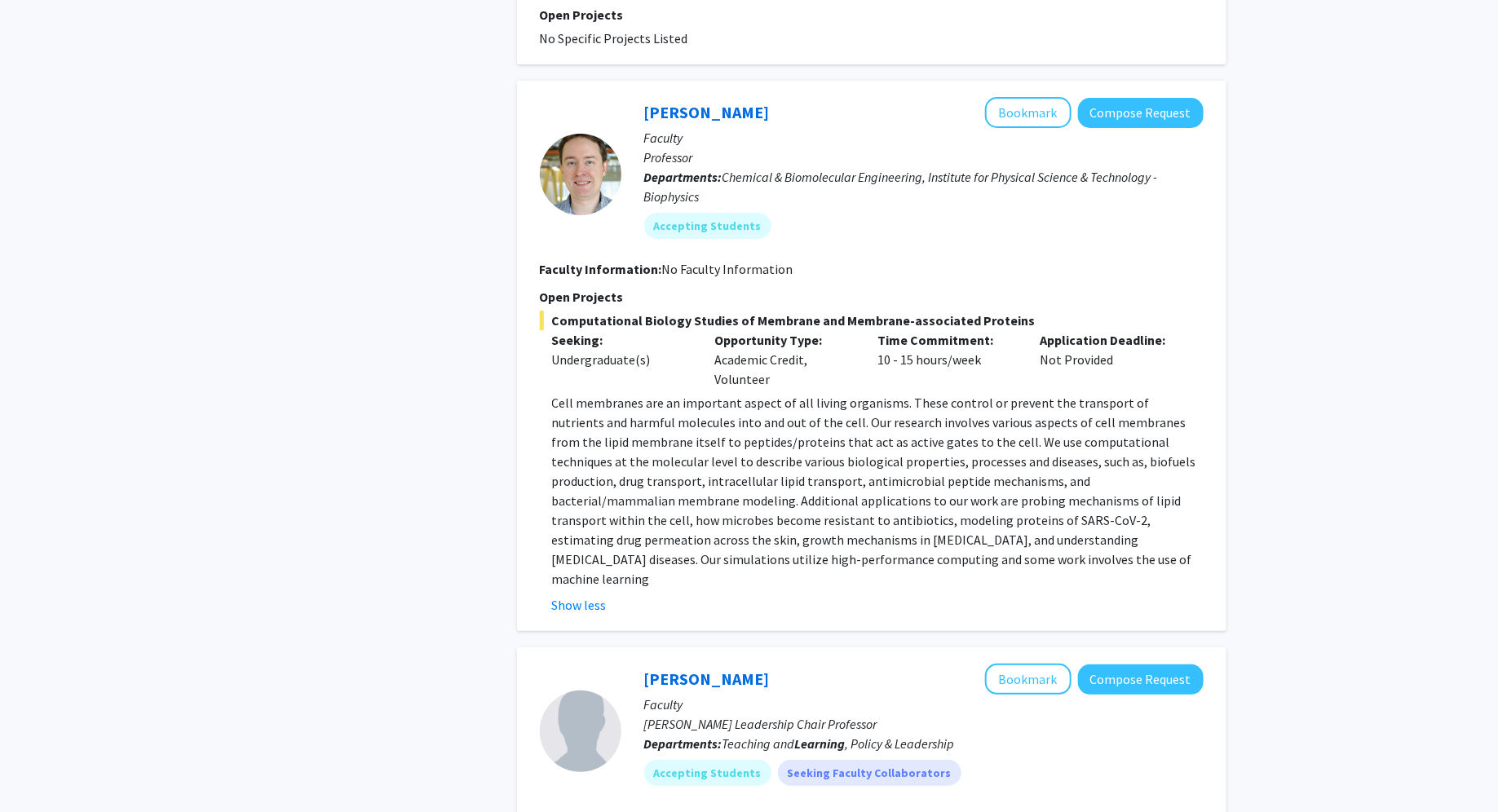
drag, startPoint x: 1043, startPoint y: 344, endPoint x: 1033, endPoint y: 543, distance: 199.3
click at [1034, 543] on div "Computational Biology Studies of Membrane and Membrane-associated Proteins Seek…" at bounding box center [872, 462] width 664 height 304
click at [1028, 526] on p "Cell membranes are an important aspect of all living organisms. These control o…" at bounding box center [878, 491] width 652 height 195
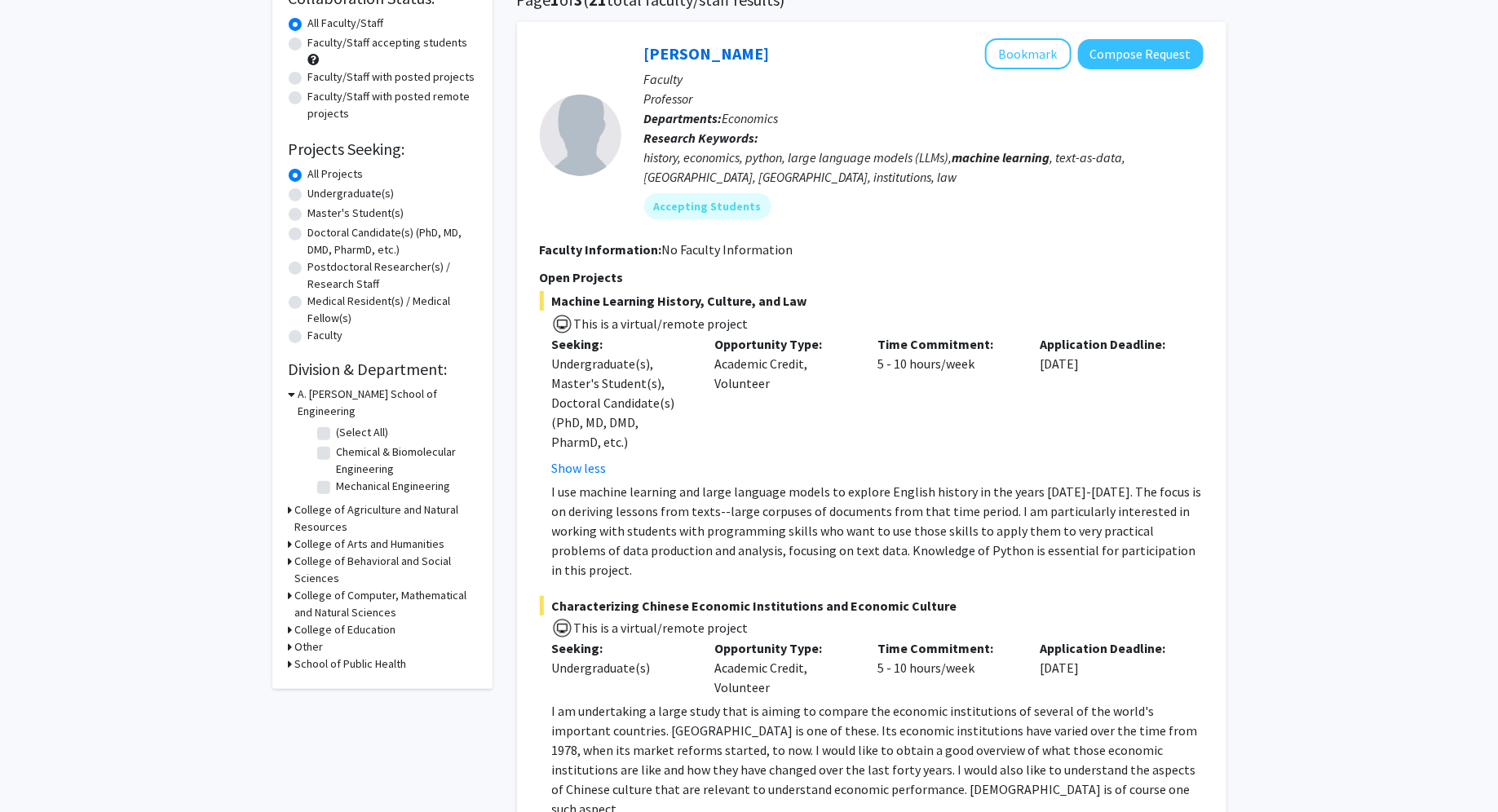
scroll to position [136, 0]
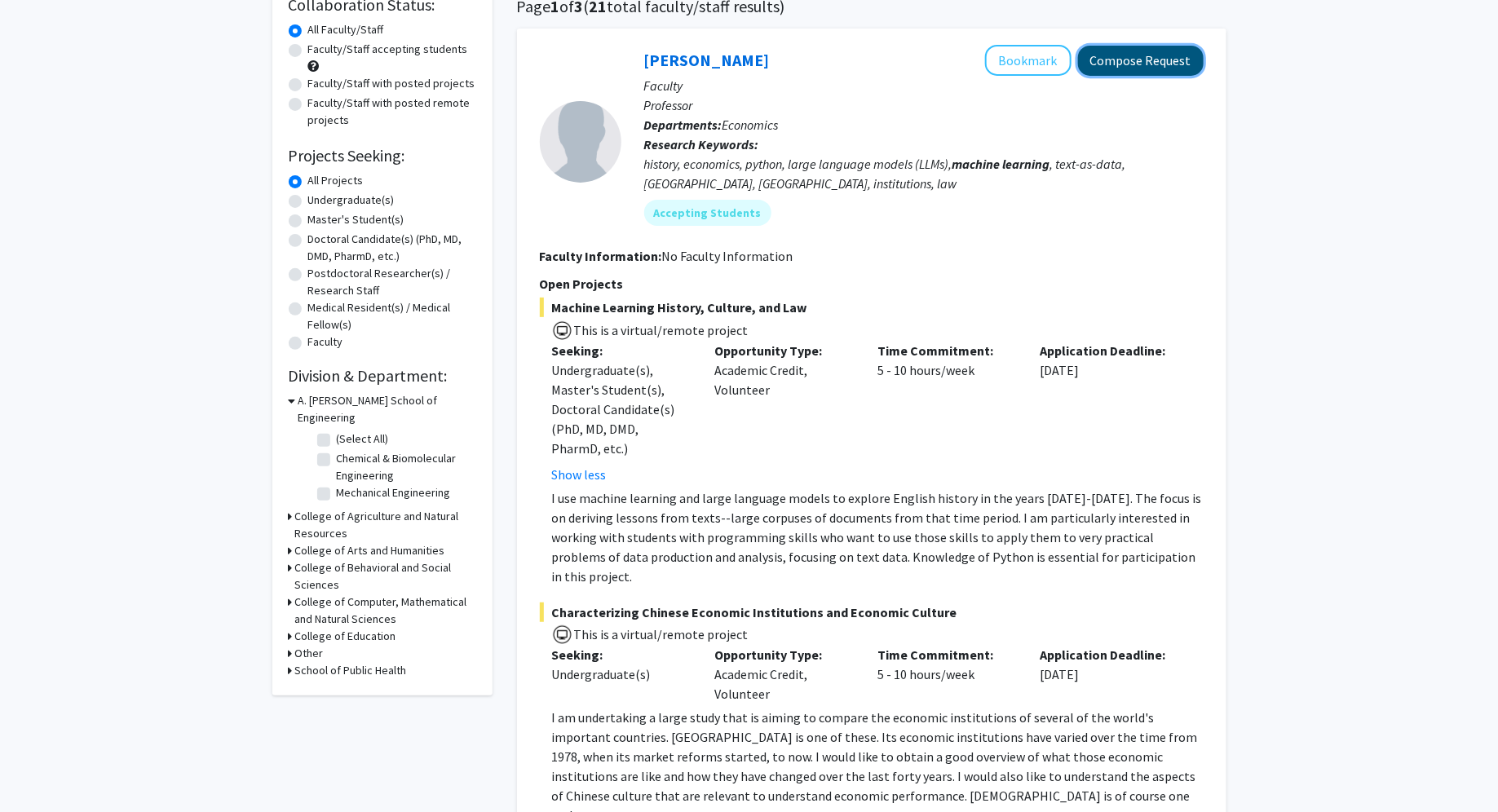
click at [1162, 55] on button "Compose Request" at bounding box center [1141, 60] width 125 height 30
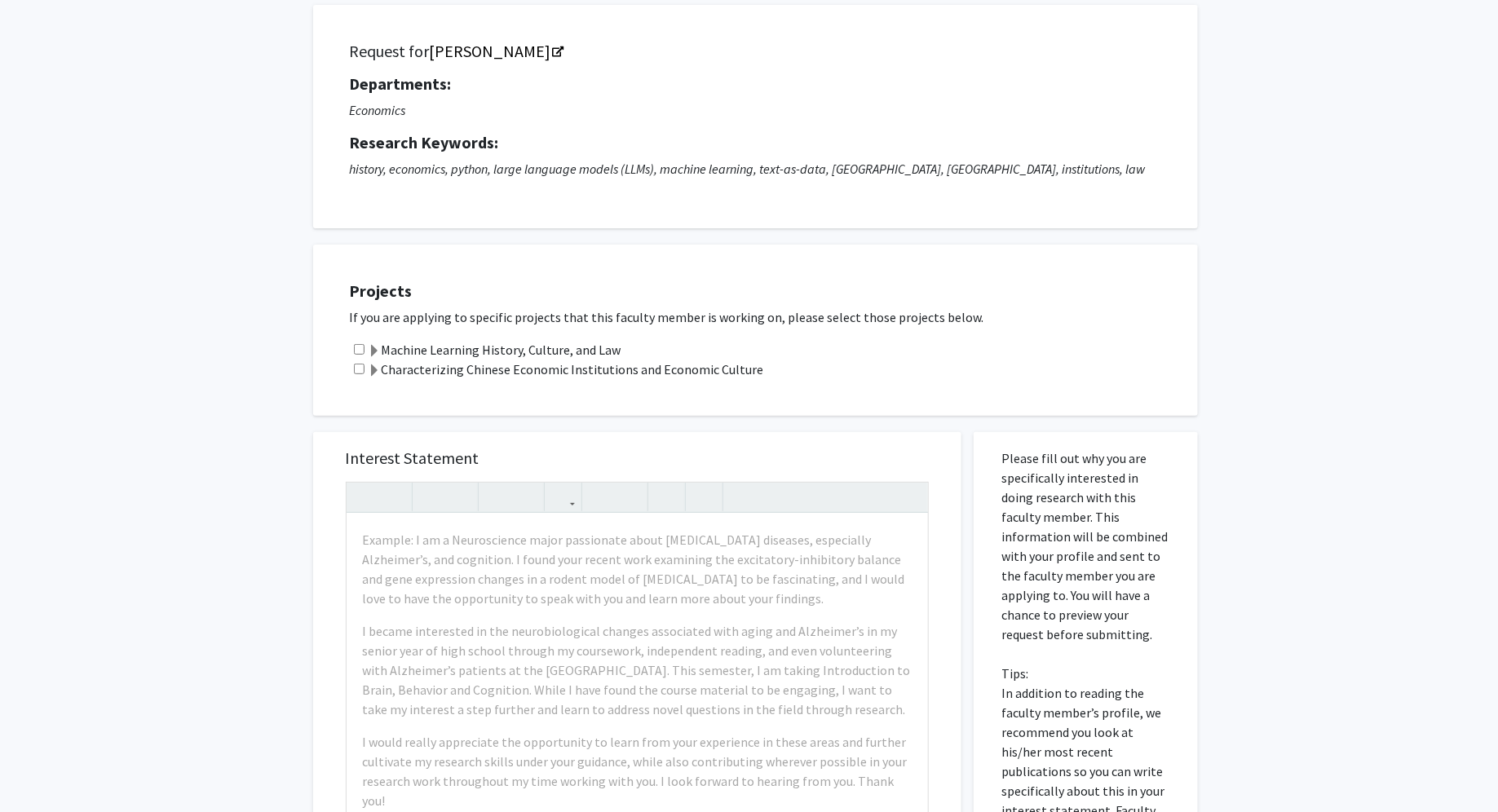
scroll to position [112, 0]
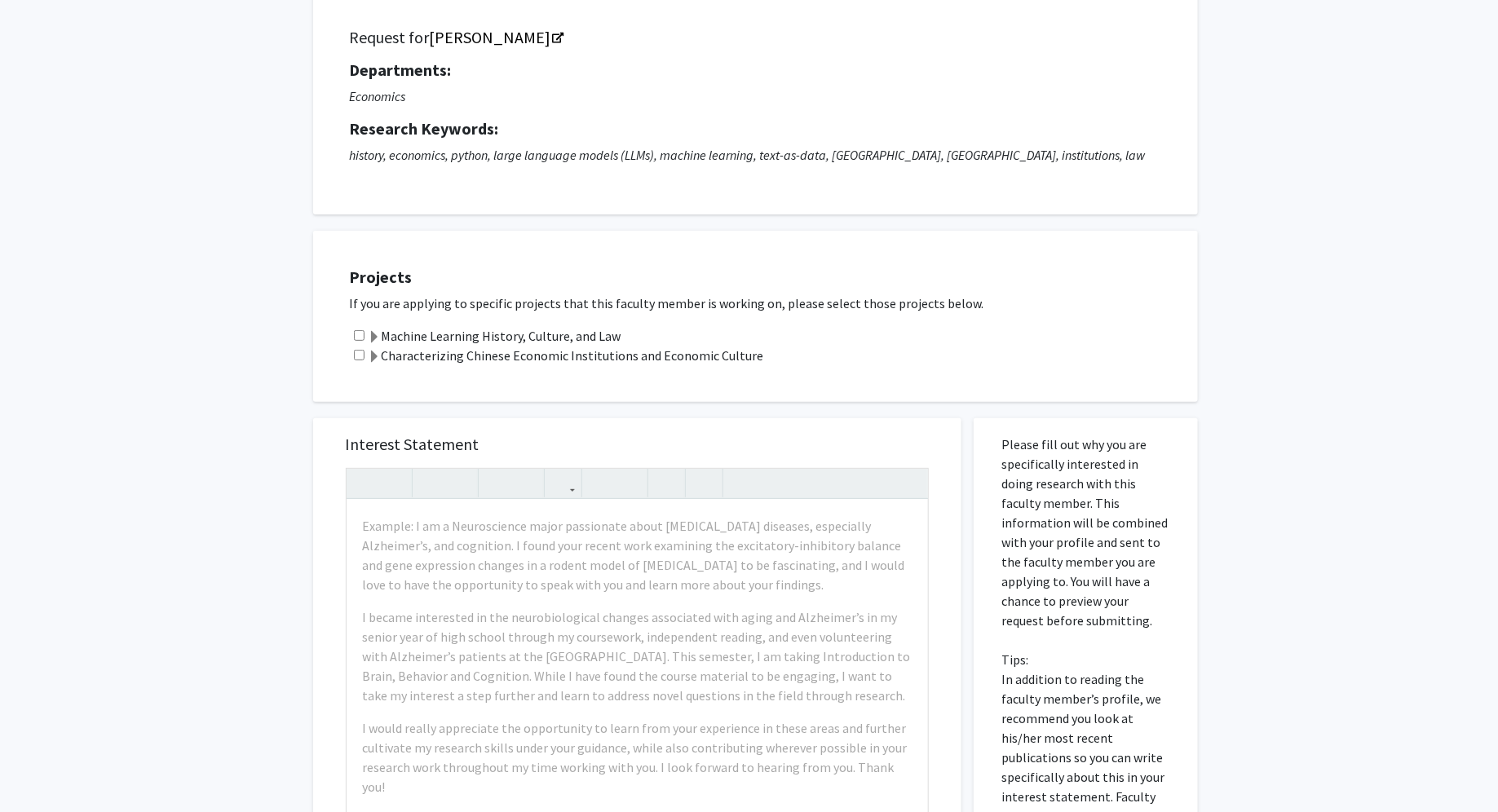
click at [359, 330] on input "checkbox" at bounding box center [359, 335] width 11 height 11
checkbox input "true"
click at [376, 354] on span at bounding box center [375, 357] width 13 height 13
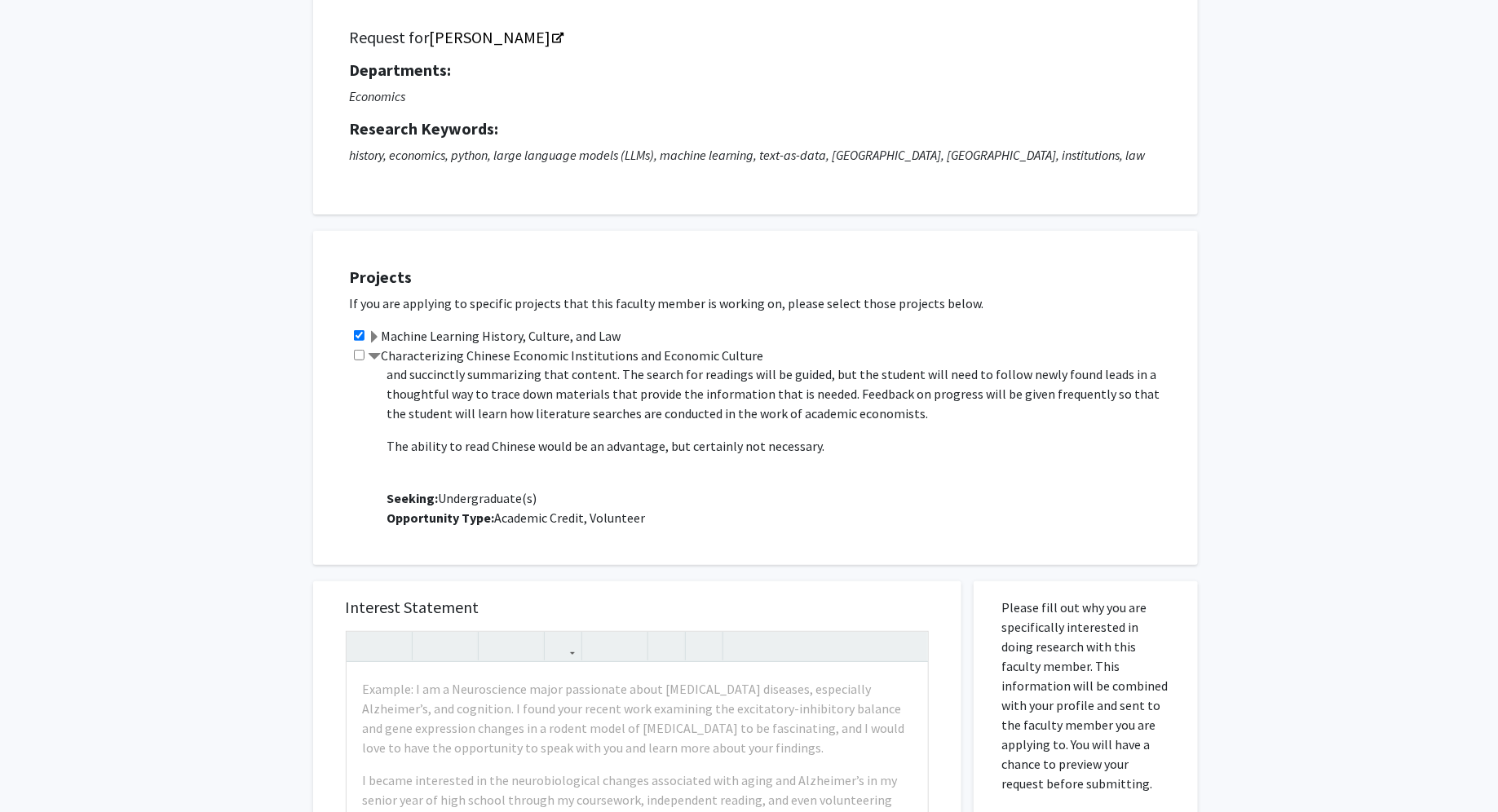
scroll to position [276, 0]
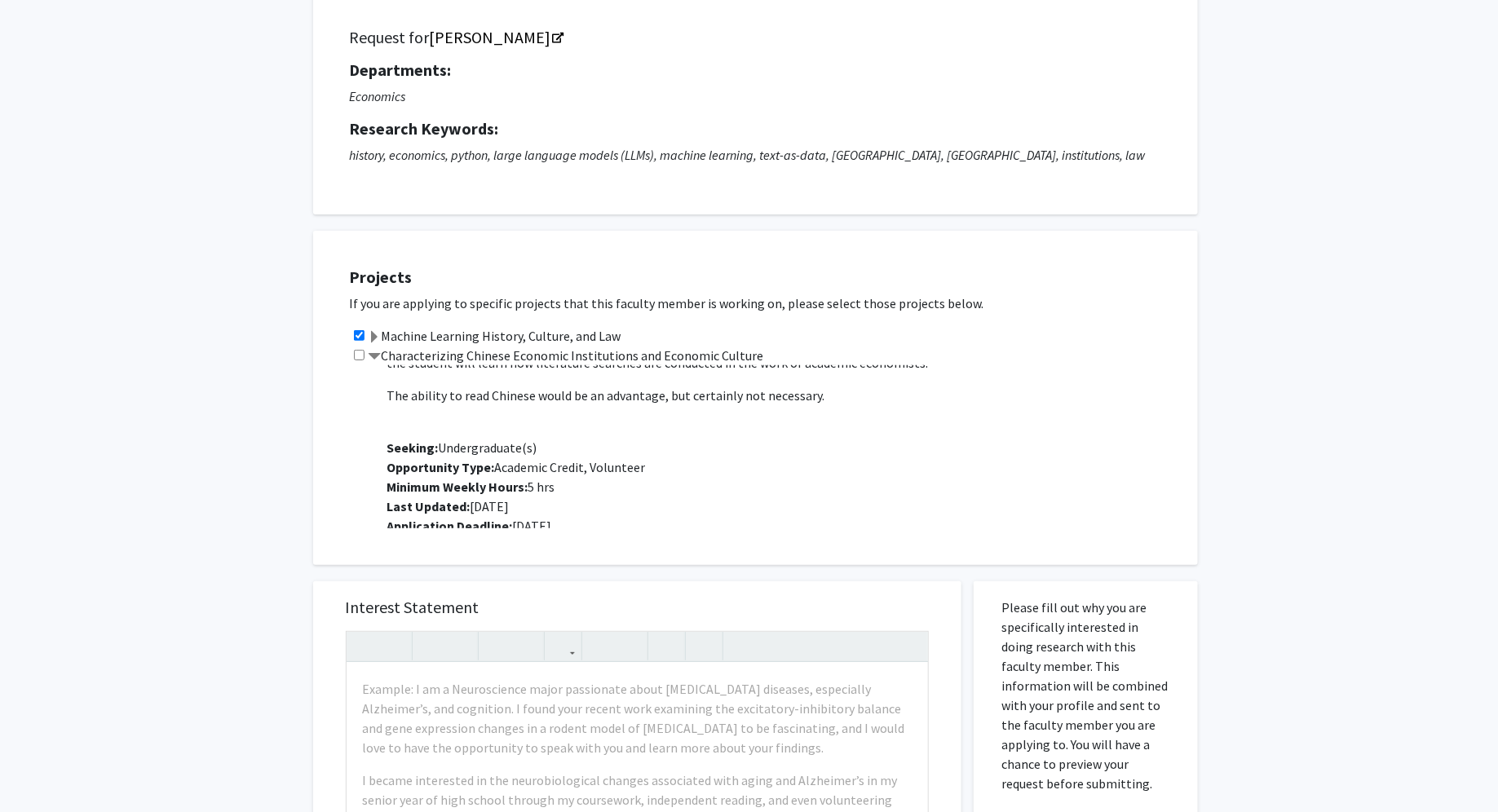
click at [379, 353] on span at bounding box center [375, 357] width 13 height 13
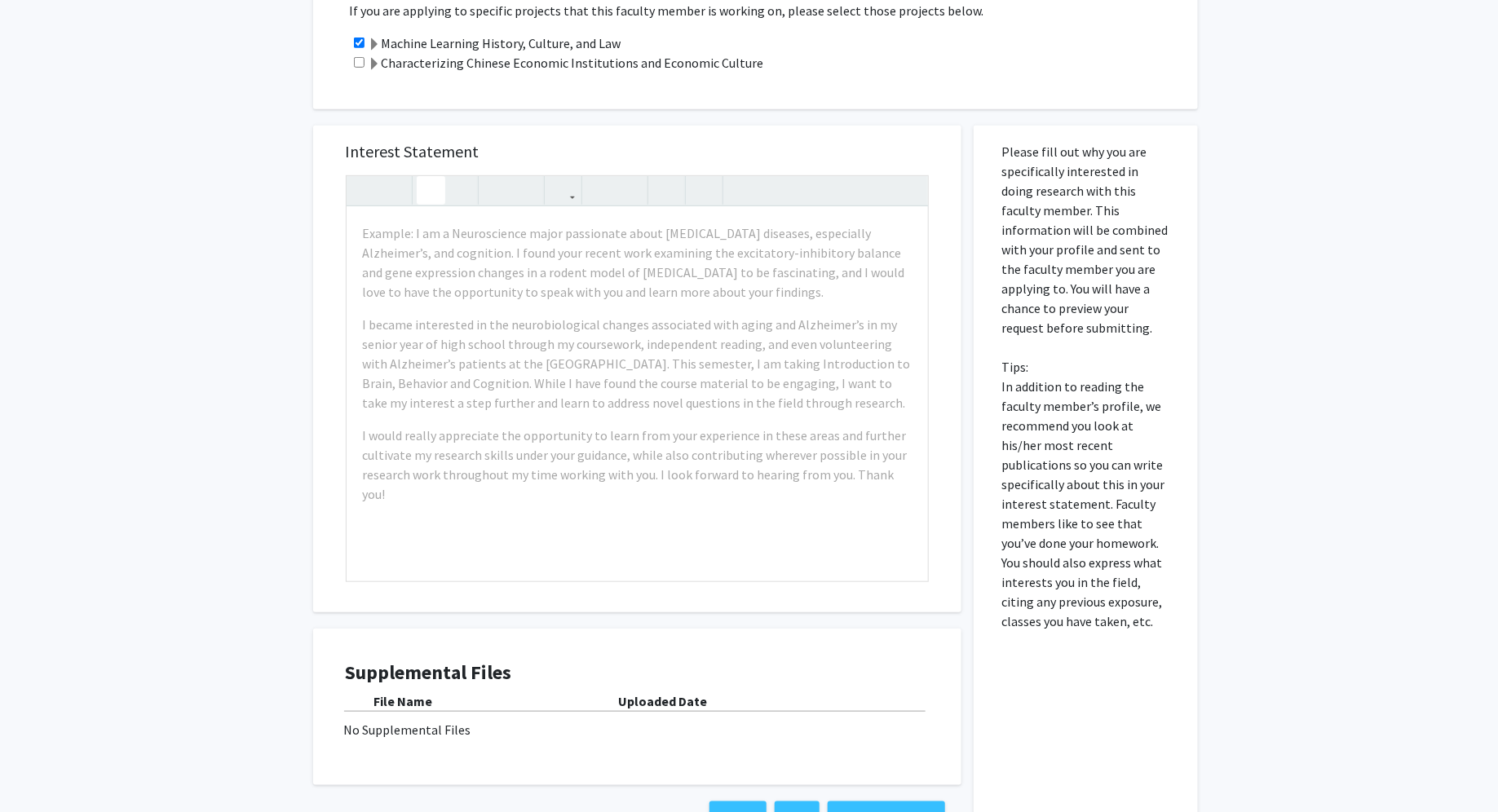
scroll to position [523, 0]
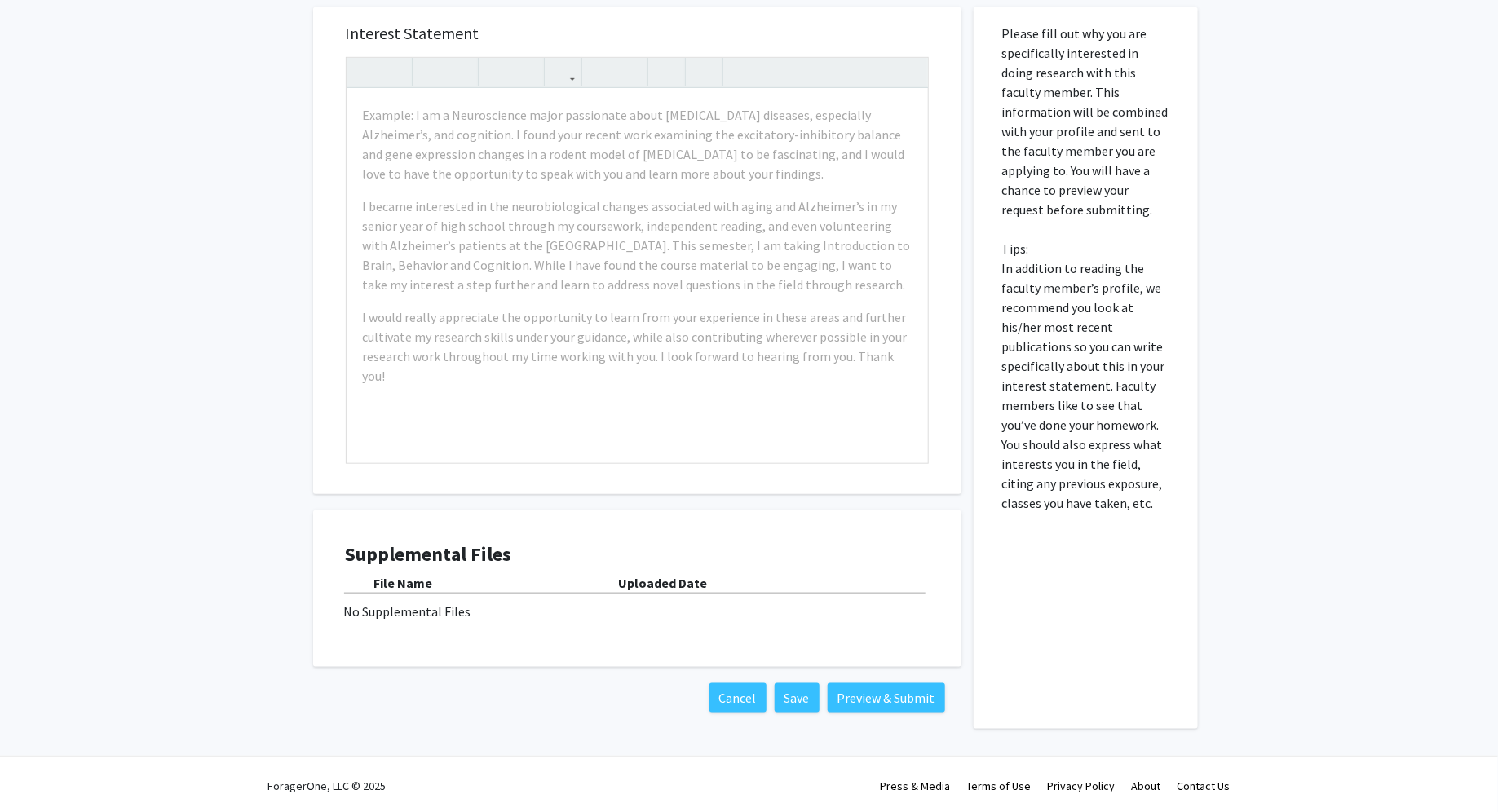
click at [445, 606] on div "No Supplemental Files" at bounding box center [637, 611] width 586 height 19
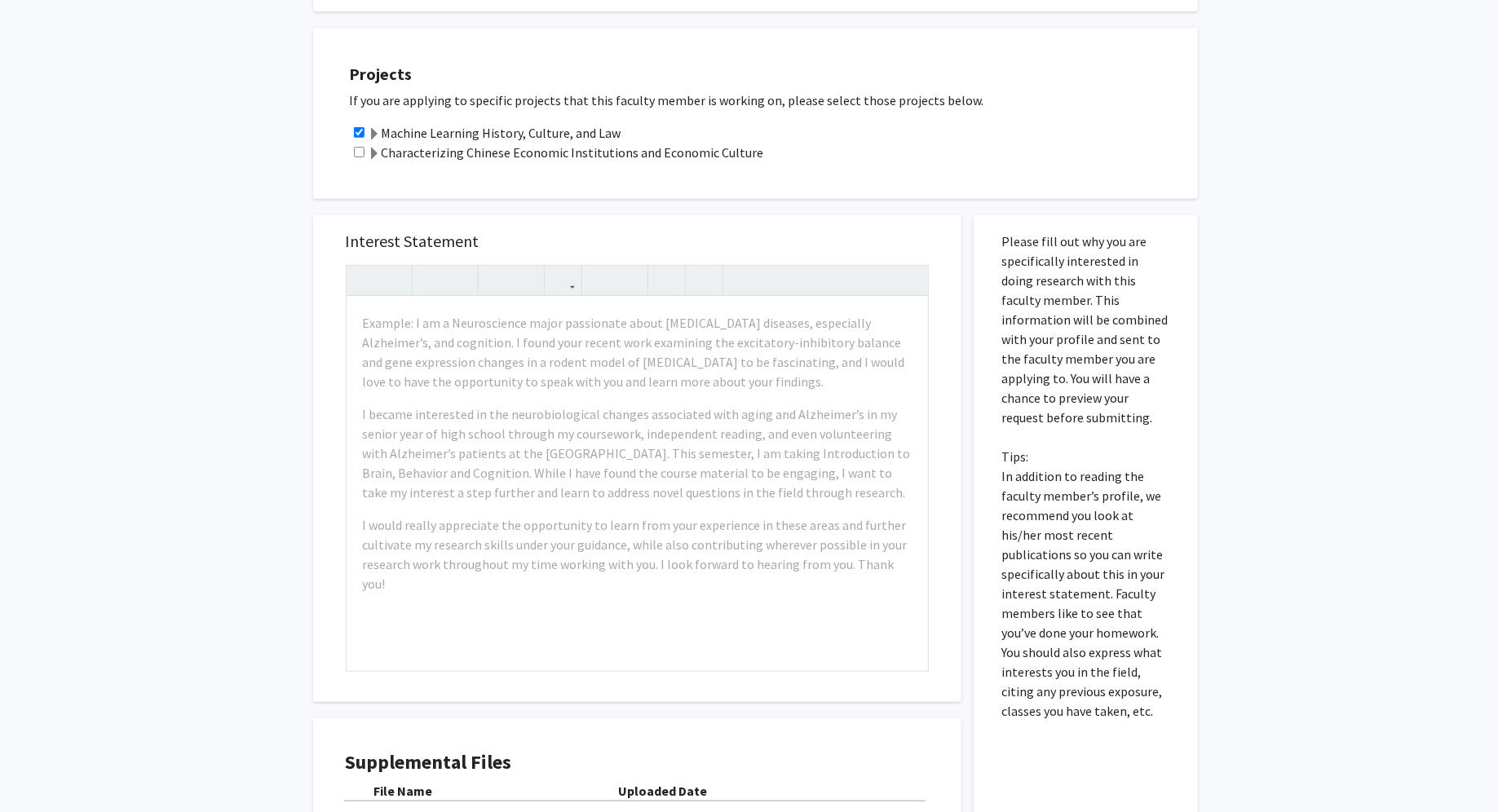
scroll to position [309, 0]
